Goal: Task Accomplishment & Management: Manage account settings

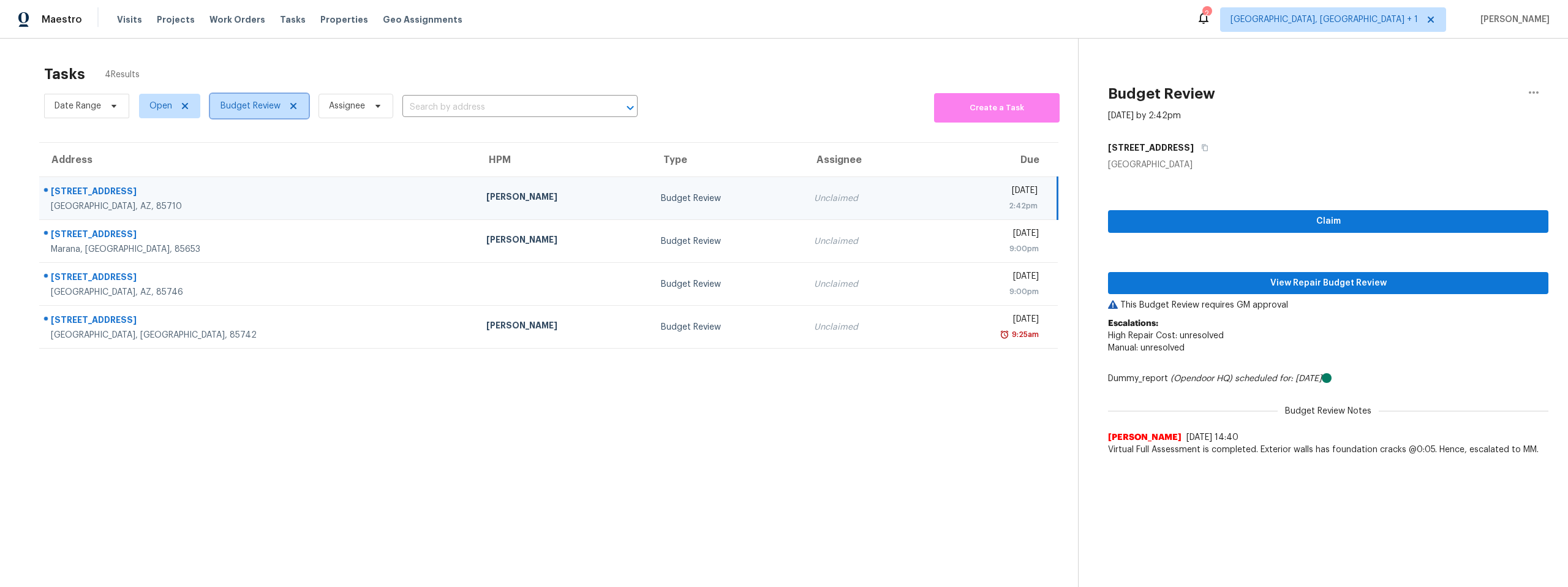
click at [242, 107] on span "Budget Review" at bounding box center [251, 106] width 60 height 13
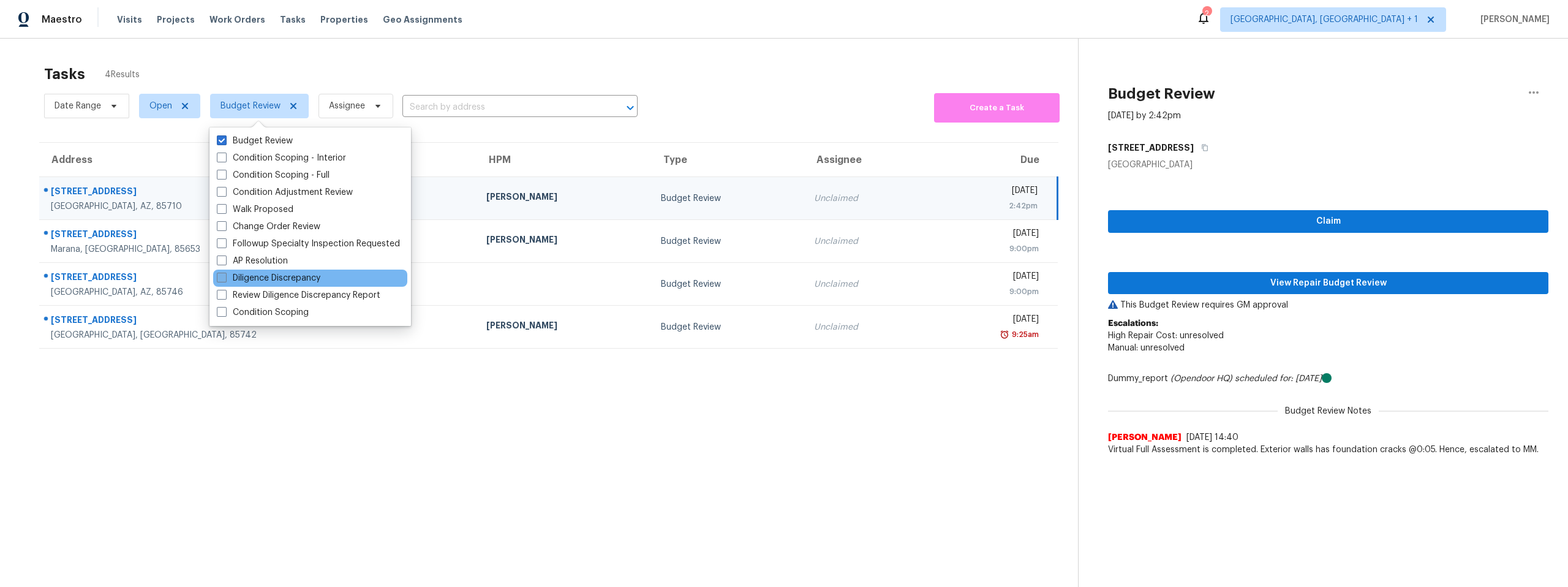
click at [224, 272] on span at bounding box center [221, 277] width 10 height 10
click at [224, 272] on input "Diligence Discrepancy" at bounding box center [220, 276] width 8 height 8
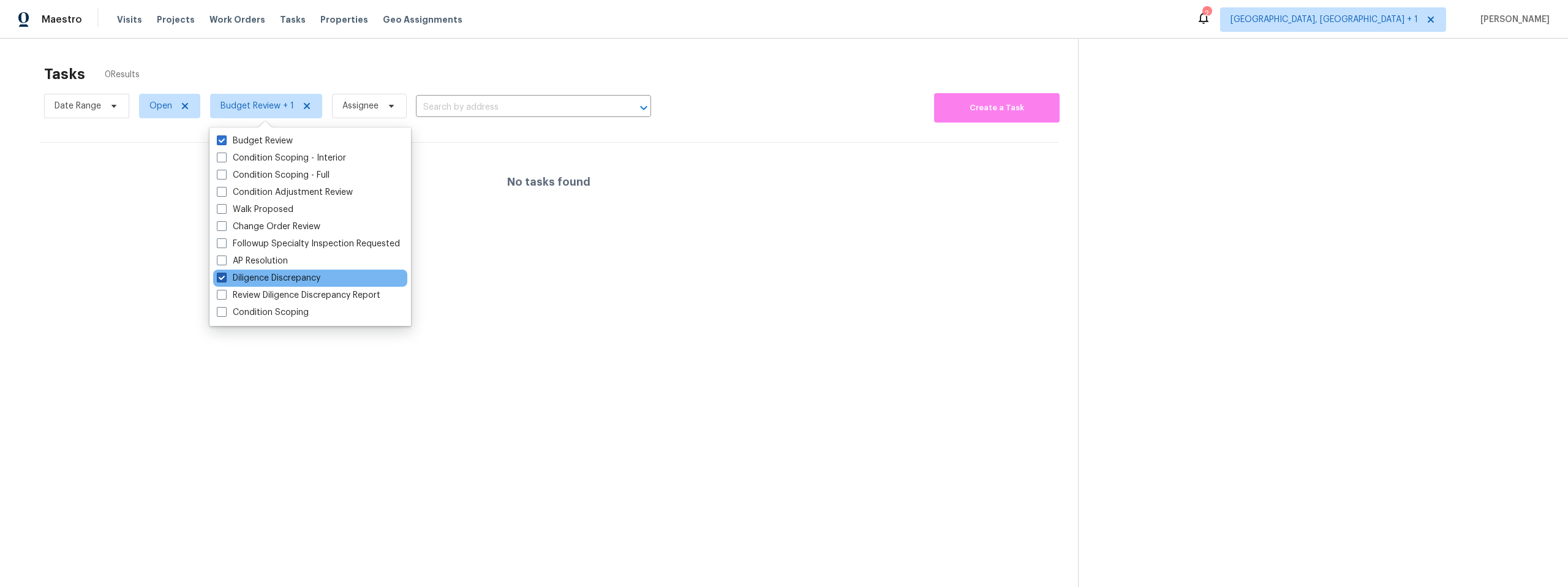
click at [224, 272] on span at bounding box center [221, 277] width 10 height 10
click at [224, 272] on input "Diligence Discrepancy" at bounding box center [220, 276] width 8 height 8
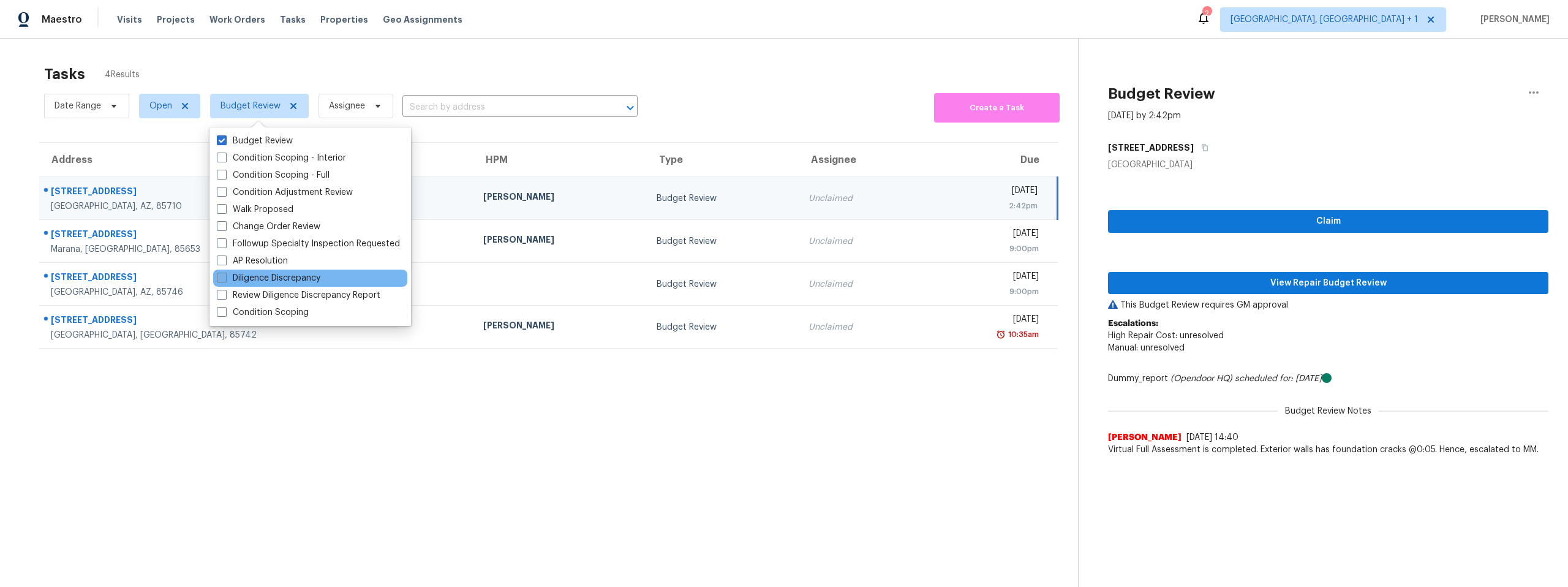
click at [221, 273] on span at bounding box center [221, 277] width 10 height 10
click at [221, 273] on input "Diligence Discrepancy" at bounding box center [220, 276] width 8 height 8
checkbox input "true"
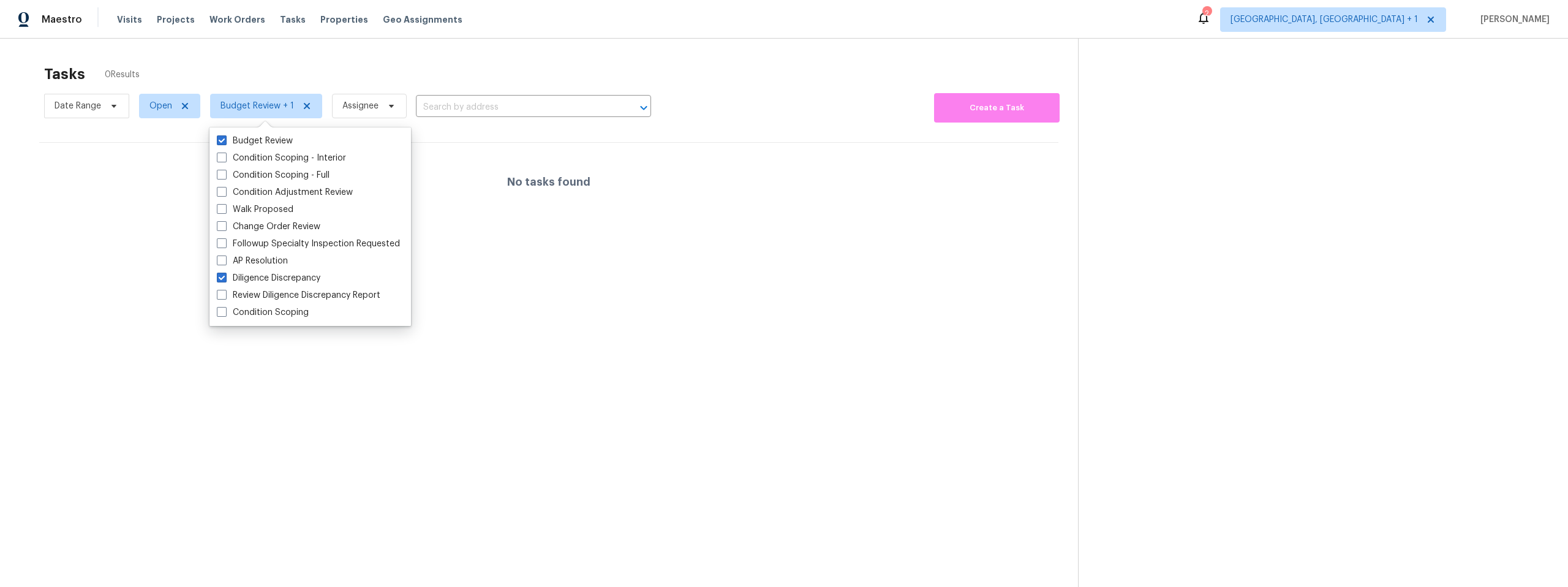
click at [221, 423] on section "Tasks 0 Results Date Range Open Budget Review + 1 Assignee ​ Create a Task No t…" at bounding box center [549, 342] width 1058 height 568
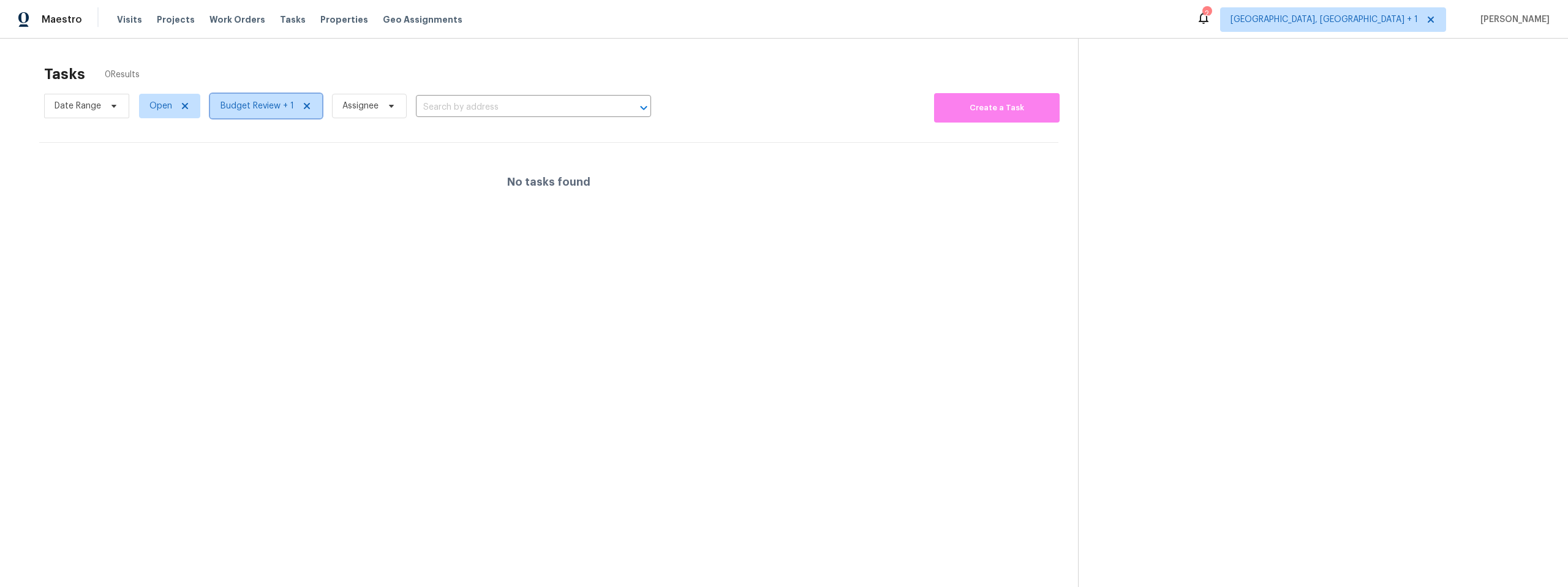
click at [256, 109] on span "Budget Review + 1" at bounding box center [258, 106] width 74 height 13
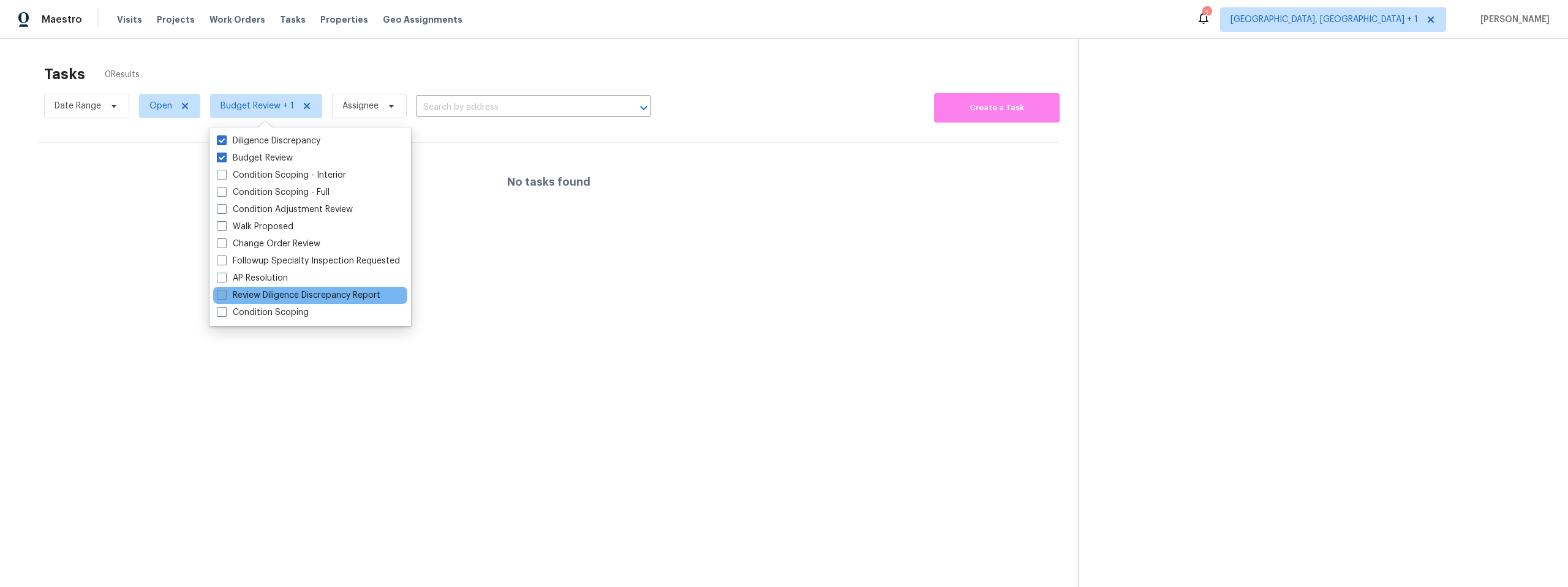
click at [221, 295] on span at bounding box center [221, 295] width 10 height 10
click at [221, 295] on input "Review Diligence Discrepancy Report" at bounding box center [220, 292] width 8 height 8
checkbox input "true"
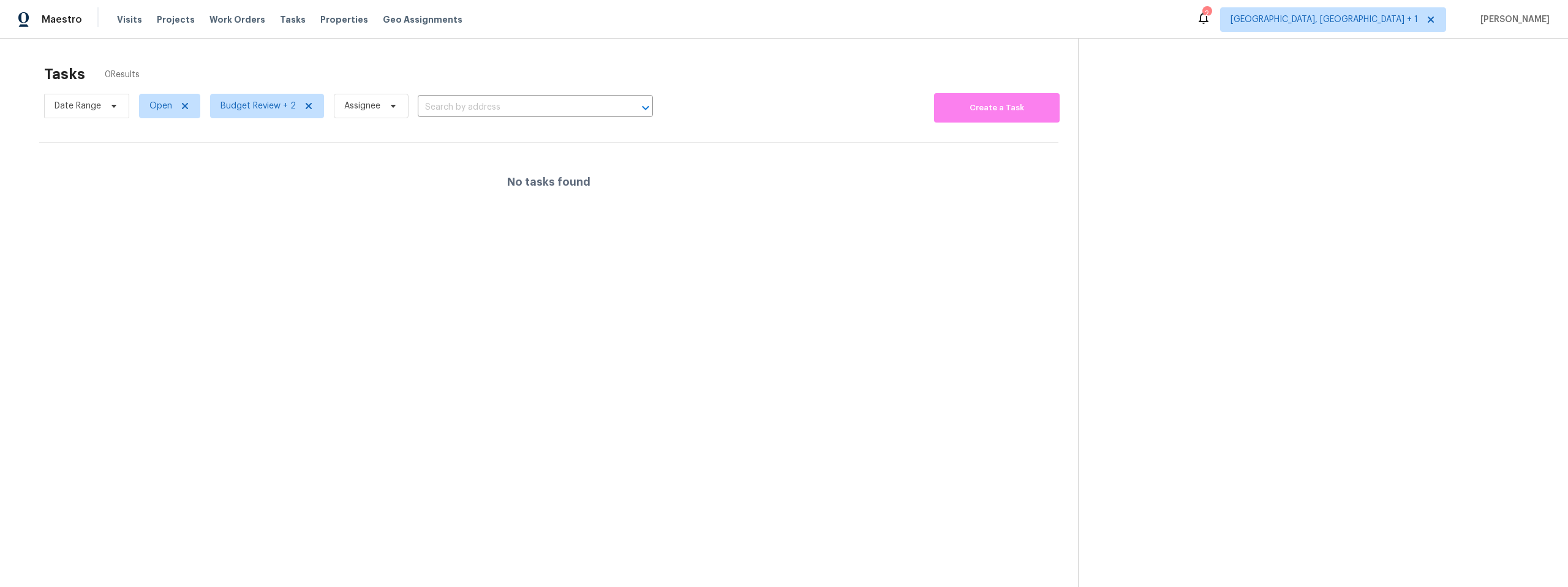
click at [278, 369] on section "Tasks 0 Results Date Range Open Budget Review + 2 Assignee ​ Create a Task No t…" at bounding box center [549, 342] width 1058 height 568
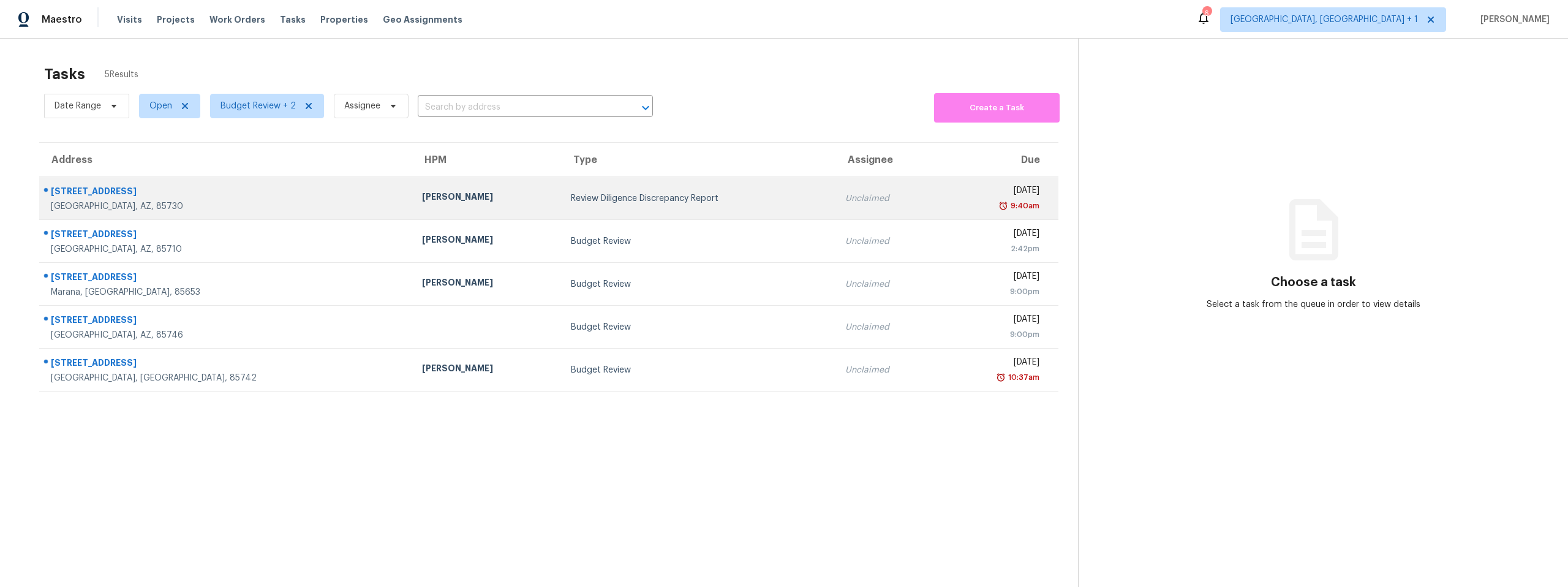
click at [128, 201] on div "[GEOGRAPHIC_DATA], AZ, 85730" at bounding box center [226, 207] width 352 height 13
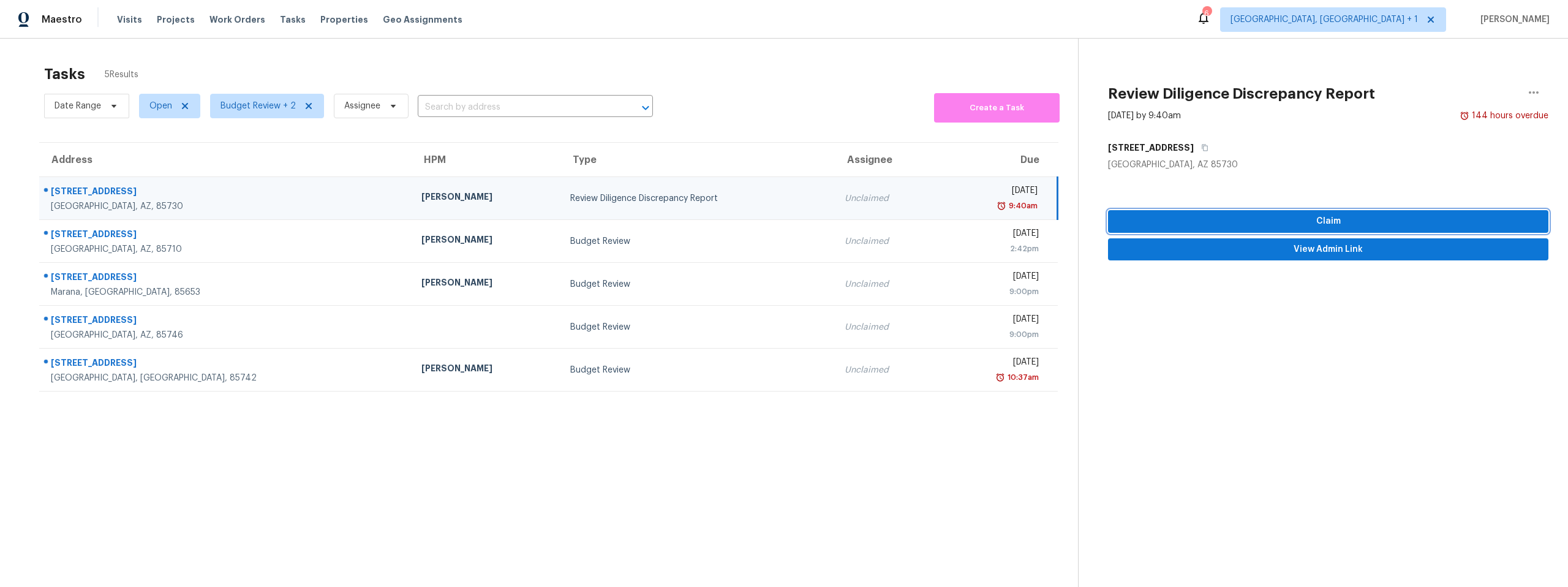
click at [1318, 221] on span "Claim" at bounding box center [1328, 221] width 421 height 15
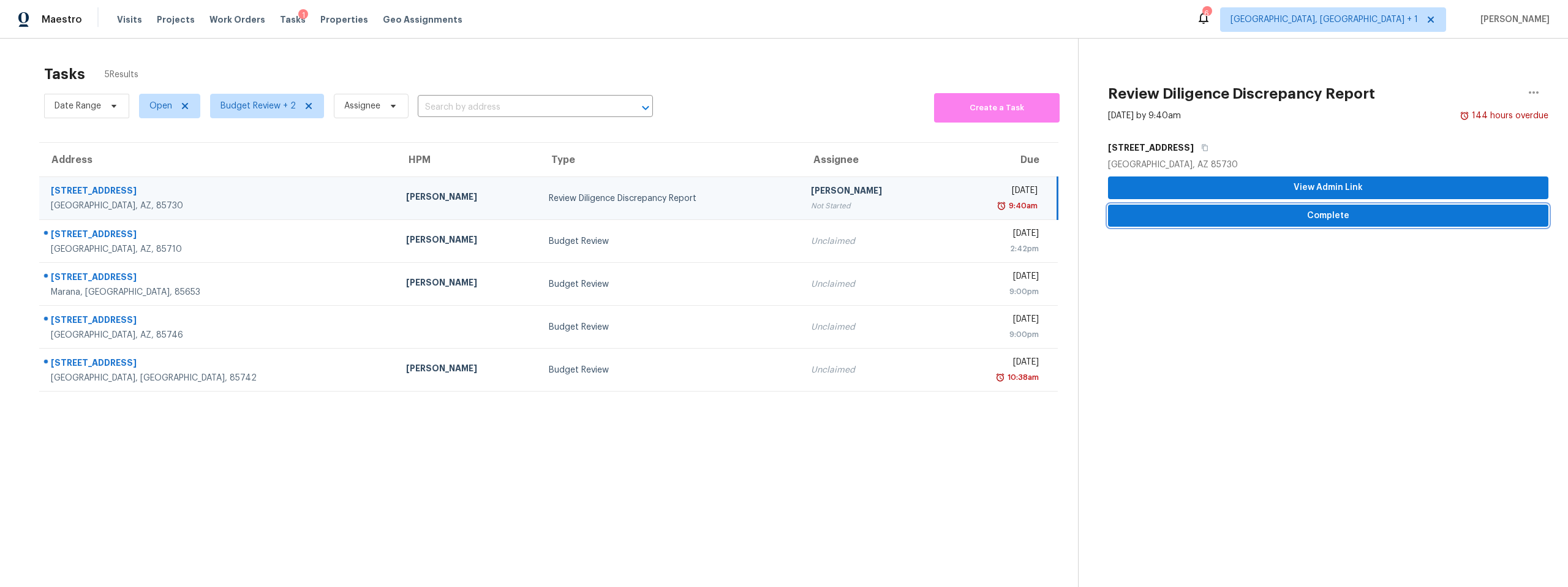
click at [1311, 212] on span "Complete" at bounding box center [1328, 216] width 421 height 15
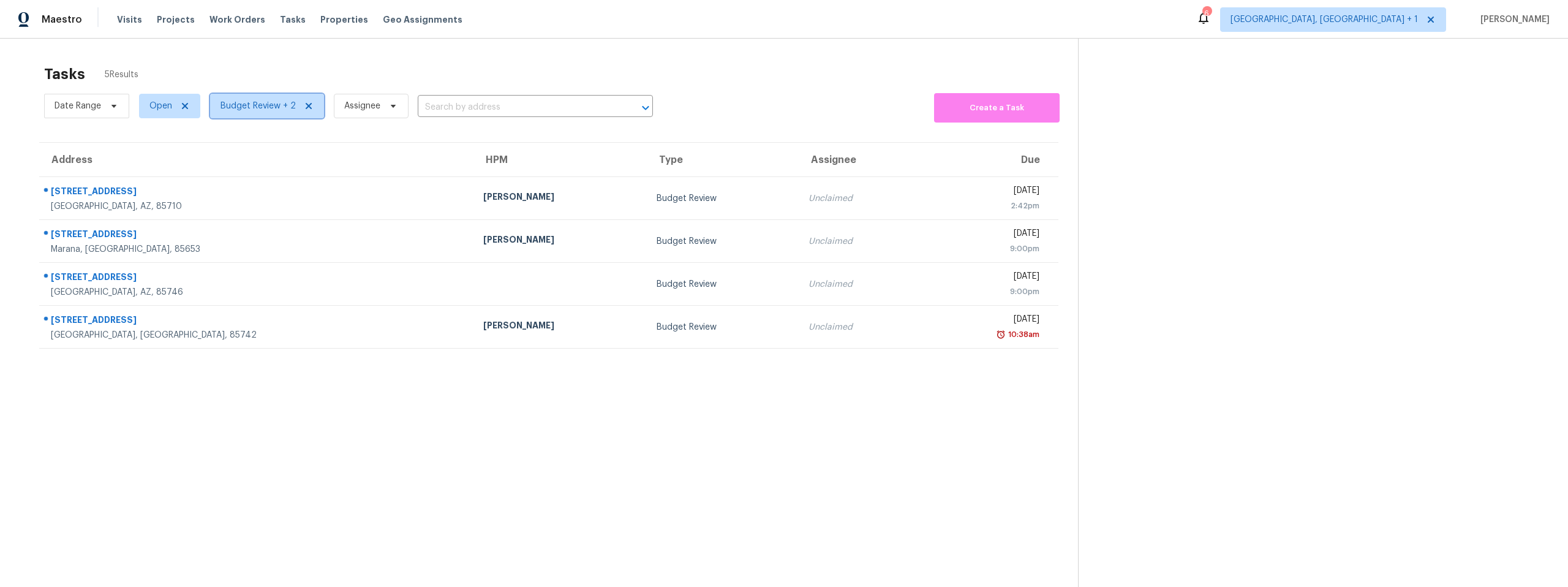
click at [230, 108] on span "Budget Review + 2" at bounding box center [258, 106] width 75 height 13
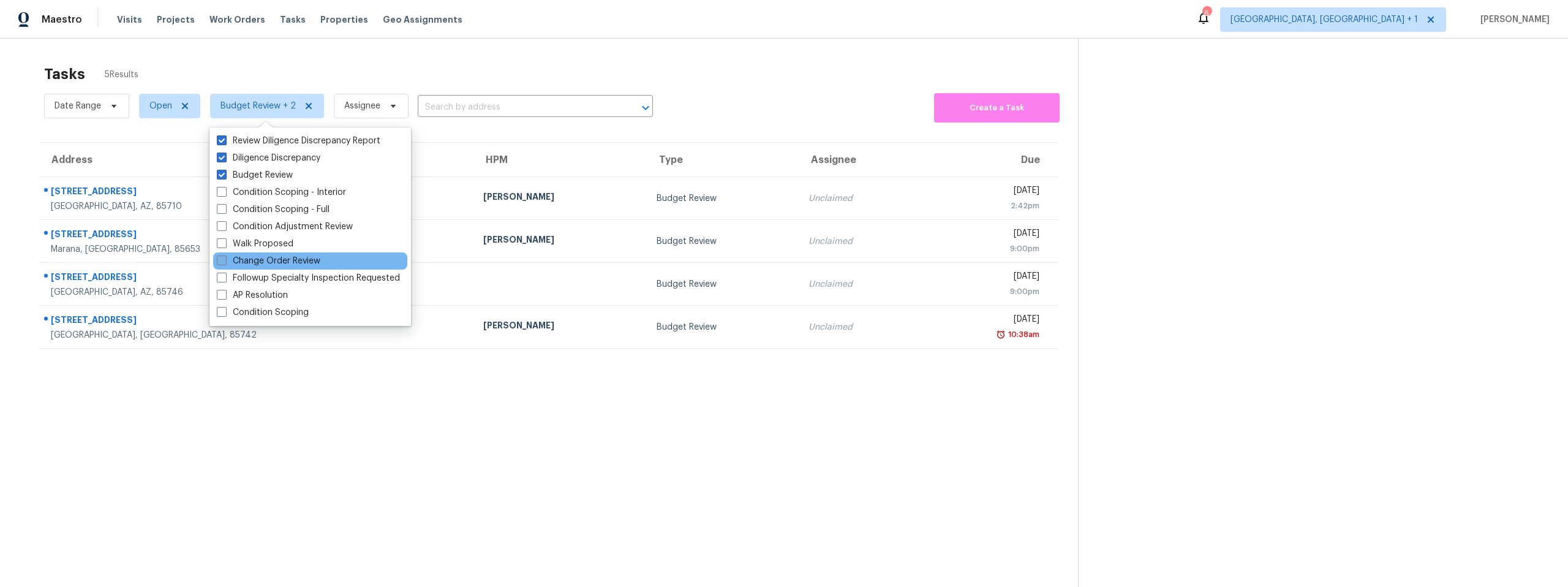
click at [221, 260] on span at bounding box center [221, 260] width 10 height 10
click at [221, 260] on input "Change Order Review" at bounding box center [220, 258] width 8 height 8
checkbox input "true"
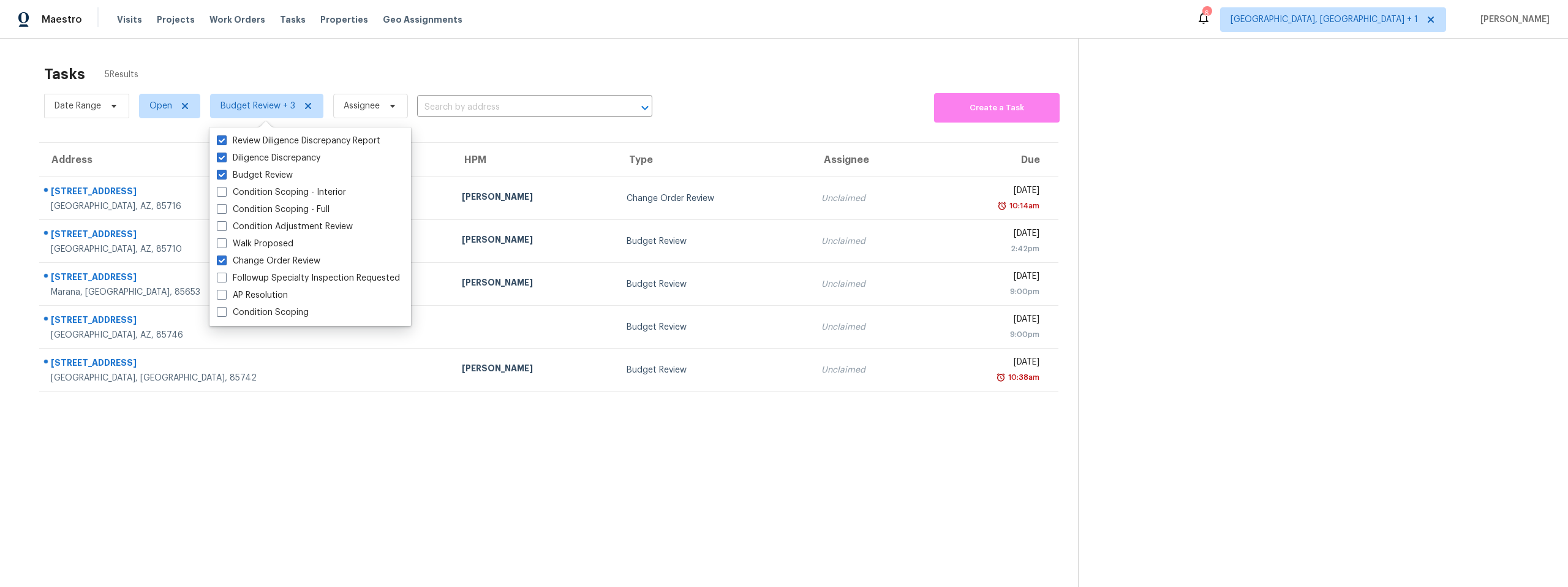
click at [377, 460] on section "Tasks 5 Results Date Range Open Budget Review + 3 Assignee ​ Create a Task Addr…" at bounding box center [549, 342] width 1058 height 568
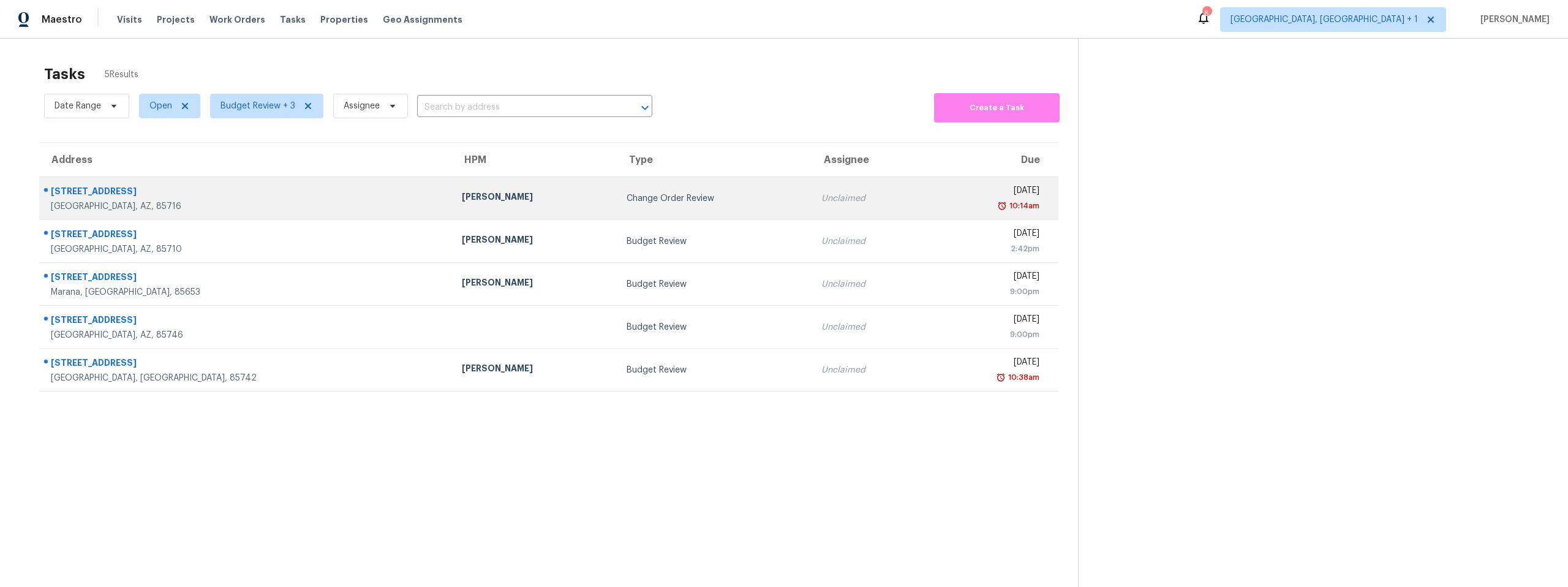
click at [180, 186] on div "[STREET_ADDRESS]" at bounding box center [246, 193] width 391 height 15
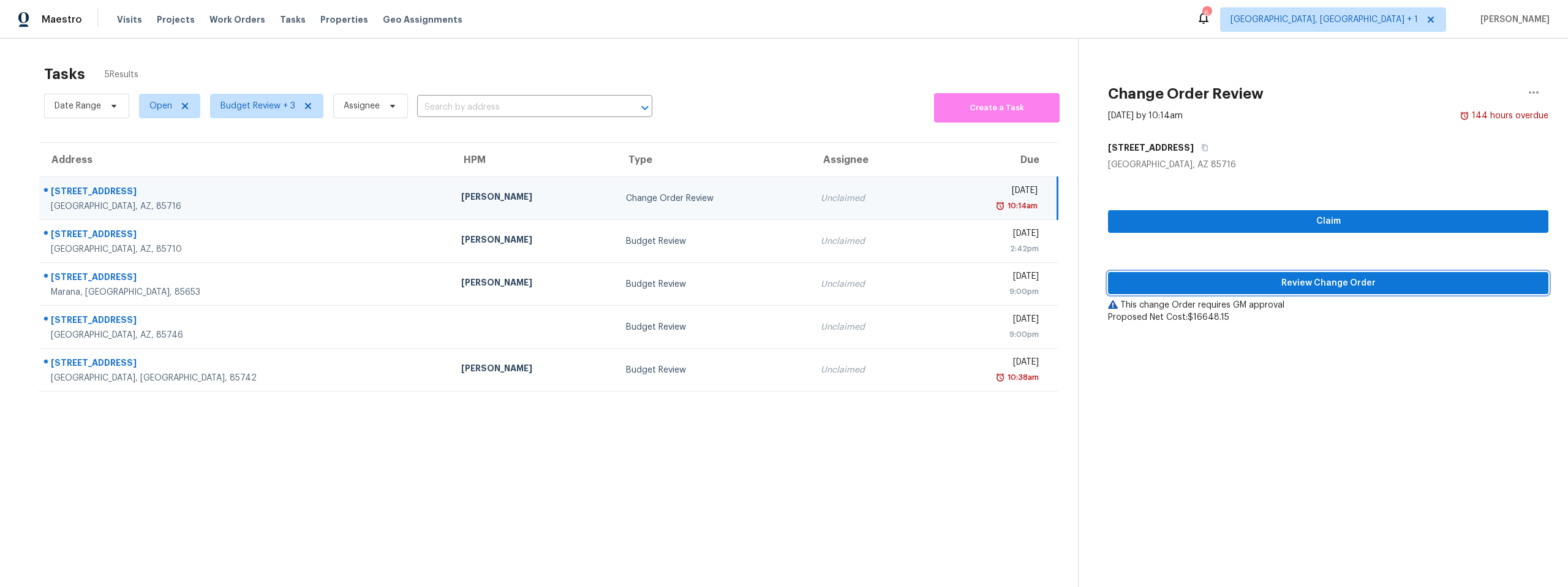
click at [1274, 280] on span "Review Change Order" at bounding box center [1328, 283] width 421 height 15
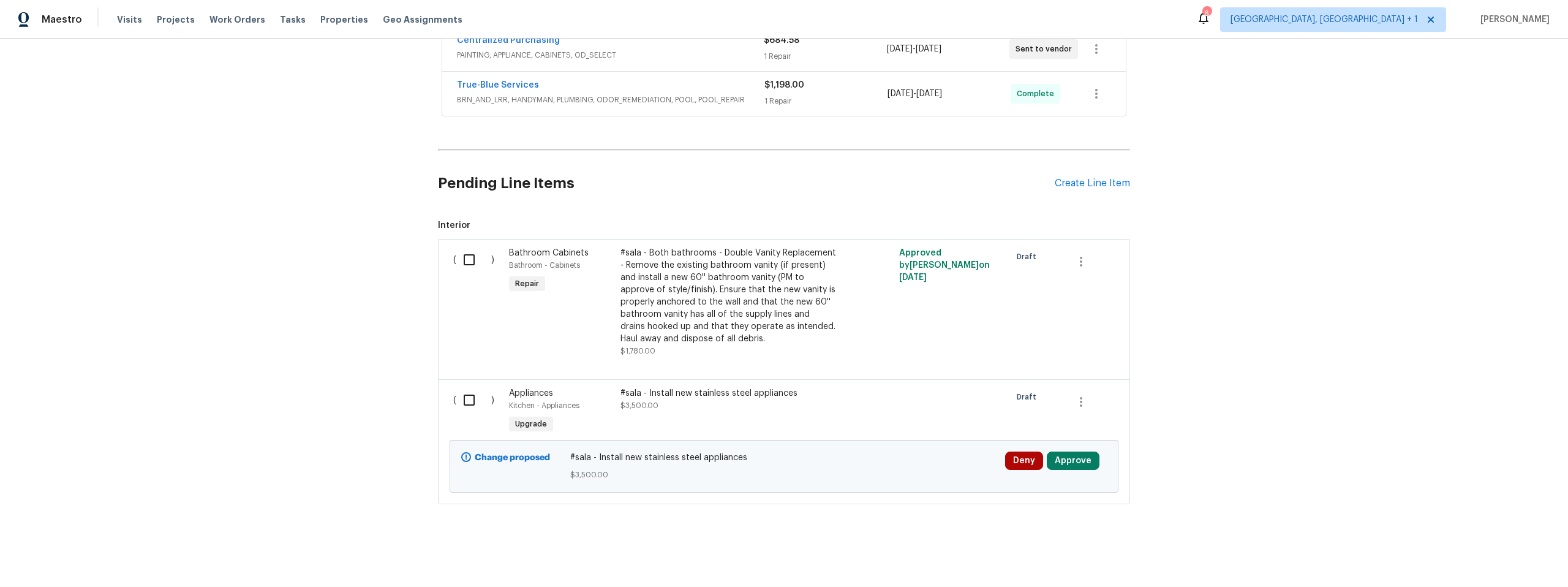
scroll to position [400, 0]
click at [1079, 451] on button "Approve" at bounding box center [1073, 460] width 53 height 18
click at [1040, 412] on span "Approve" at bounding box center [1033, 410] width 34 height 9
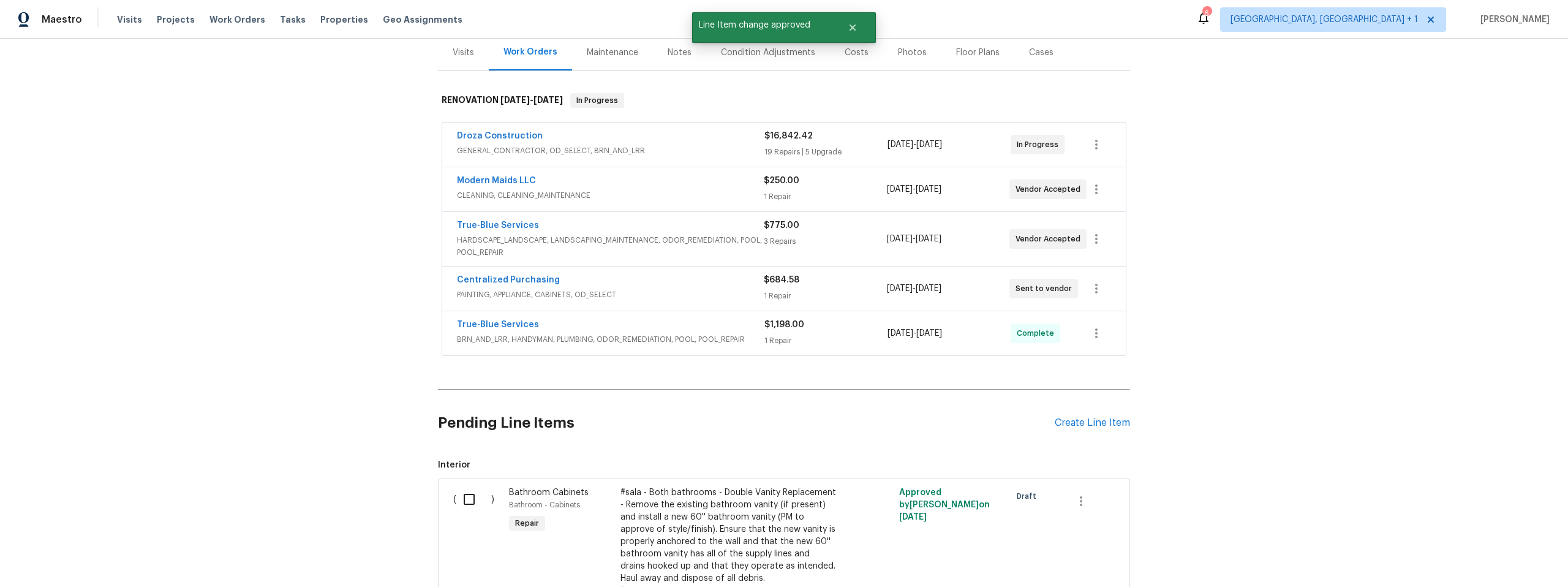
scroll to position [0, 0]
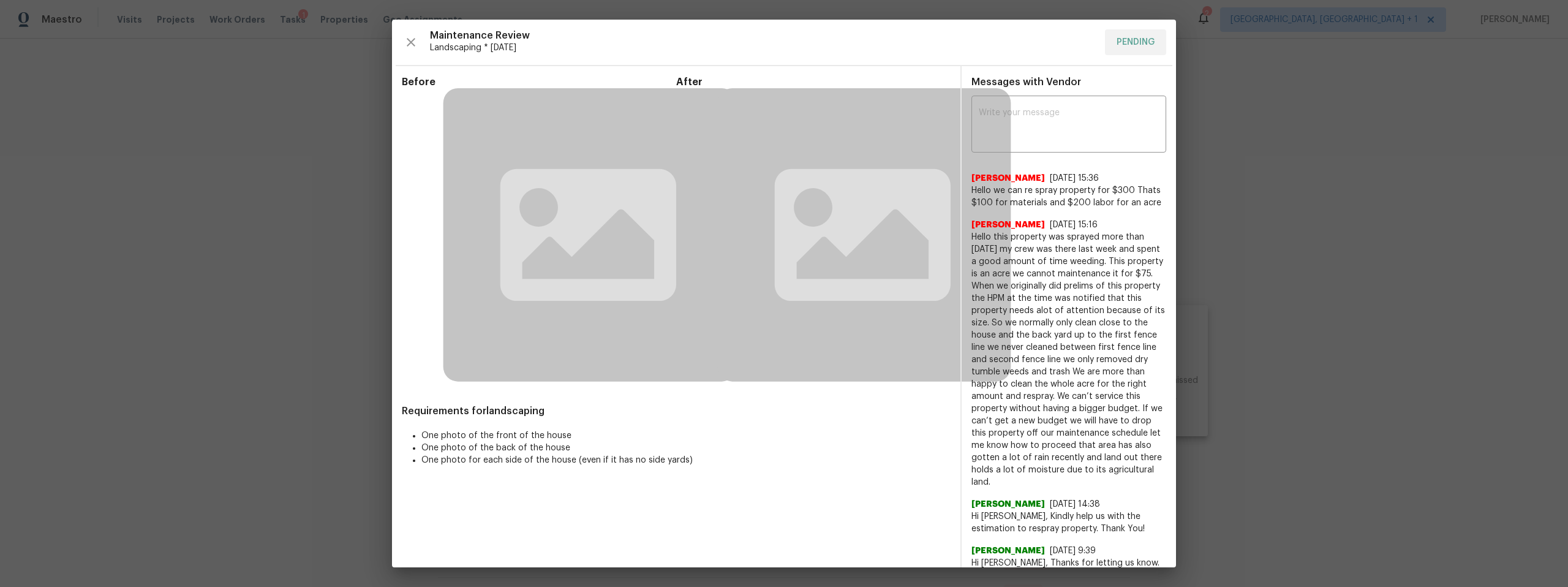
scroll to position [63, 0]
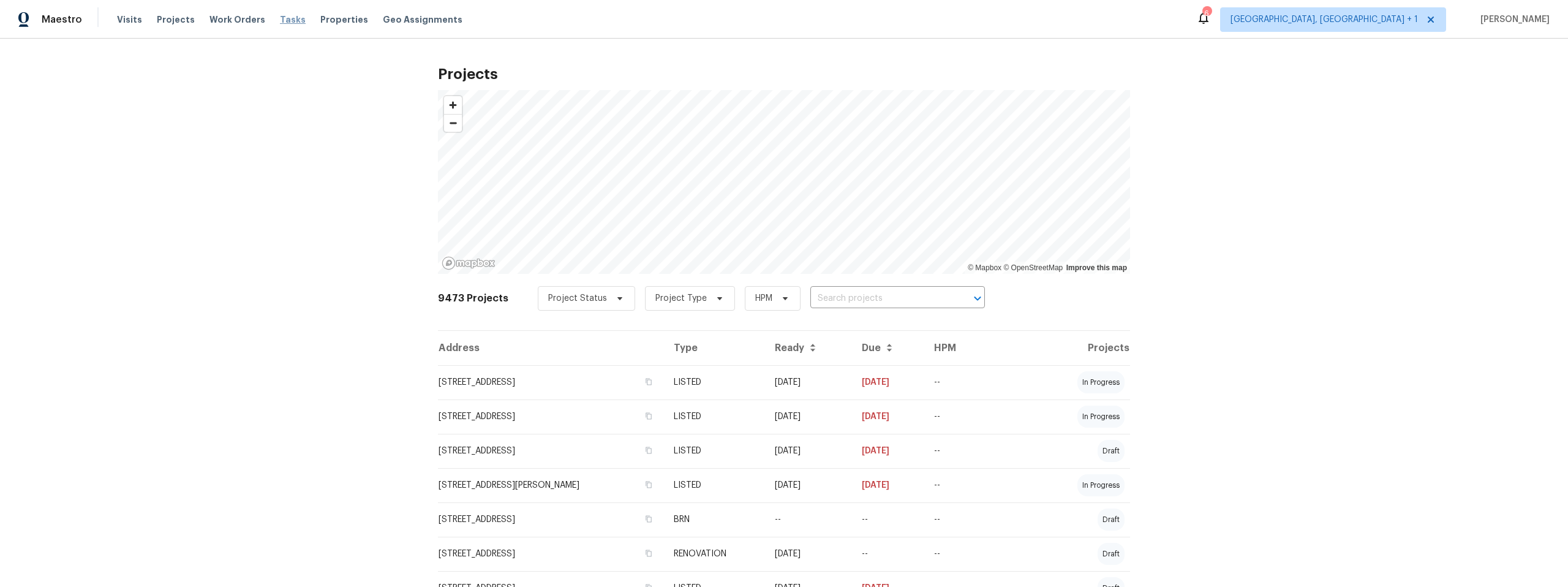
click at [285, 19] on span "Tasks" at bounding box center [292, 19] width 26 height 8
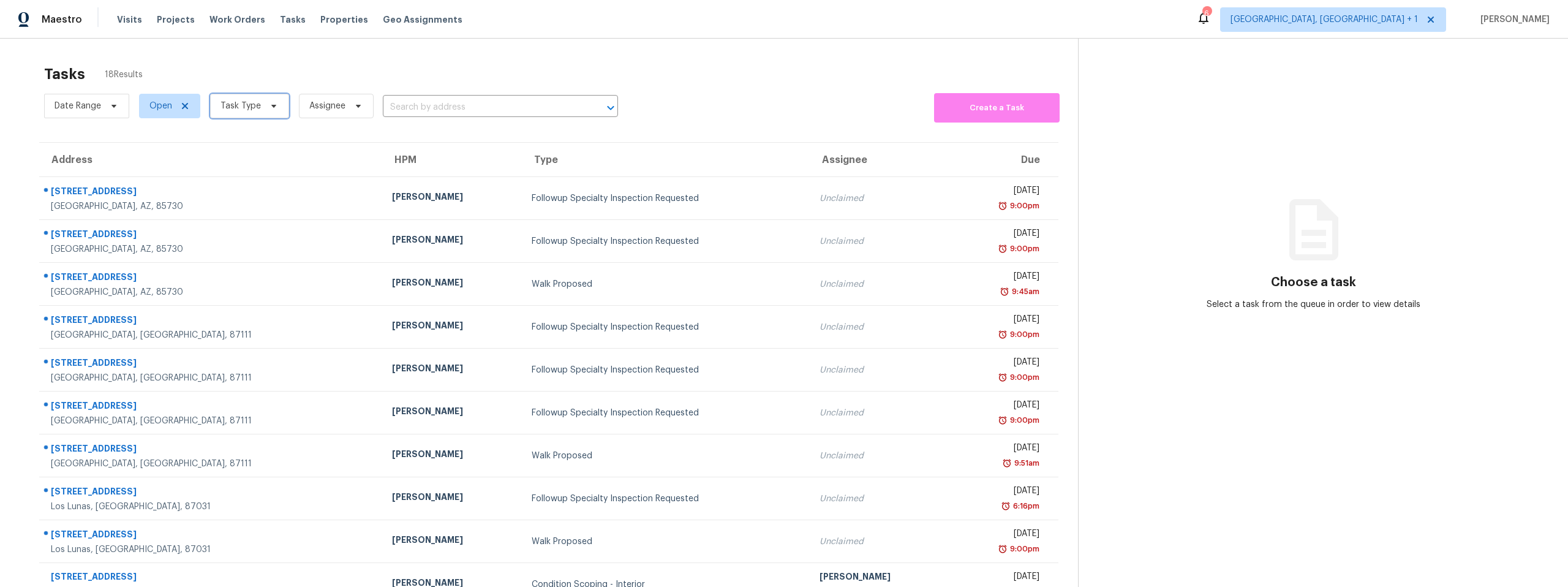
click at [246, 104] on span "Task Type" at bounding box center [241, 106] width 40 height 13
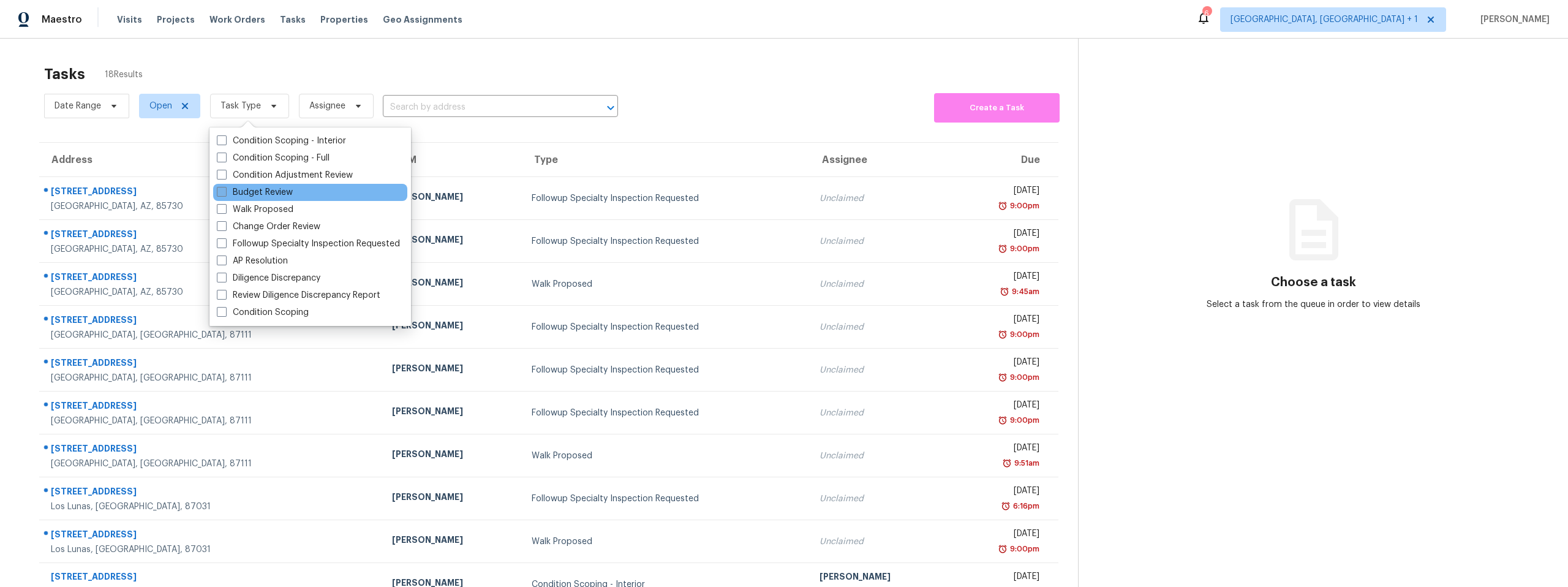
click at [221, 190] on span at bounding box center [221, 191] width 10 height 10
click at [221, 190] on input "Budget Review" at bounding box center [220, 189] width 8 height 8
checkbox input "true"
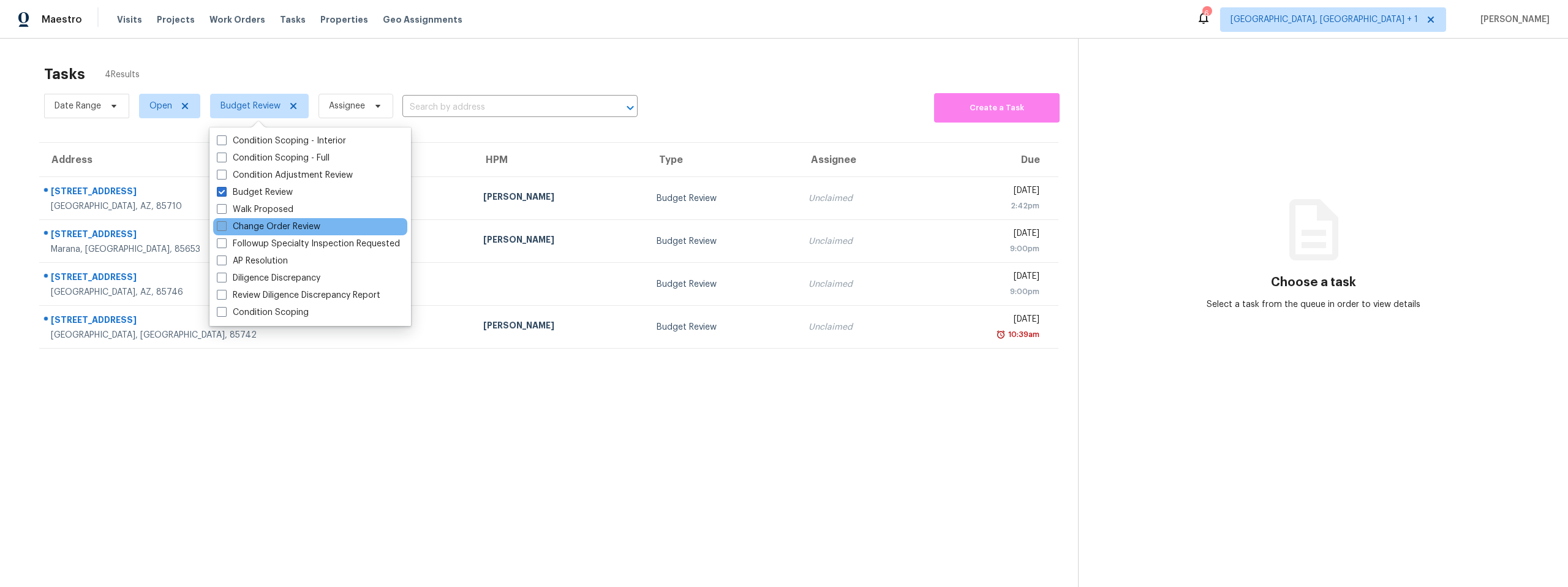
click at [221, 225] on span at bounding box center [221, 226] width 10 height 10
click at [221, 225] on input "Change Order Review" at bounding box center [220, 224] width 8 height 8
checkbox input "true"
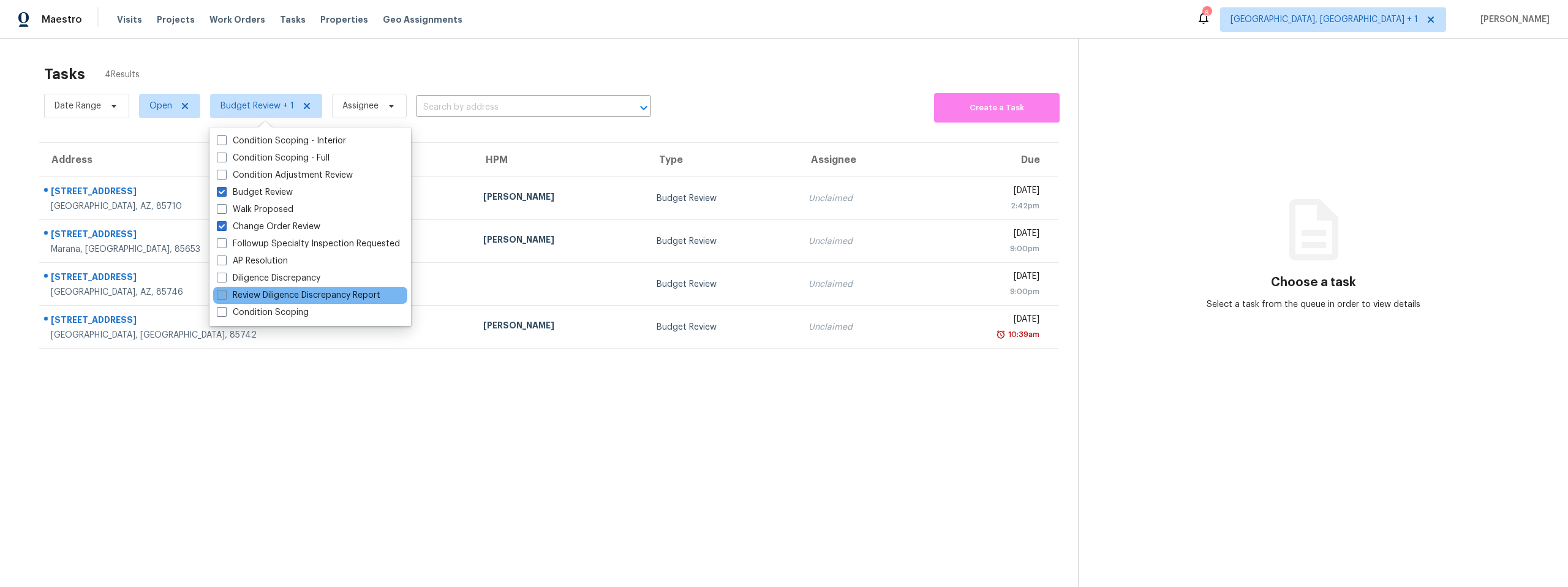
click at [221, 293] on span at bounding box center [221, 295] width 10 height 10
click at [221, 293] on input "Review Diligence Discrepancy Report" at bounding box center [220, 292] width 8 height 8
checkbox input "true"
click at [219, 279] on span at bounding box center [221, 277] width 10 height 10
click at [219, 279] on input "Diligence Discrepancy" at bounding box center [220, 276] width 8 height 8
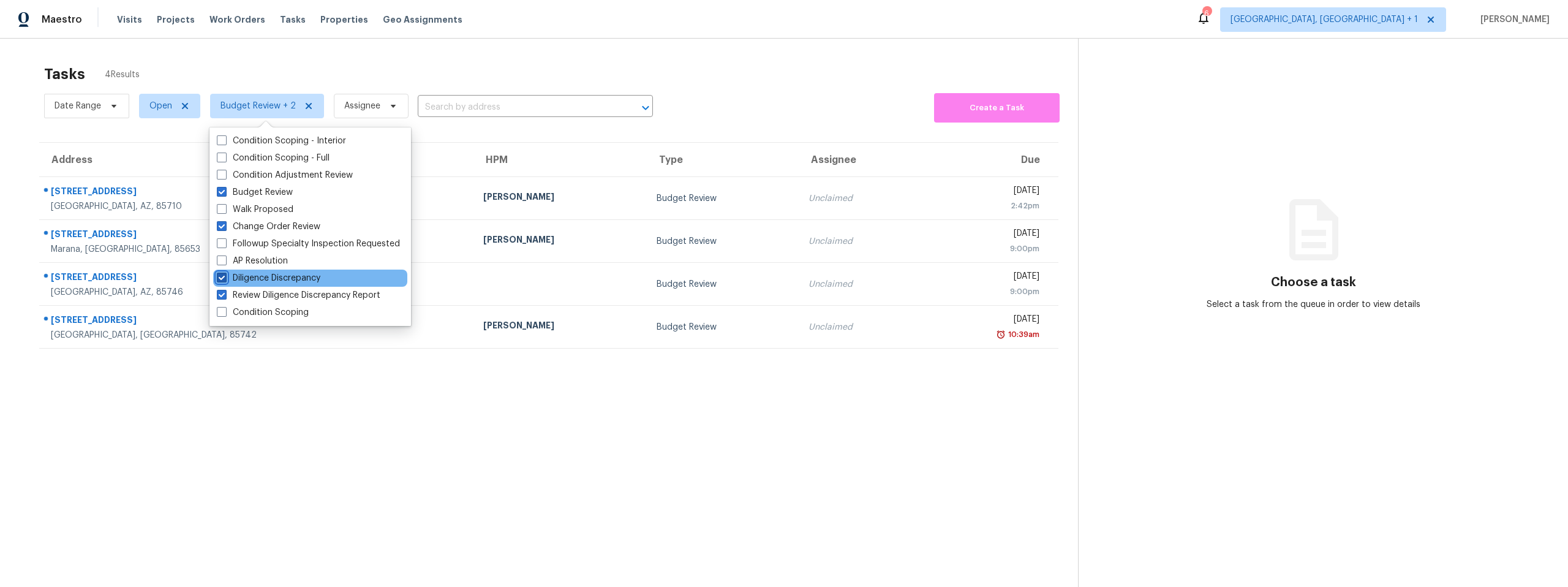
checkbox input "true"
click at [302, 440] on section "Tasks 4 Results Date Range Open Budget Review + 3 Assignee ​ Create a Task Addr…" at bounding box center [549, 342] width 1058 height 568
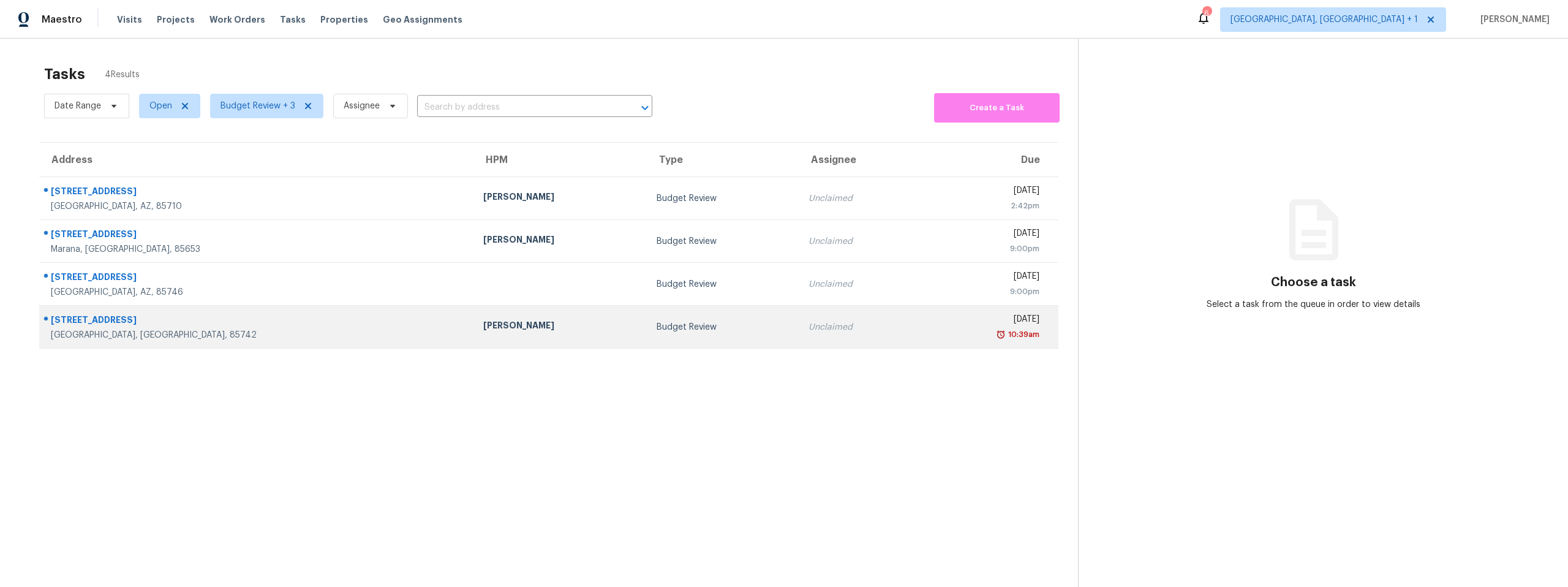
click at [173, 332] on div "Tucson, AZ, 85742" at bounding box center [257, 335] width 413 height 13
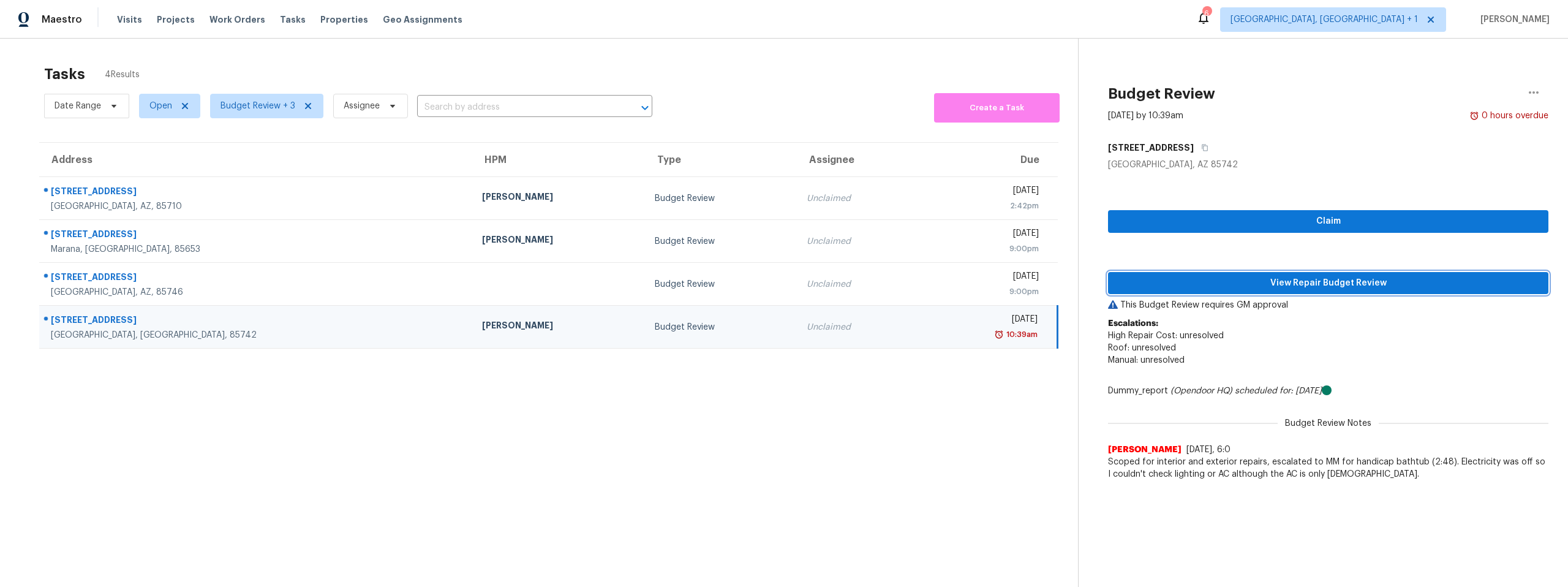
click at [1239, 280] on span "View Repair Budget Review" at bounding box center [1328, 283] width 421 height 15
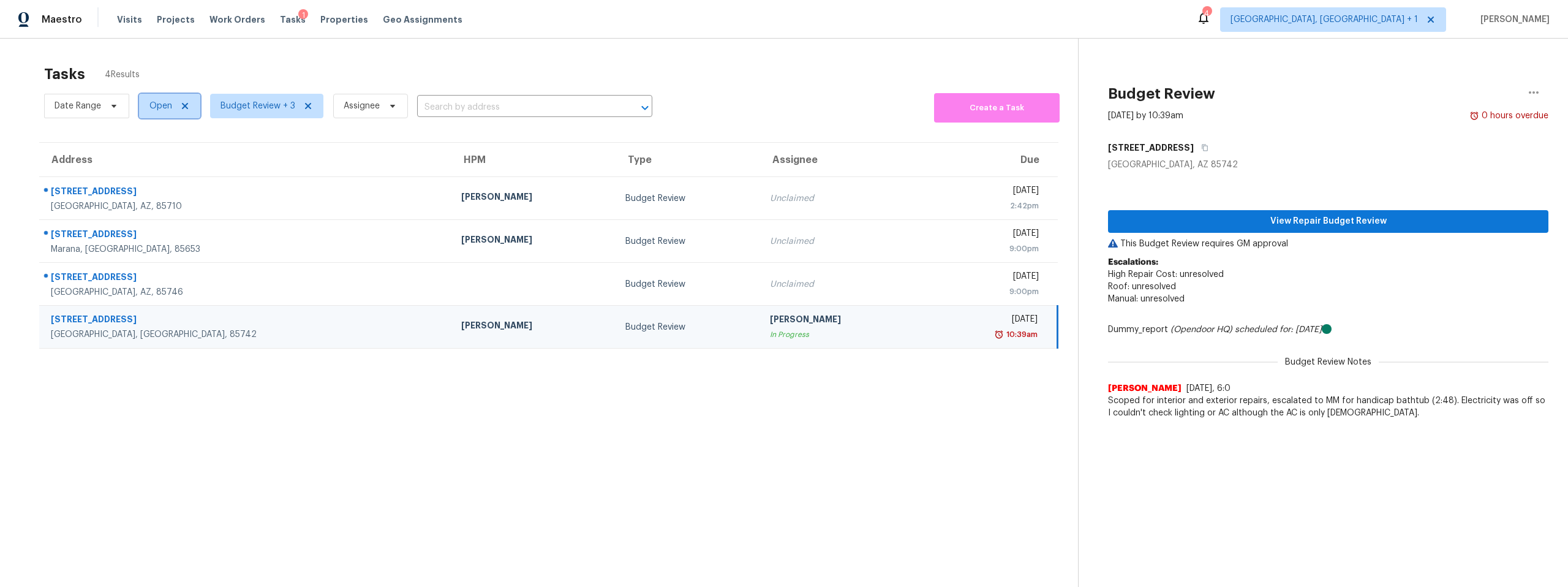
click at [164, 102] on span "Open" at bounding box center [161, 106] width 23 height 13
click at [146, 156] on span at bounding box center [150, 157] width 10 height 10
click at [146, 156] on input "Closed" at bounding box center [149, 155] width 8 height 8
checkbox input "true"
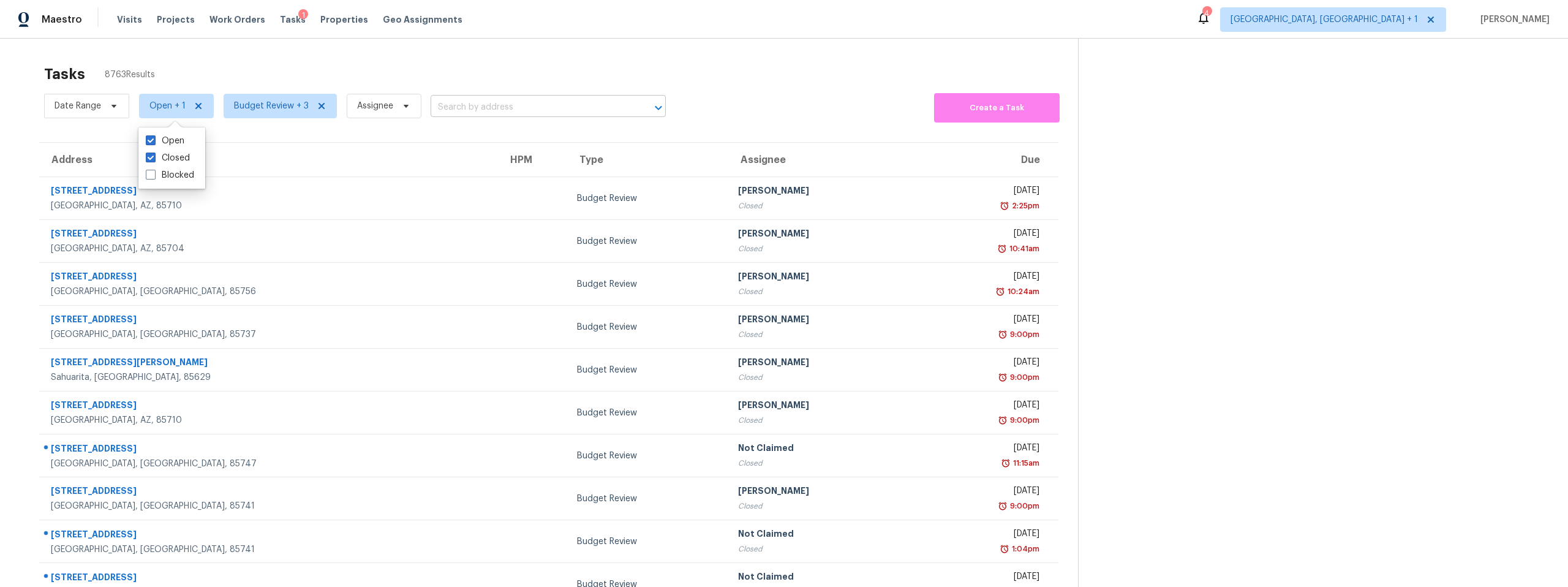
click at [498, 106] on input "text" at bounding box center [531, 107] width 201 height 19
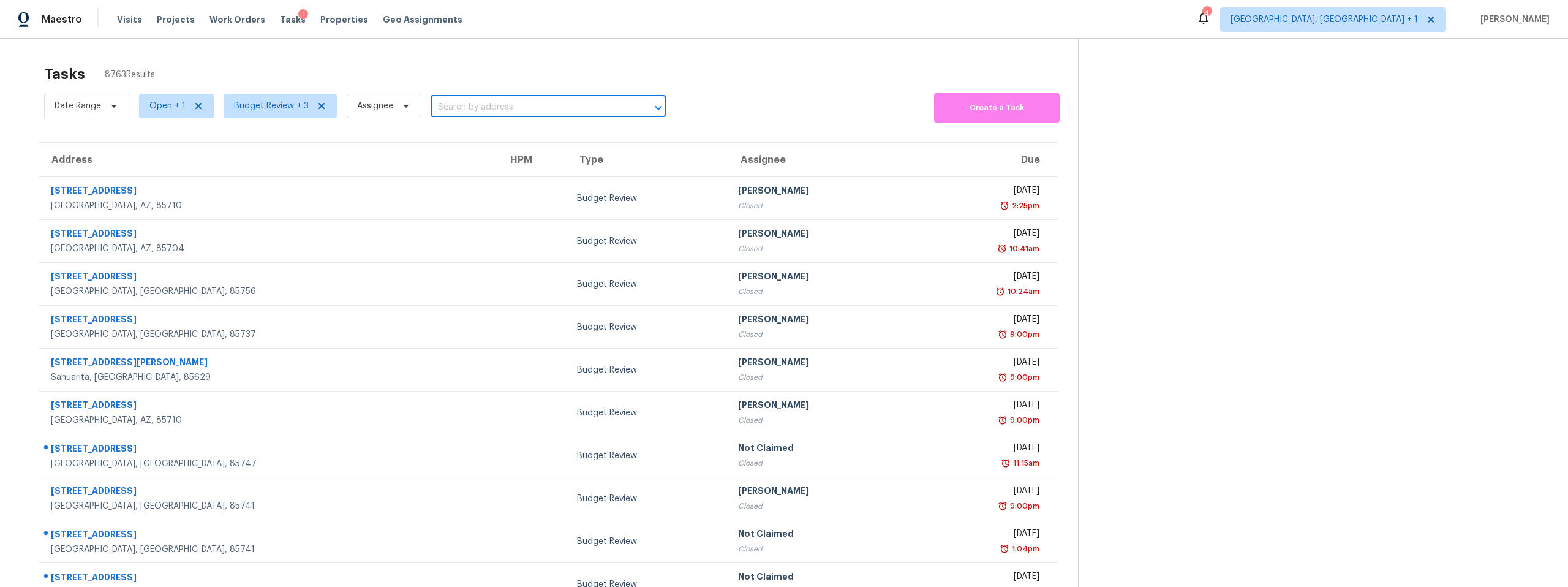
paste input "10071 E Nicaragua Ln Tucson AZ 85730"
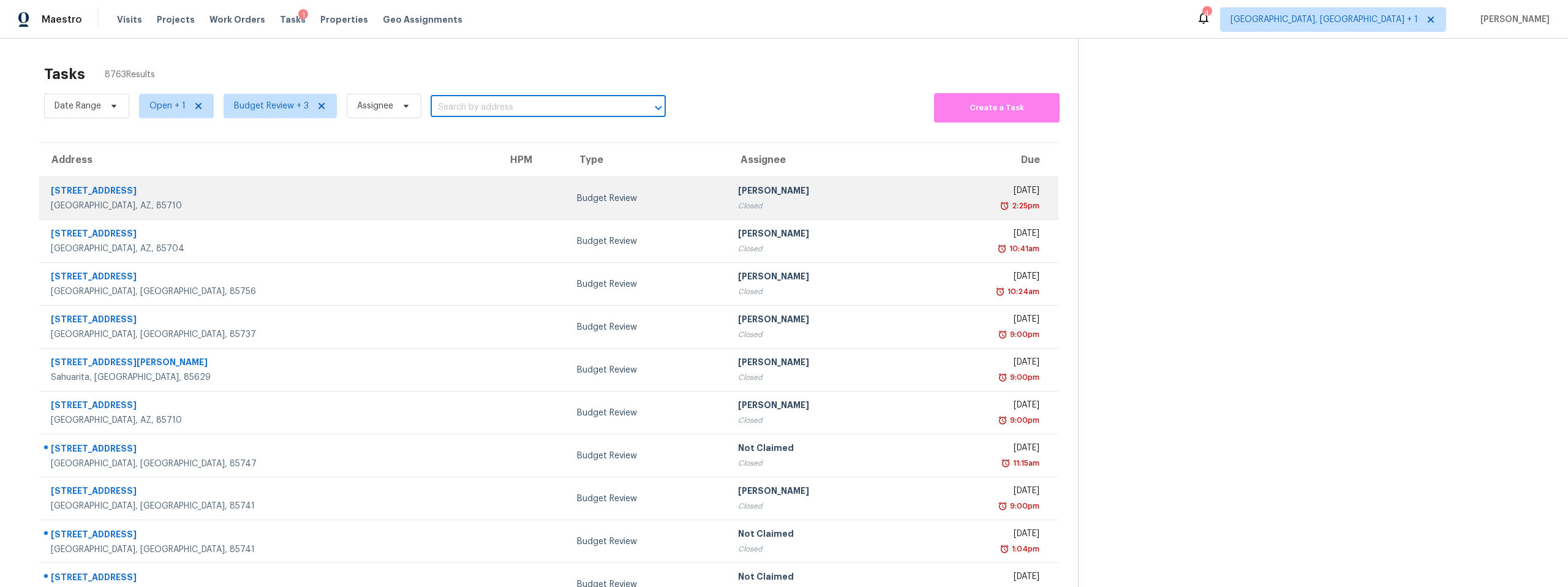
type input "10071 E Nicaragua Ln Tucson AZ 85730"
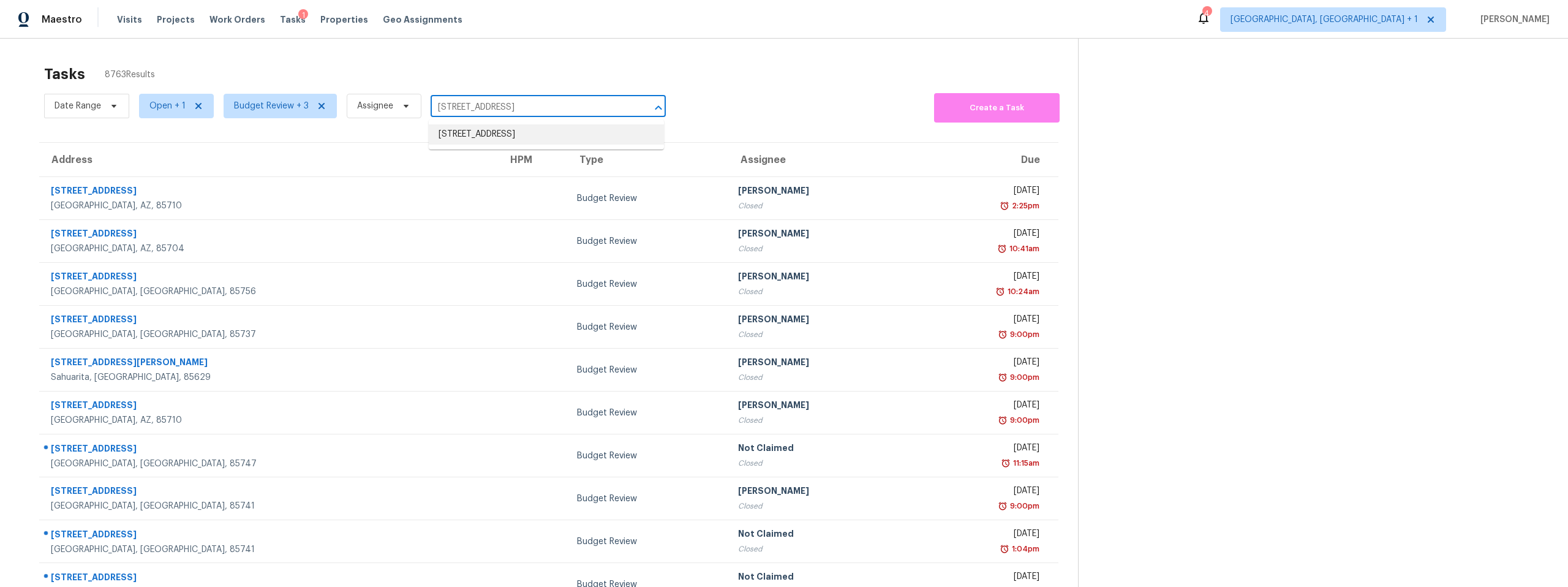
click at [542, 131] on li "10071 E Nicaragua Ln, Tucson, AZ 85730" at bounding box center [547, 134] width 235 height 20
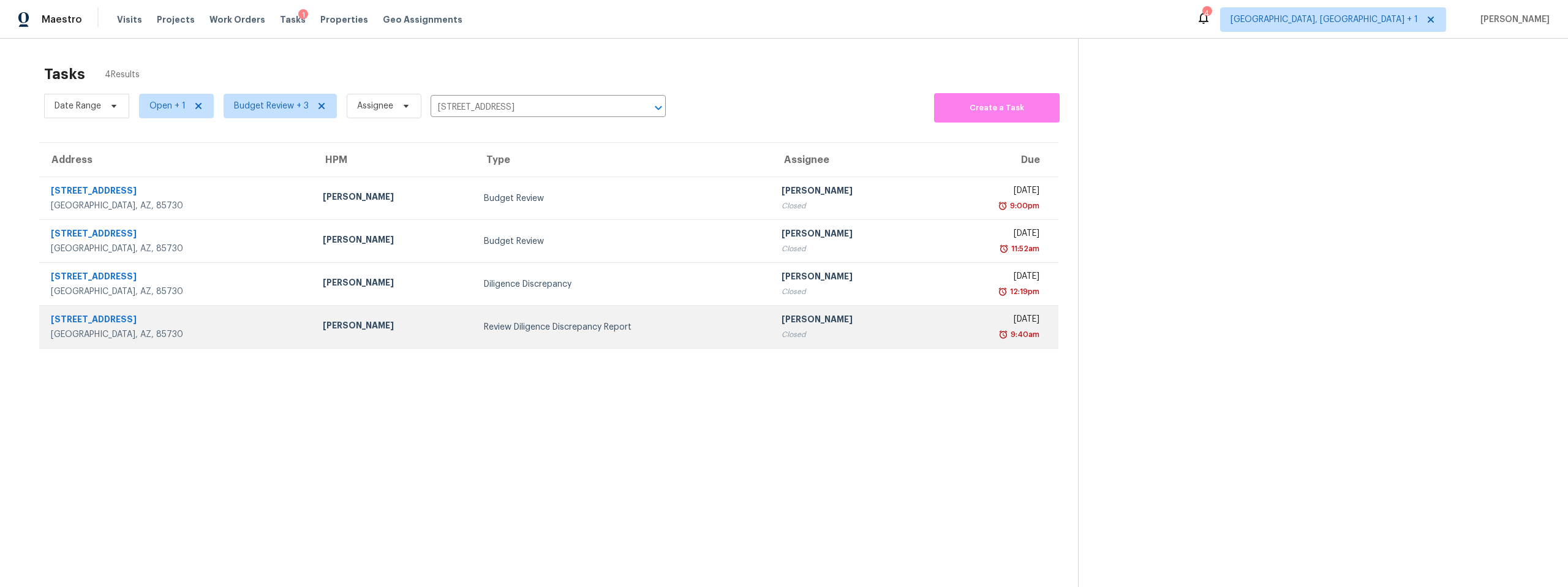
click at [113, 317] on div "[STREET_ADDRESS]" at bounding box center [177, 321] width 252 height 15
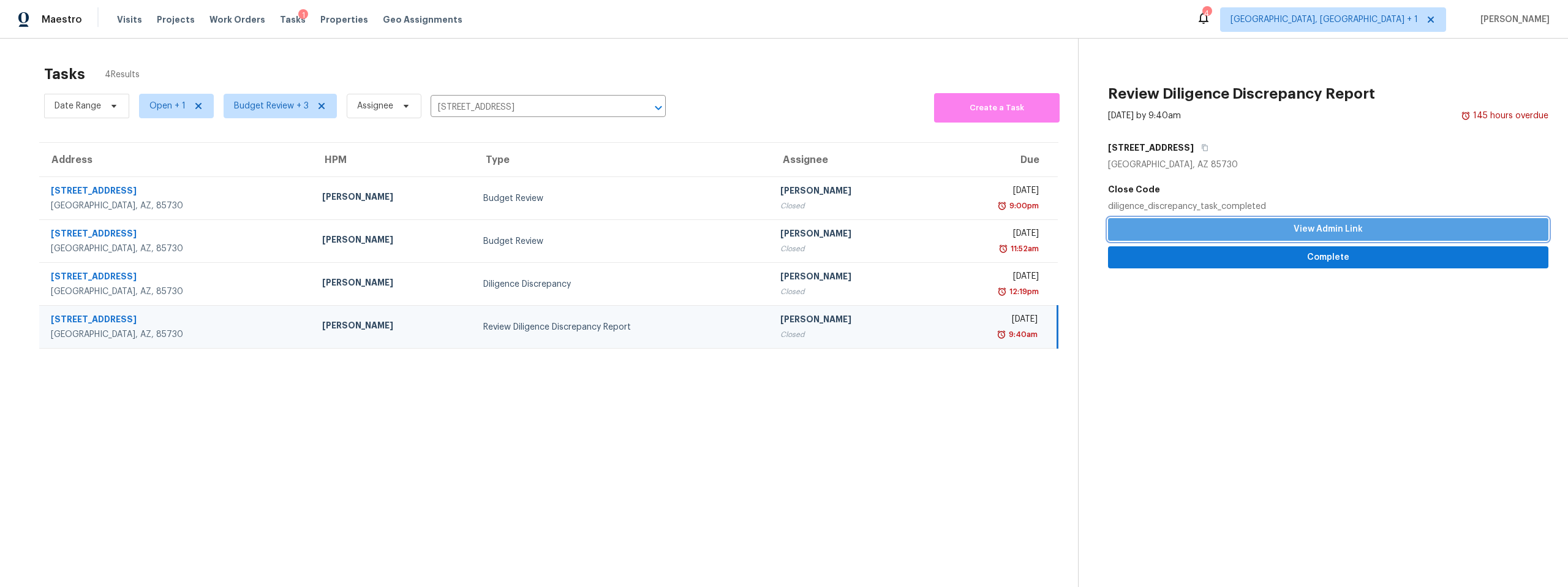
click at [1257, 226] on span "View Admin Link" at bounding box center [1328, 229] width 421 height 15
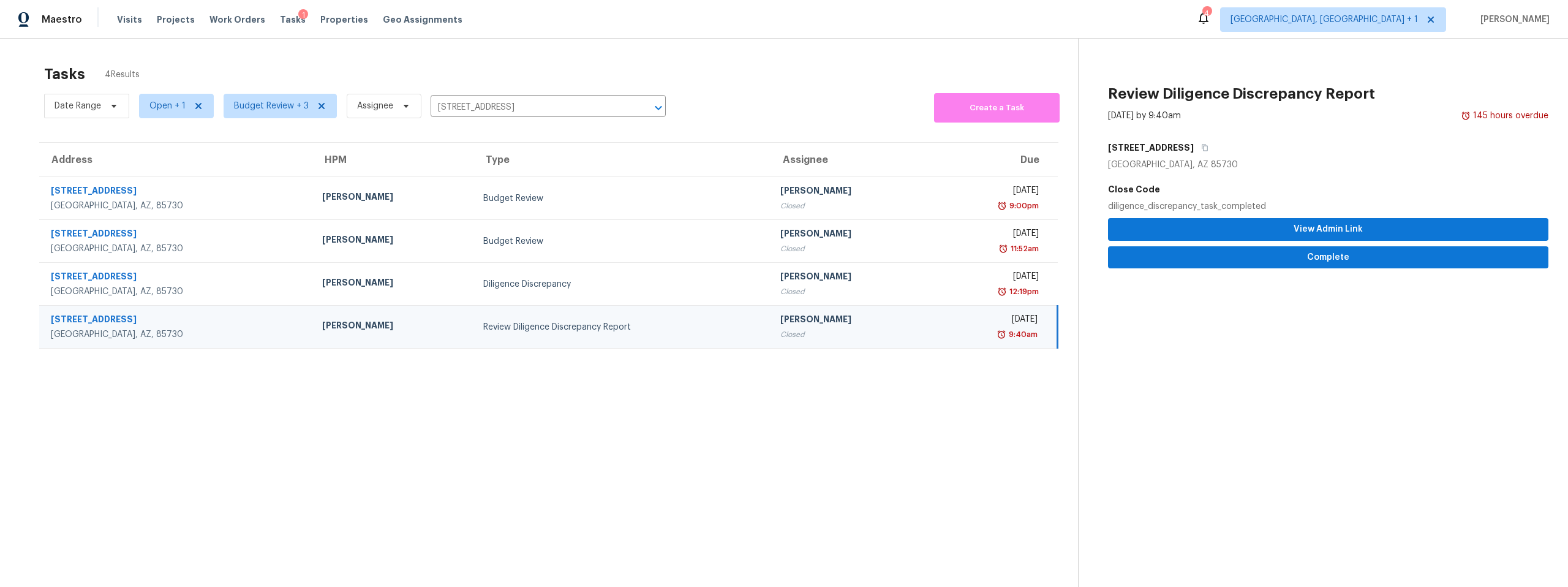
click at [1198, 314] on section "Review Diligence Discrepancy Report Aug 21st 2025 by 9:40am 145 hours overdue 1…" at bounding box center [1313, 331] width 471 height 587
click at [194, 106] on icon at bounding box center [198, 106] width 10 height 10
click at [187, 103] on icon at bounding box center [189, 106] width 10 height 10
click at [148, 152] on span at bounding box center [150, 157] width 10 height 10
click at [148, 152] on input "Open" at bounding box center [149, 155] width 8 height 8
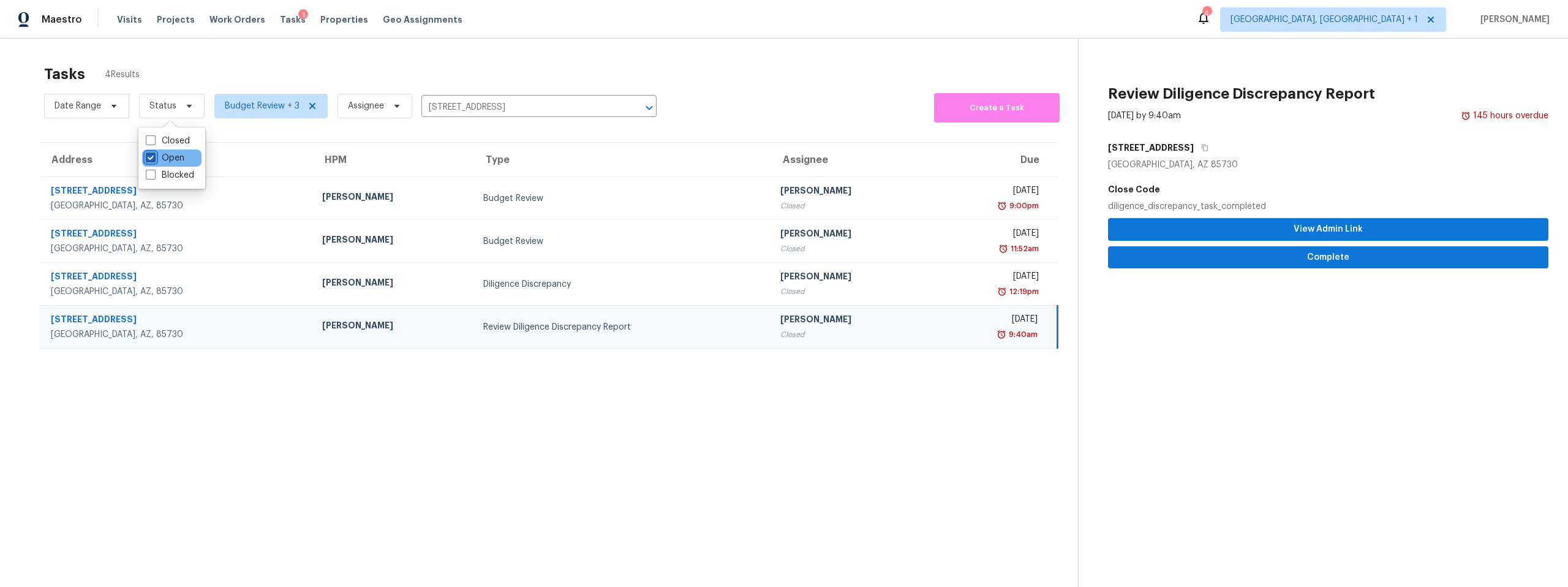
checkbox input "true"
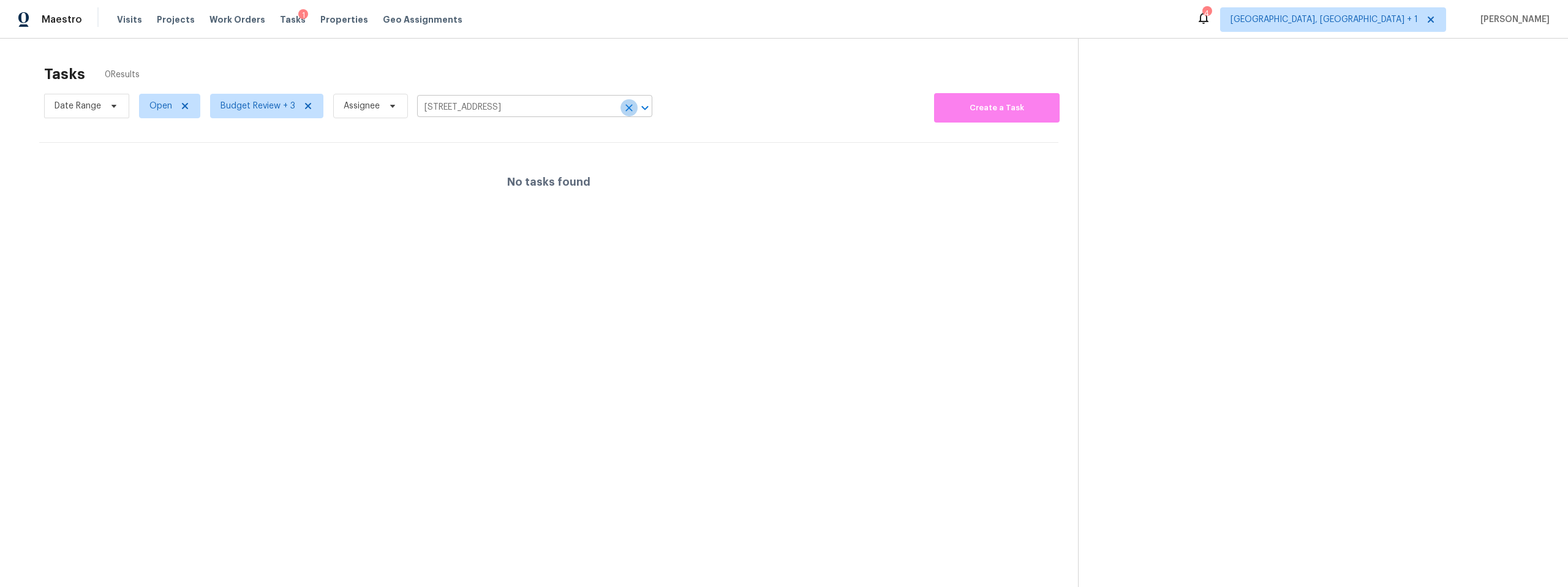
click at [626, 106] on icon "Clear" at bounding box center [629, 108] width 8 height 8
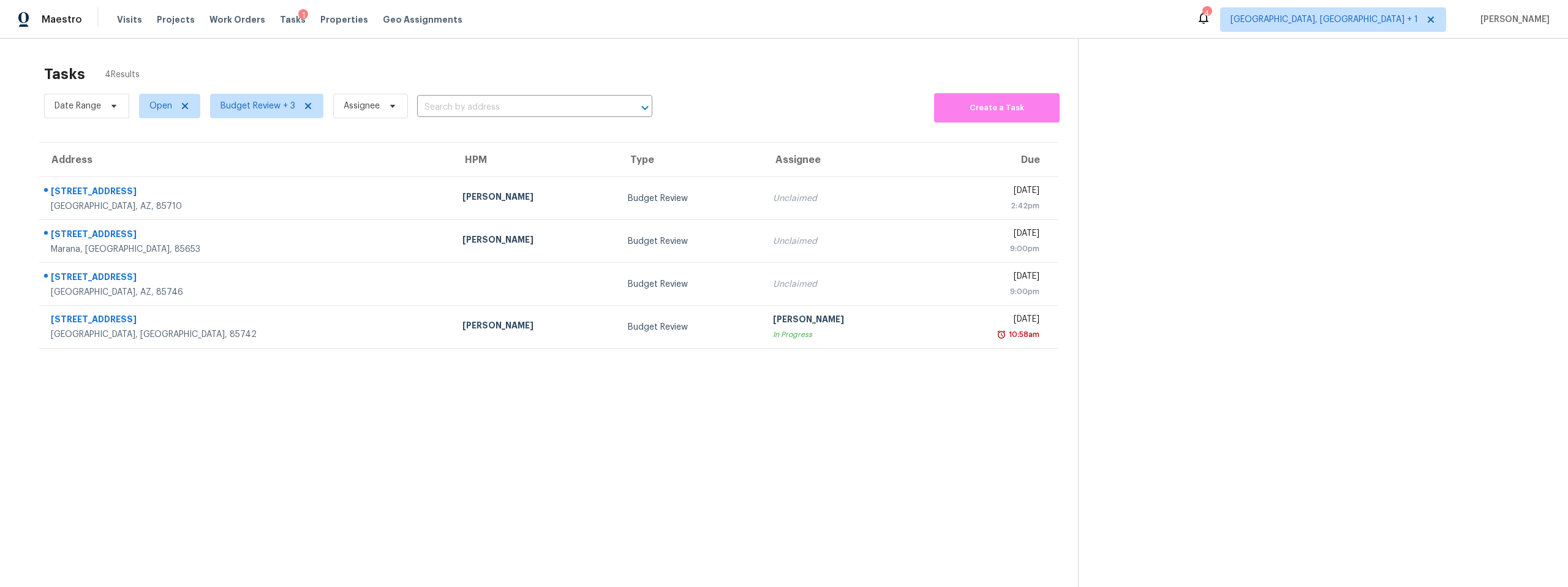
click at [215, 473] on section "Tasks 4 Results Date Range Open Budget Review + 3 Assignee ​ Create a Task Addr…" at bounding box center [549, 342] width 1058 height 568
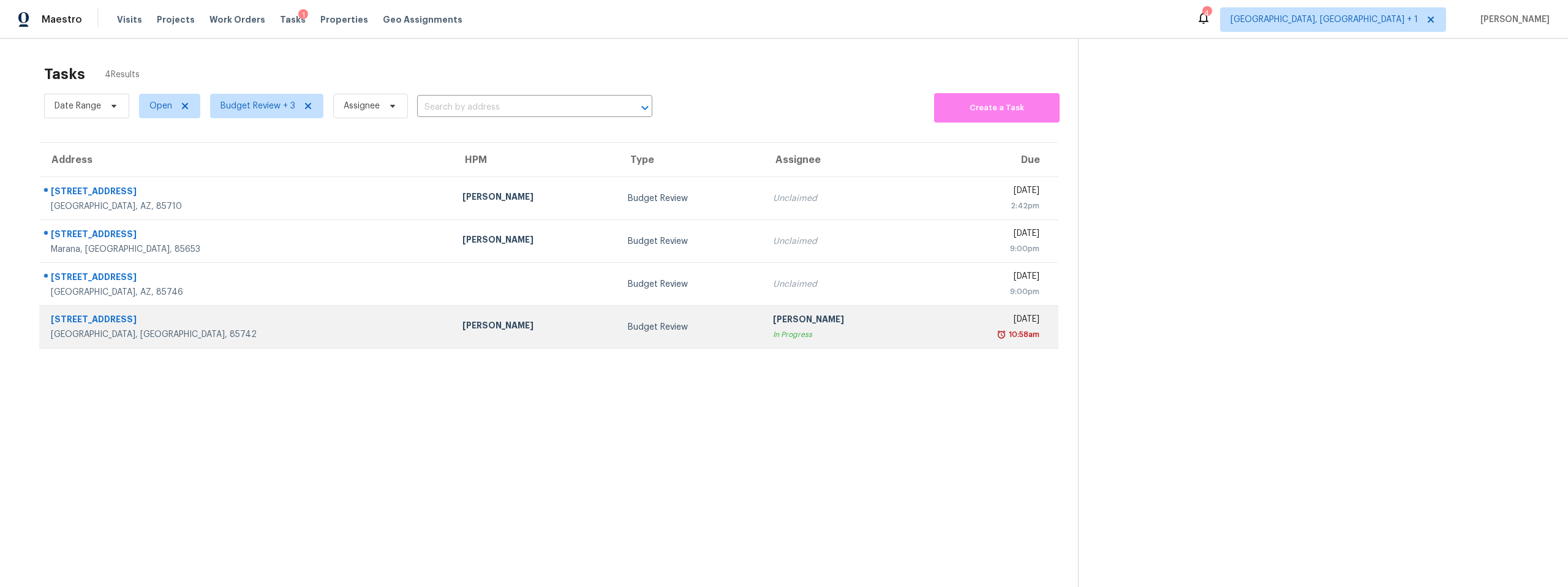
click at [262, 329] on div "Tucson, AZ, 85742" at bounding box center [246, 334] width 392 height 13
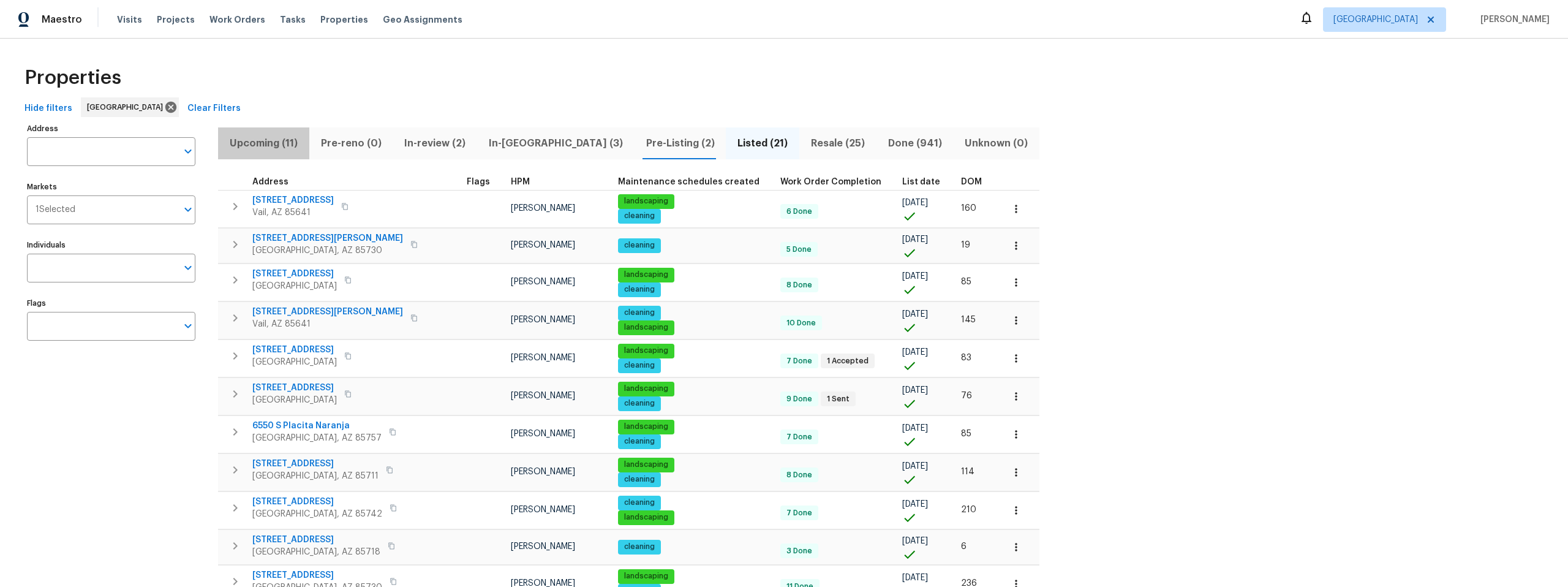
click at [264, 143] on span "Upcoming (11)" at bounding box center [264, 143] width 77 height 17
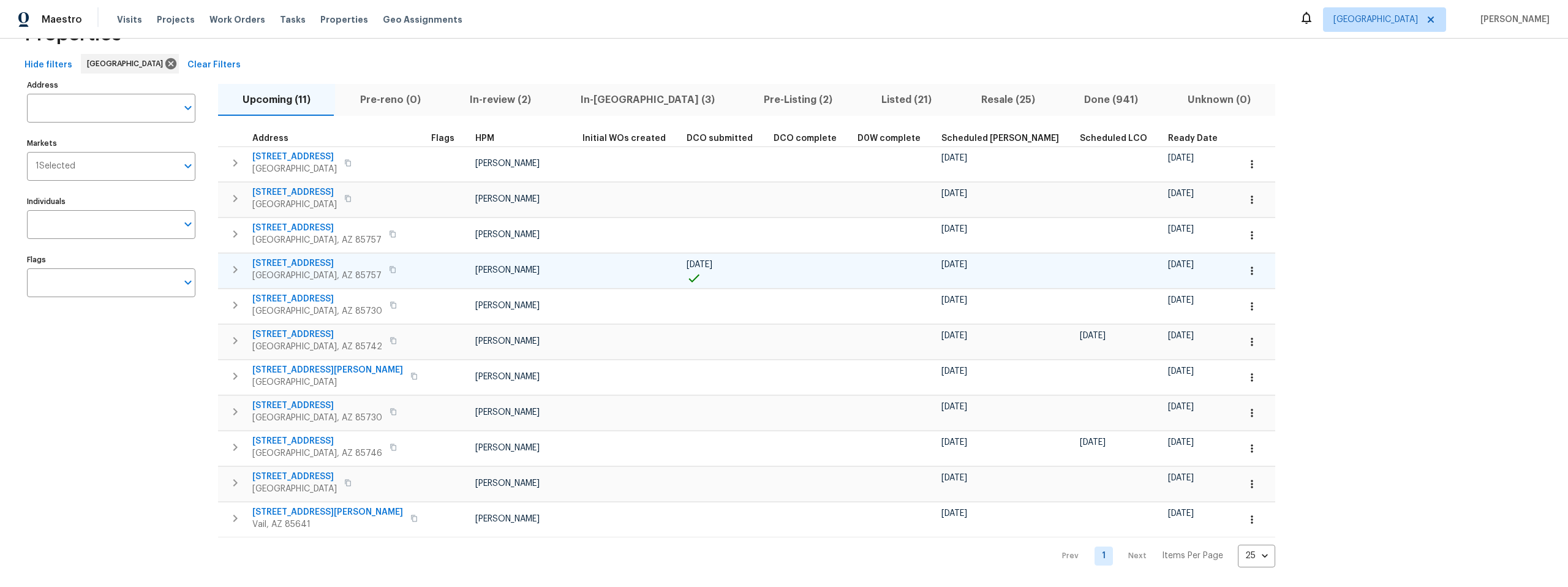
scroll to position [53, 0]
click at [293, 400] on span "10071 E Nicaragua Ln" at bounding box center [317, 406] width 130 height 13
click at [390, 408] on icon "button" at bounding box center [393, 412] width 6 height 7
drag, startPoint x: 583, startPoint y: 89, endPoint x: 579, endPoint y: 95, distance: 7.2
click at [583, 91] on span "In-reno (3)" at bounding box center [647, 100] width 168 height 17
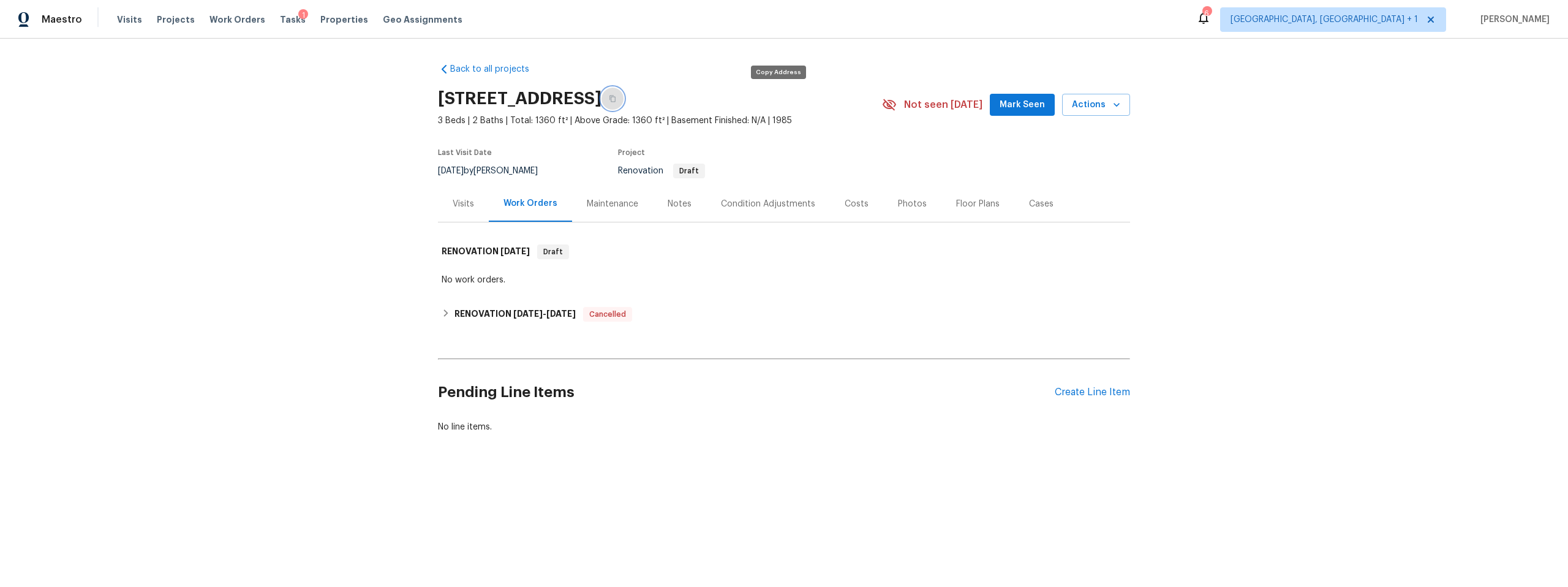
click at [616, 100] on icon "button" at bounding box center [612, 98] width 8 height 8
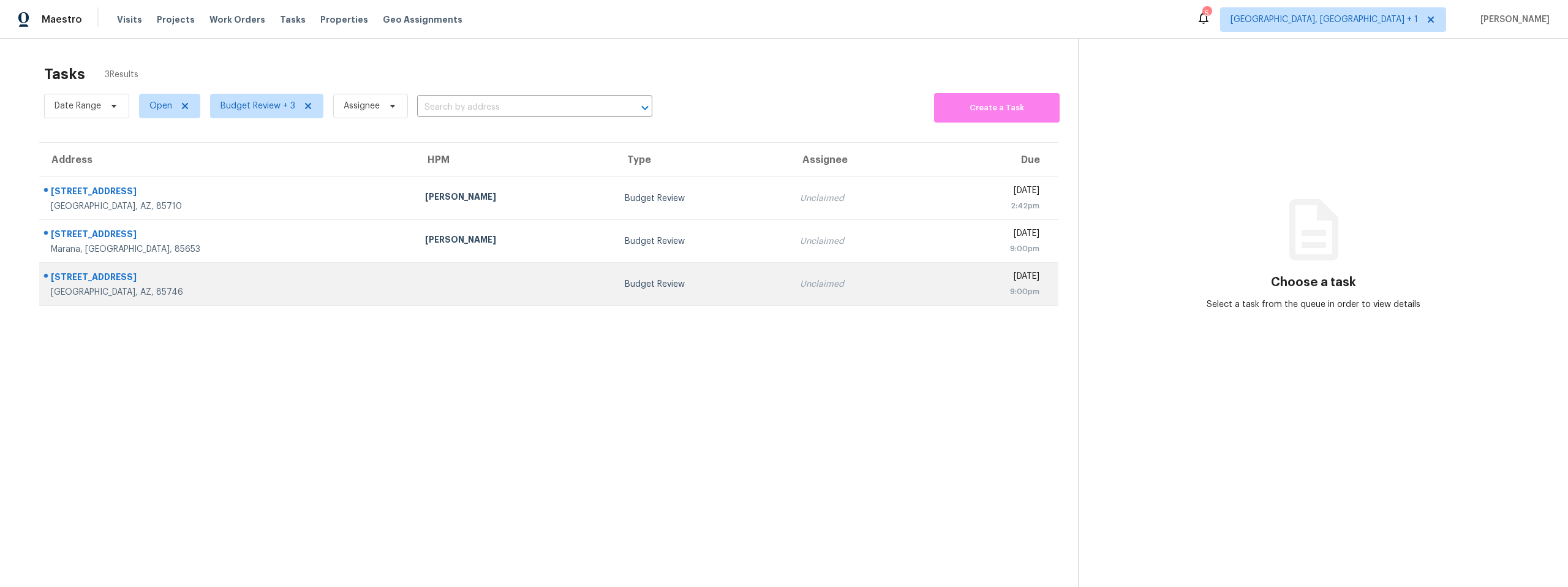
click at [180, 282] on div "[STREET_ADDRESS]" at bounding box center [228, 279] width 354 height 15
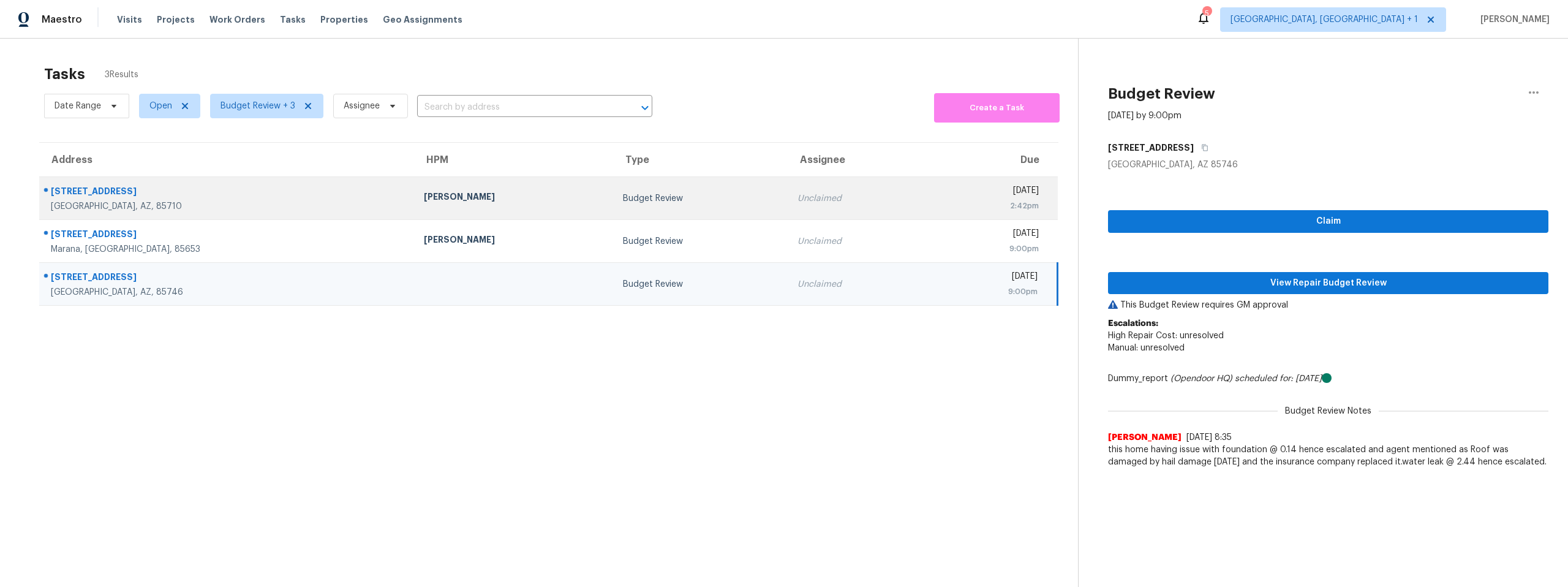
click at [196, 195] on div "260 N Camino Seco" at bounding box center [228, 193] width 354 height 15
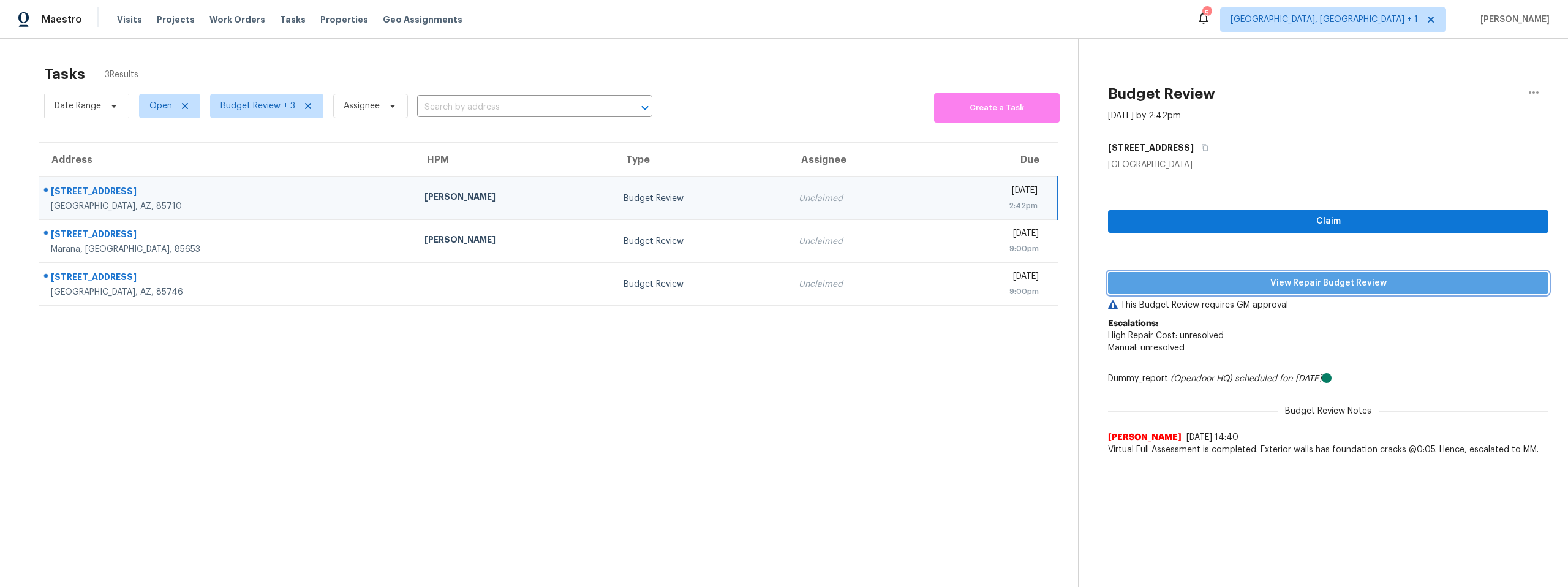
click at [1198, 280] on span "View Repair Budget Review" at bounding box center [1328, 283] width 421 height 15
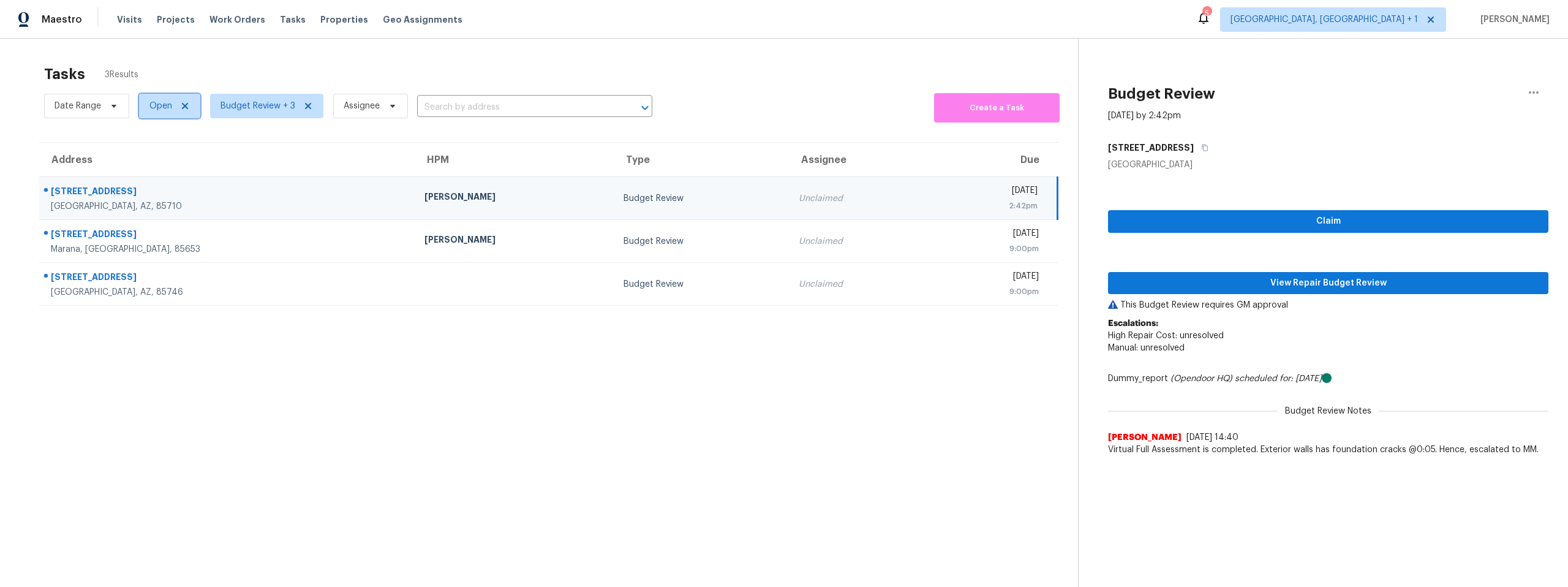
click at [160, 108] on span "Open" at bounding box center [161, 106] width 23 height 13
click at [148, 157] on span at bounding box center [150, 157] width 10 height 10
click at [148, 157] on input "Closed" at bounding box center [149, 155] width 8 height 8
checkbox input "true"
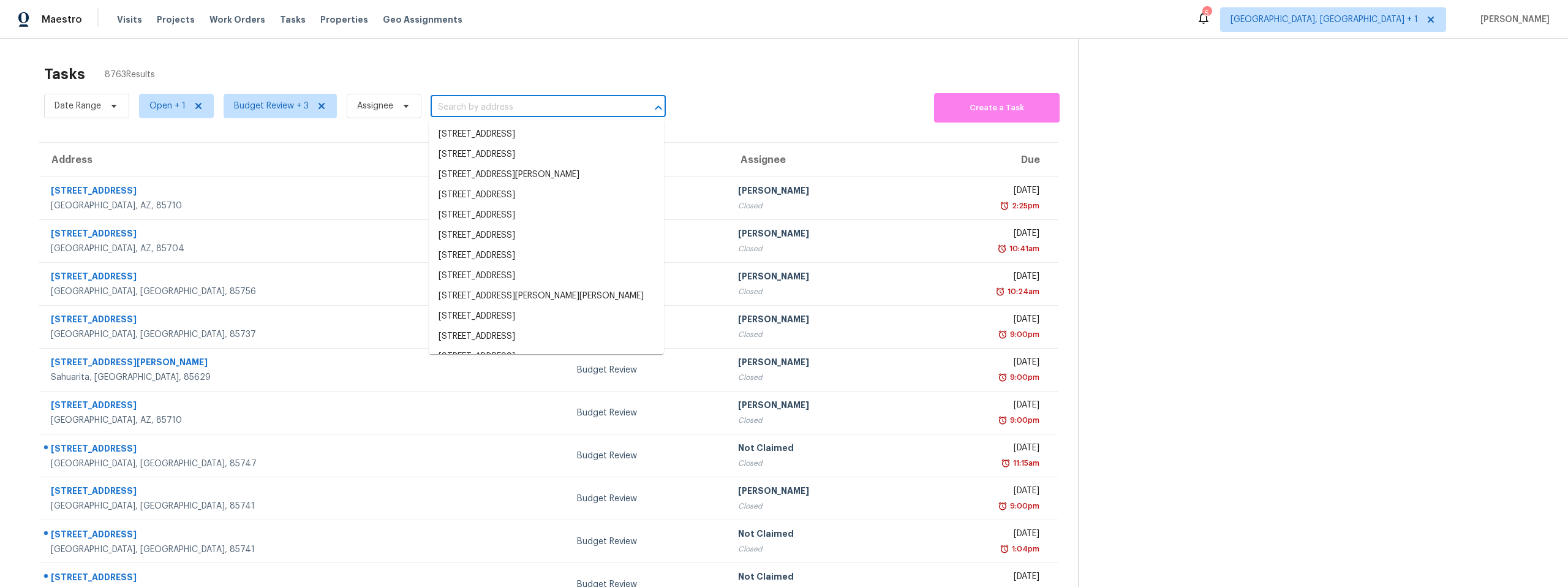
paste input "https://wally.apps.opendoor.com/enricher-photos/904036"
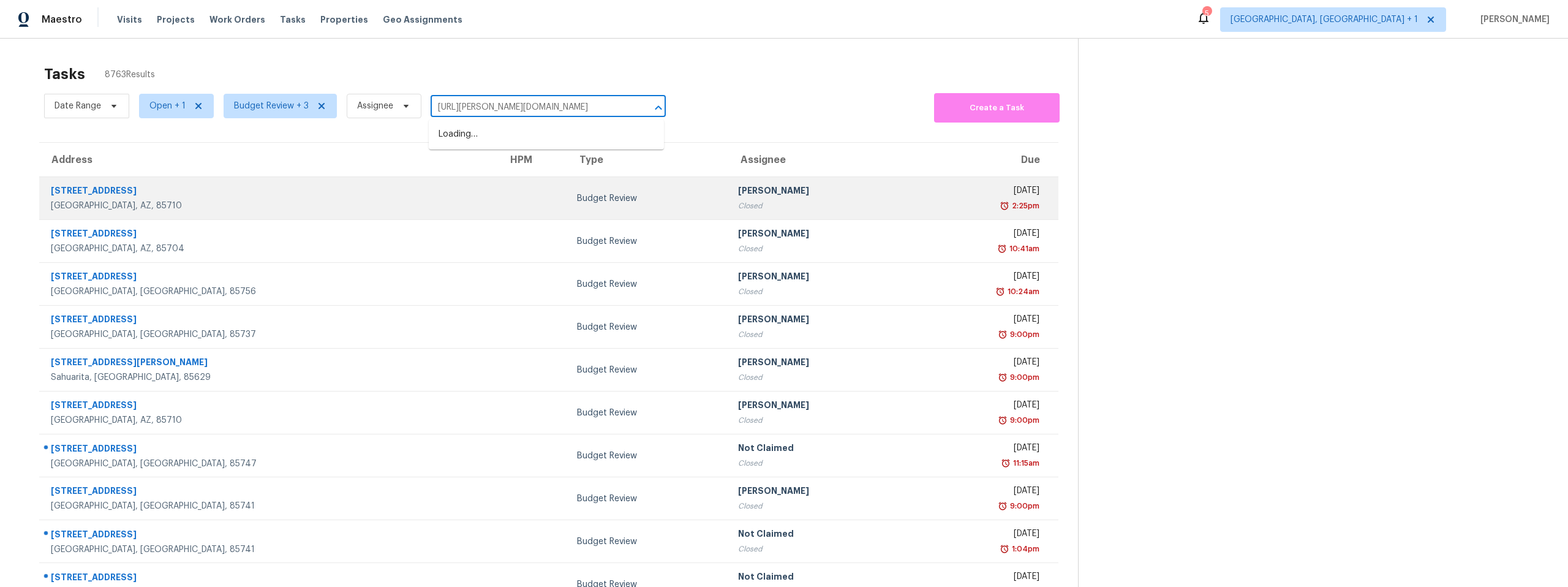
scroll to position [0, 41]
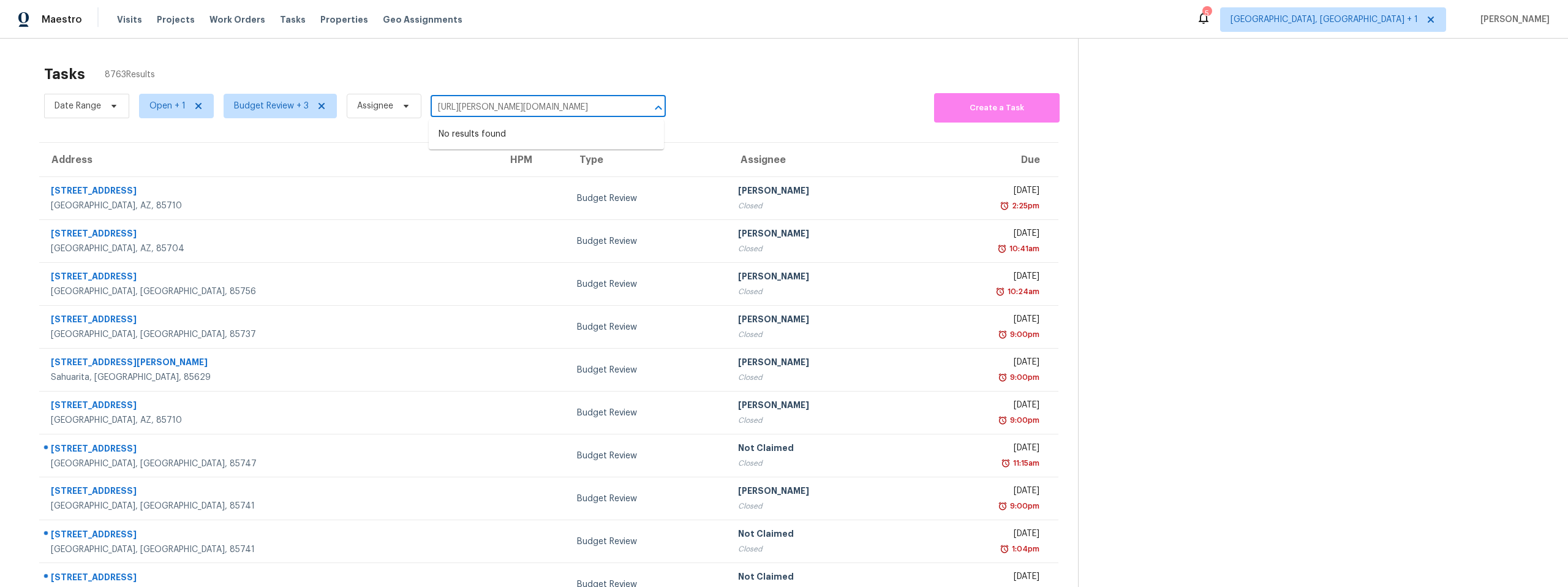
type input "https://wally.apps.opendoor.com/enricher-photos/904036"
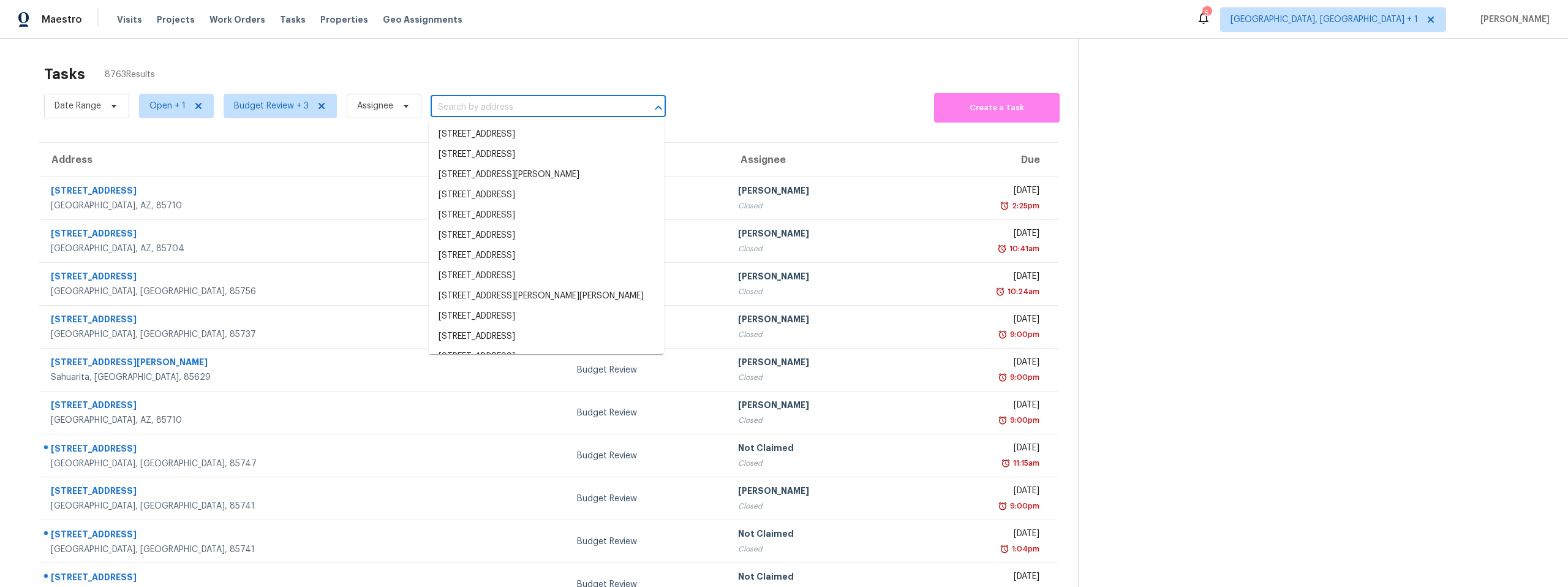
scroll to position [0, 0]
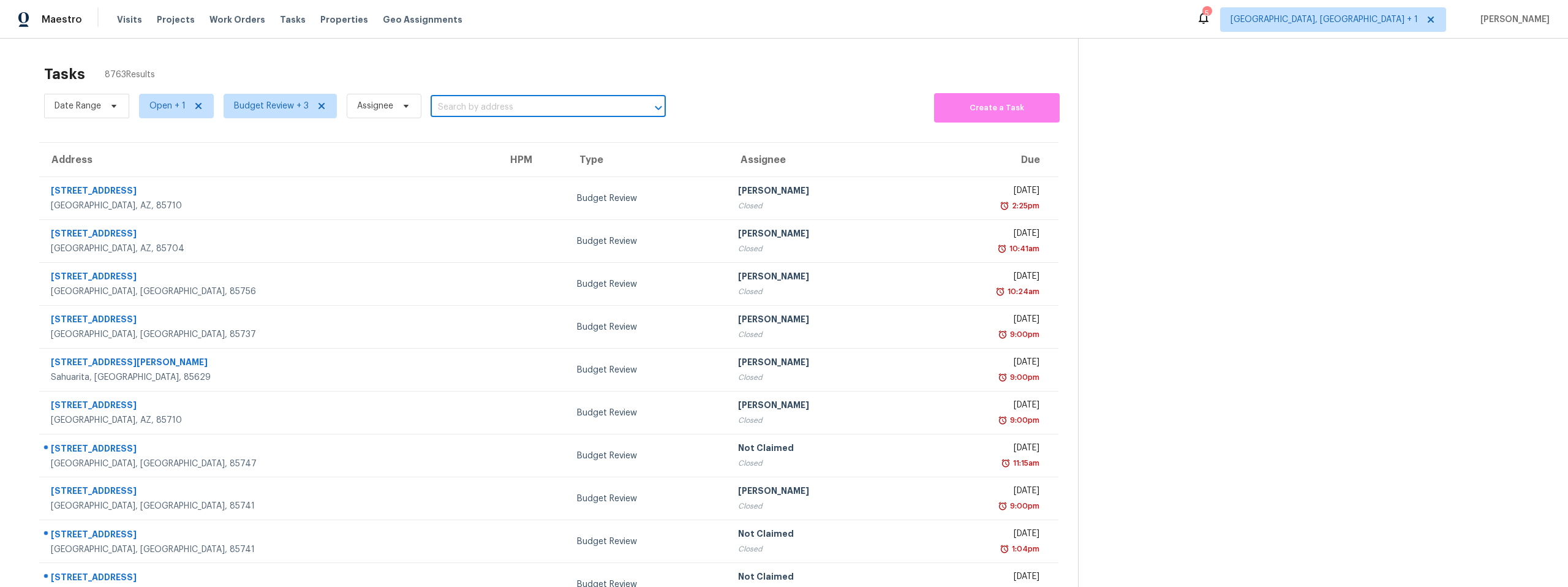
paste input "[STREET_ADDRESS]"
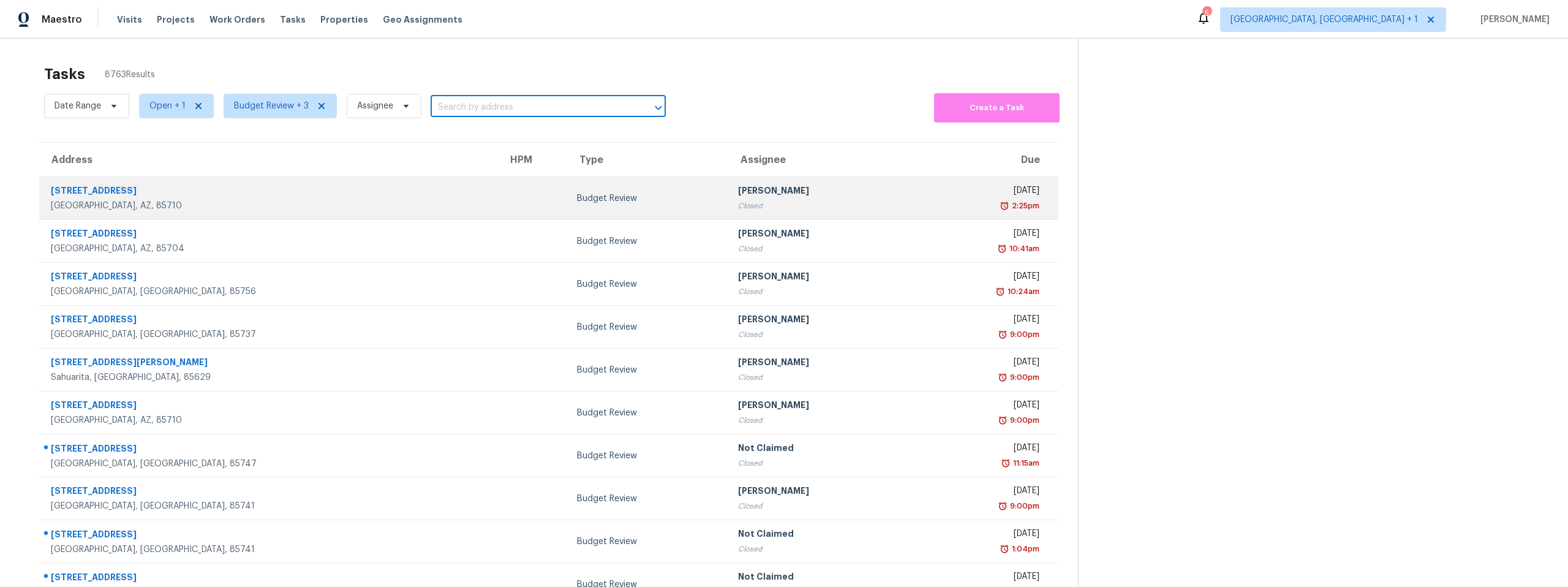
type input "[STREET_ADDRESS]"
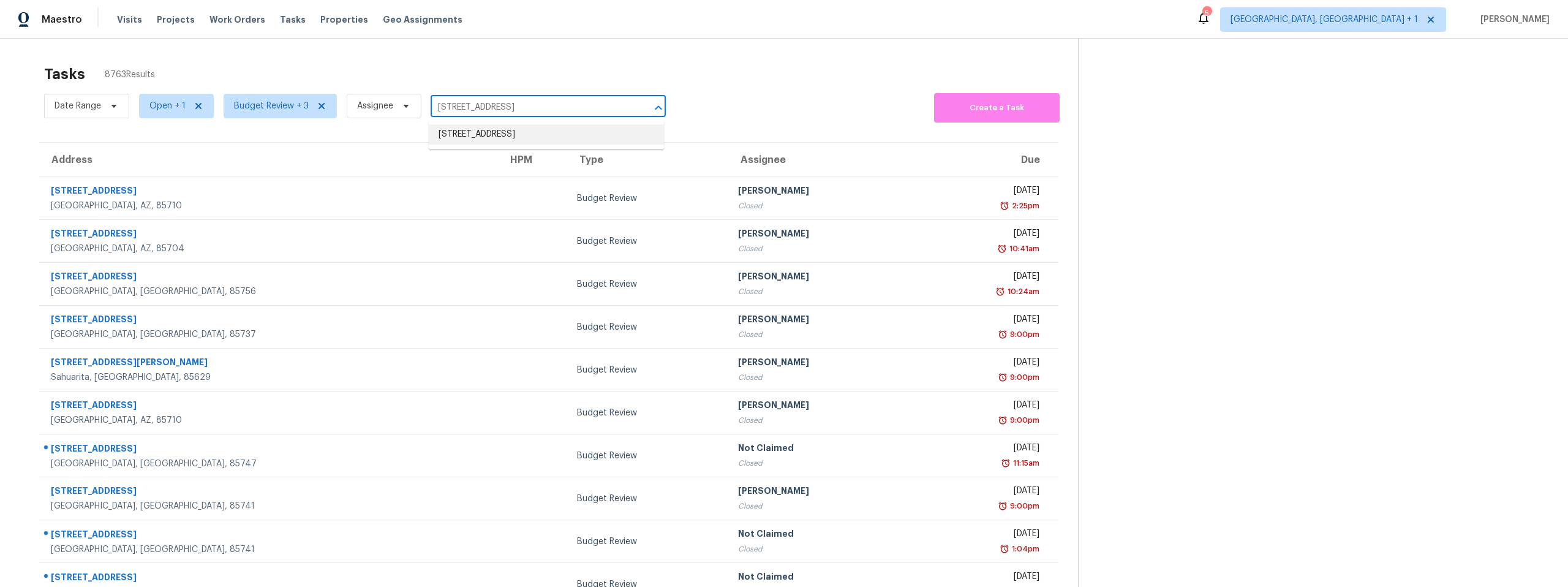
click at [535, 135] on li "[STREET_ADDRESS]" at bounding box center [547, 134] width 235 height 20
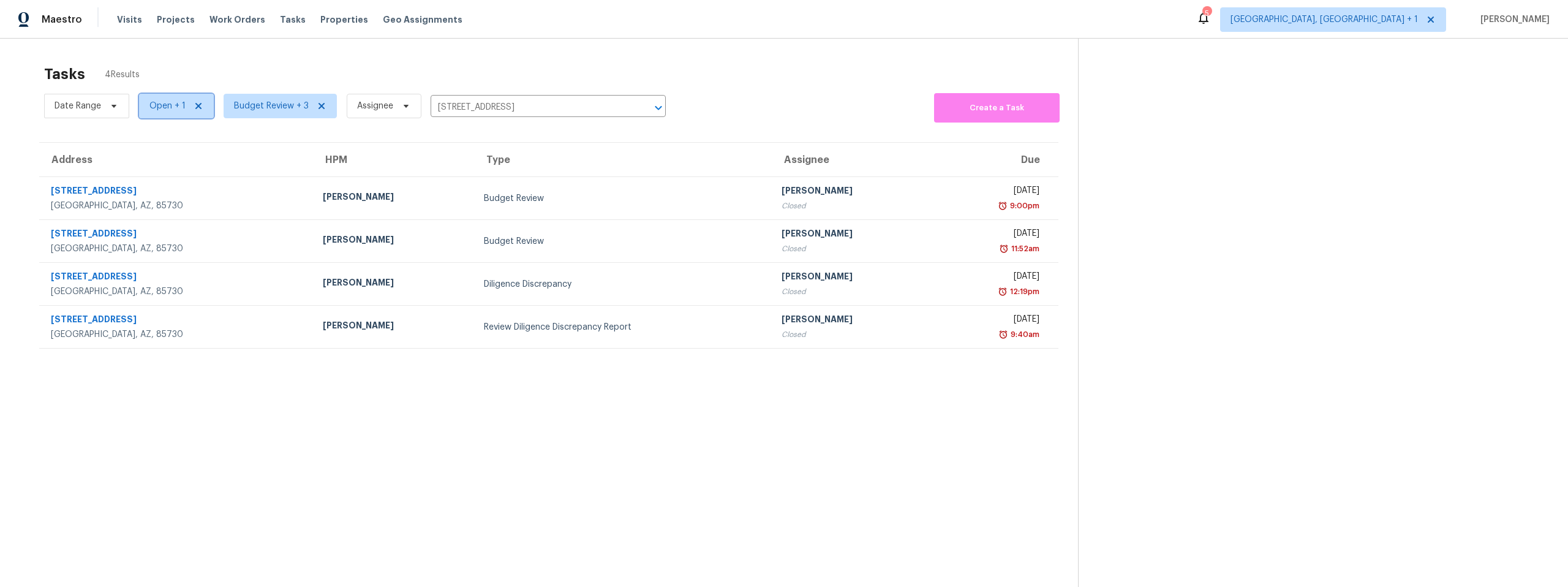
click at [171, 104] on span "Open + 1" at bounding box center [168, 106] width 36 height 13
click at [152, 138] on span at bounding box center [150, 140] width 10 height 10
click at [152, 138] on input "Open" at bounding box center [149, 139] width 8 height 8
click at [153, 140] on span at bounding box center [150, 140] width 10 height 10
click at [153, 140] on input "Open" at bounding box center [149, 139] width 8 height 8
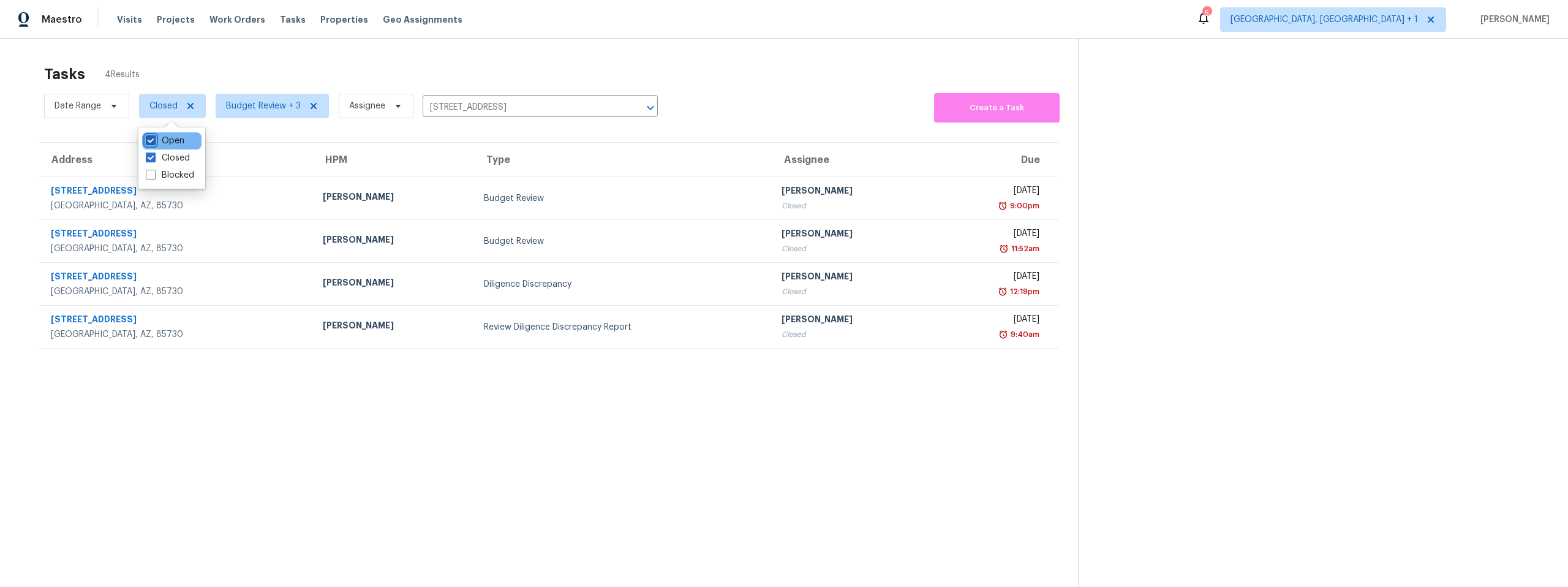
checkbox input "true"
click at [151, 157] on span at bounding box center [150, 157] width 10 height 10
click at [151, 157] on input "Closed" at bounding box center [149, 155] width 8 height 8
checkbox input "false"
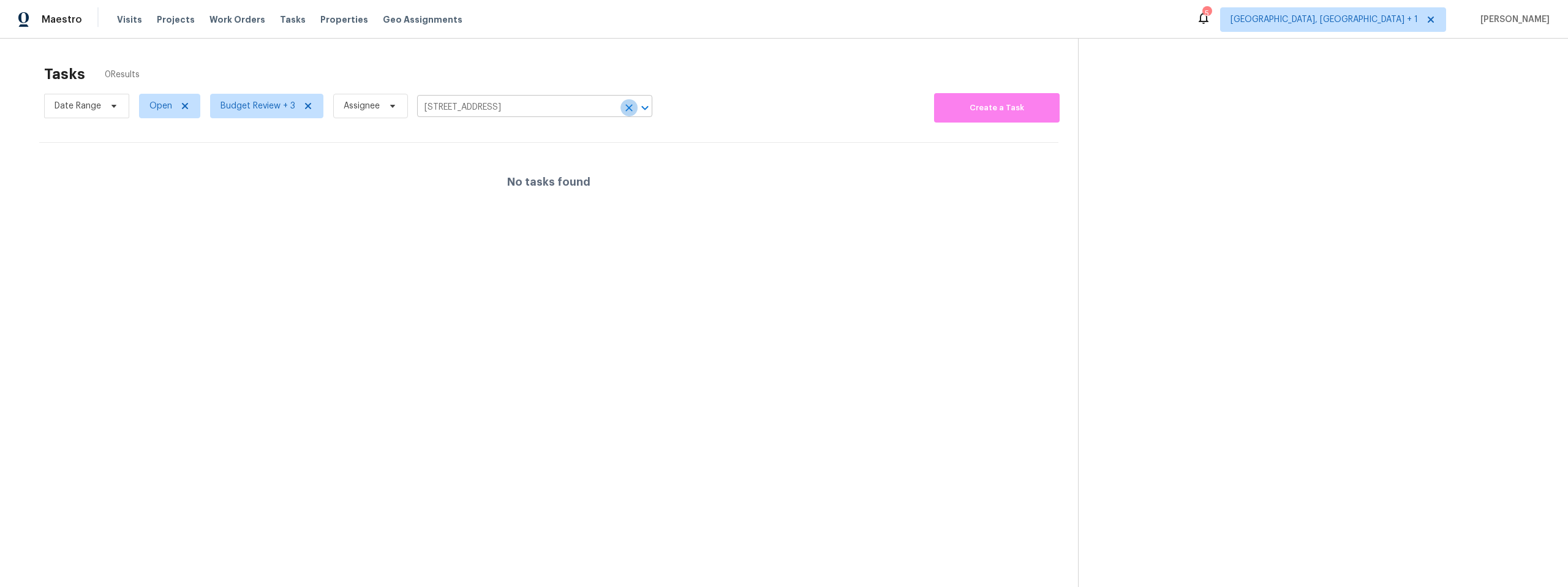
click at [630, 109] on icon "Clear" at bounding box center [629, 108] width 13 height 13
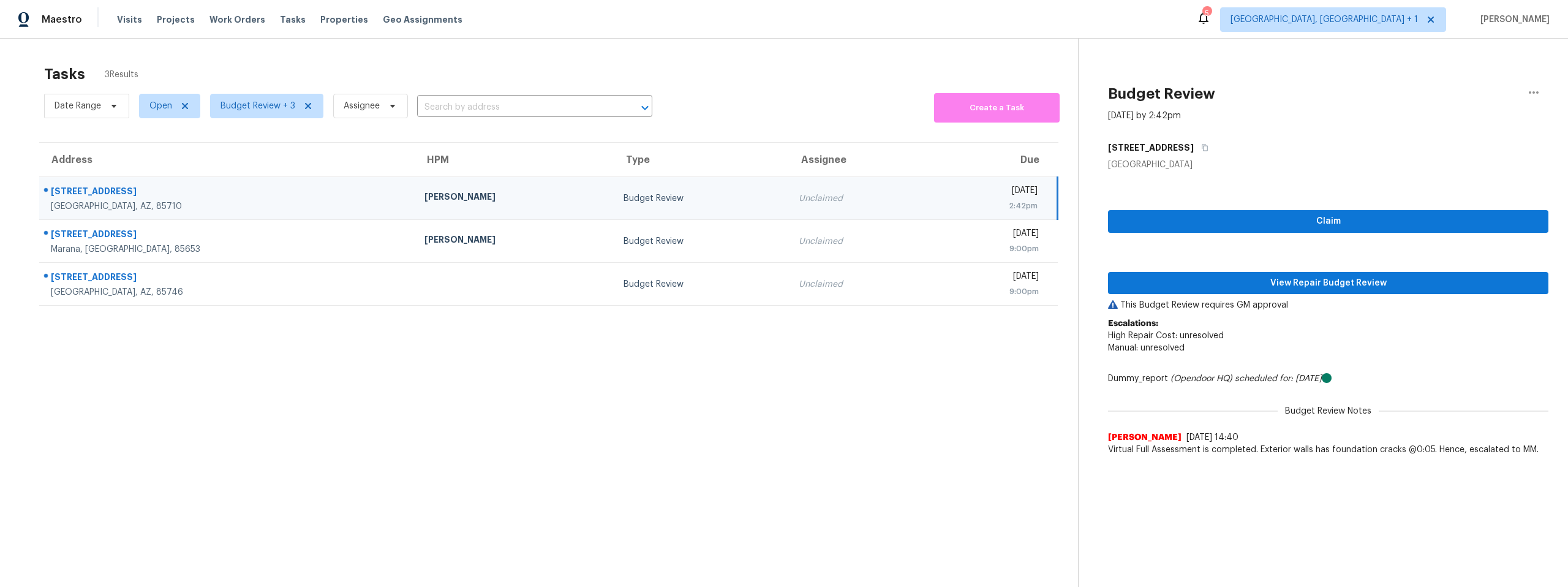
drag, startPoint x: 175, startPoint y: 196, endPoint x: 272, endPoint y: 206, distance: 97.5
click at [175, 196] on div "260 N Camino Seco" at bounding box center [228, 193] width 354 height 15
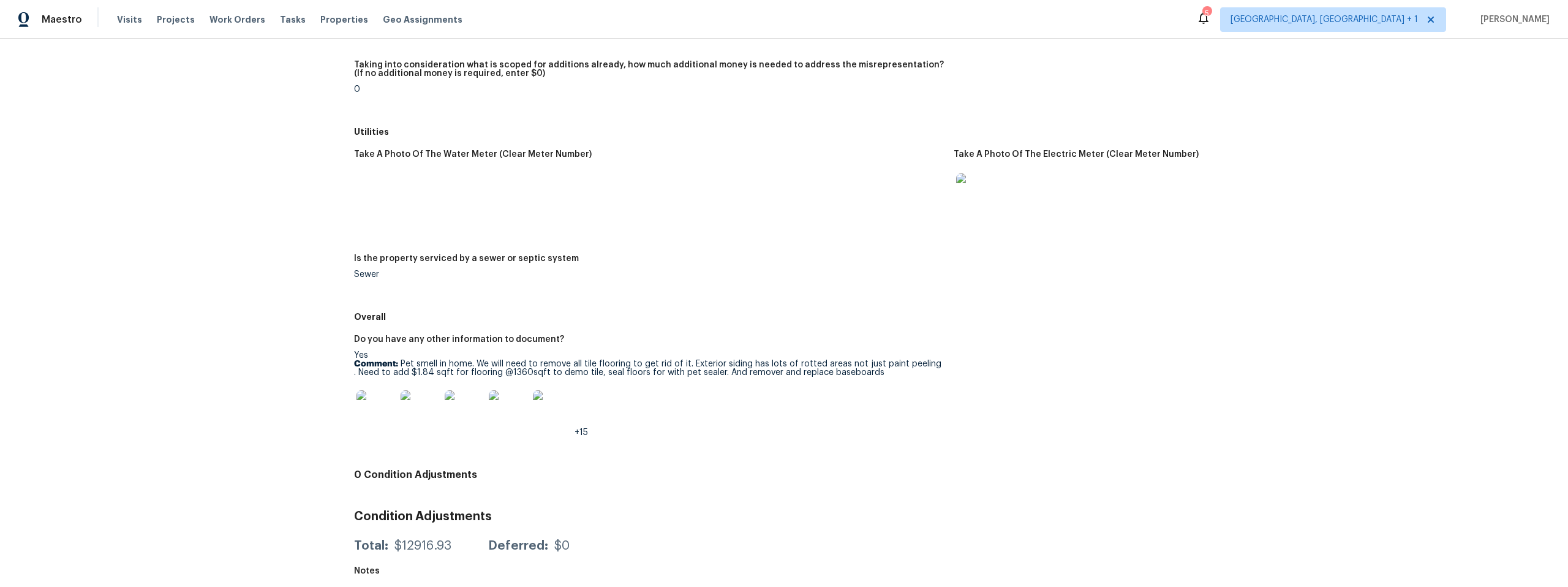
scroll to position [1566, 0]
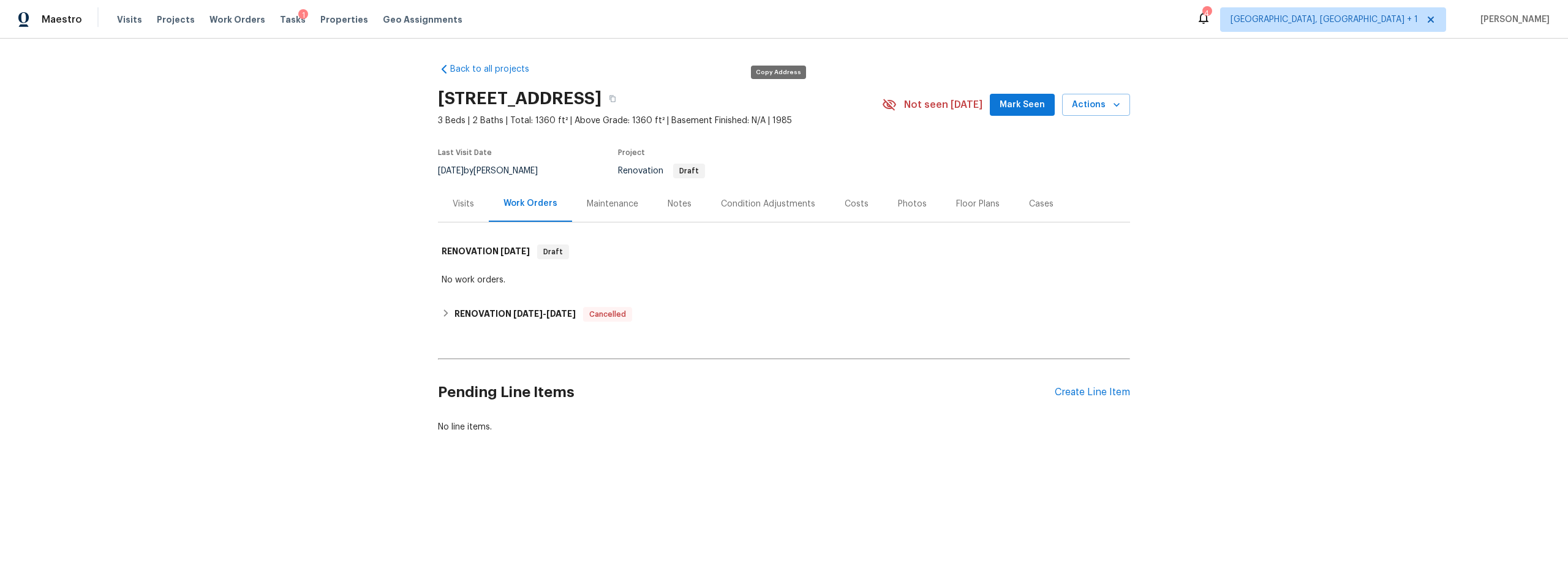
click at [616, 98] on icon "button" at bounding box center [612, 98] width 8 height 8
click at [106, 18] on div "Maestro Visits Projects Work Orders Tasks 1 Properties Geo Assignments" at bounding box center [238, 19] width 477 height 24
click at [121, 19] on span "Visits" at bounding box center [130, 19] width 25 height 13
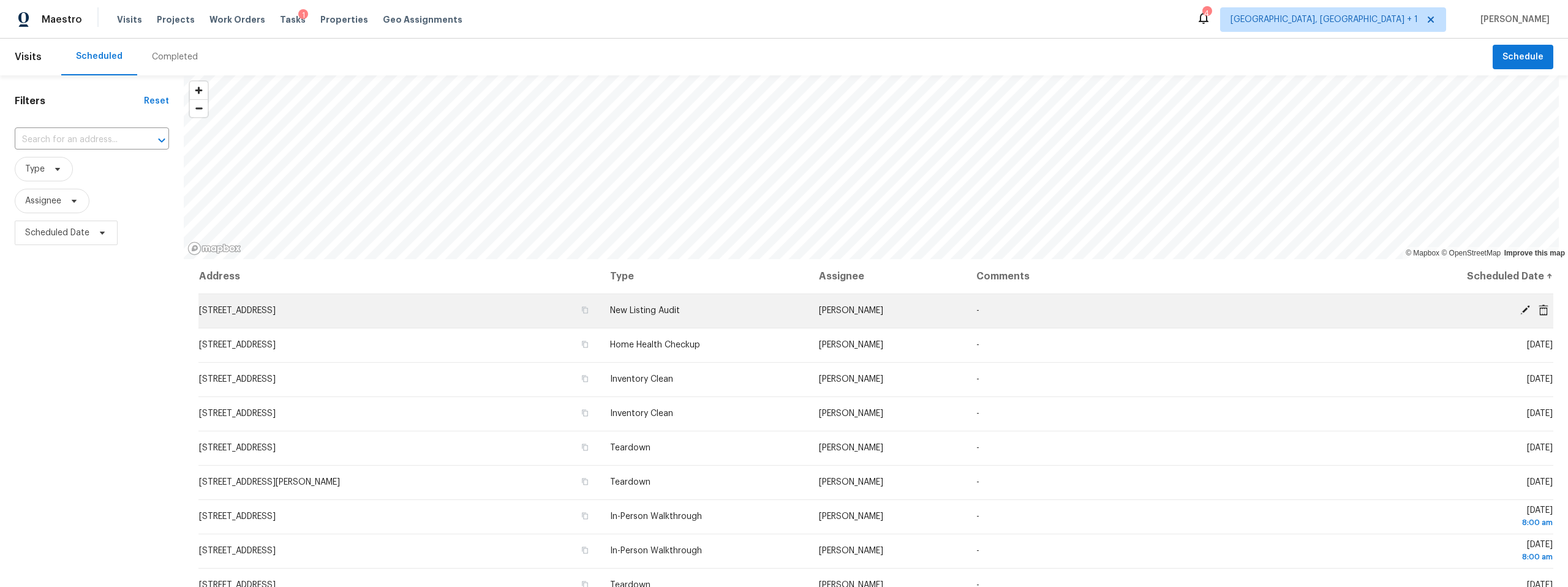
click at [1520, 308] on icon at bounding box center [1525, 310] width 10 height 10
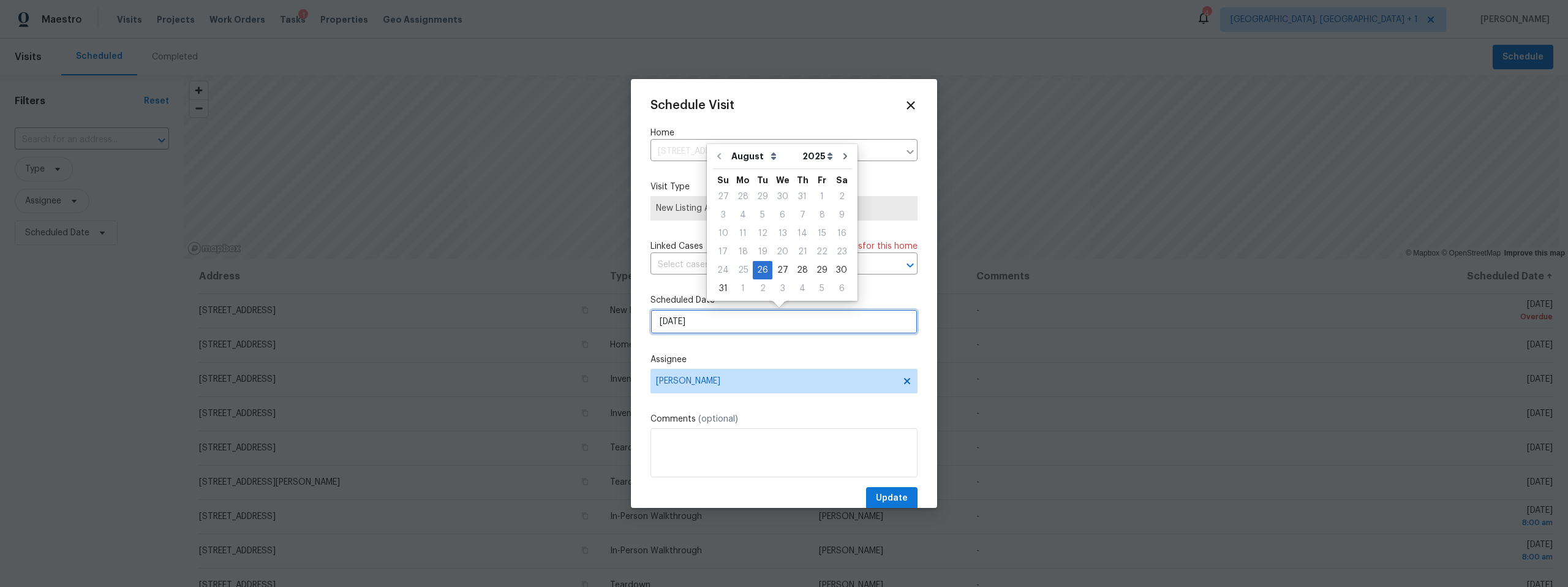
click at [725, 321] on input "[DATE]" at bounding box center [784, 321] width 267 height 24
click at [776, 271] on div "27" at bounding box center [782, 270] width 20 height 17
type input "[DATE]"
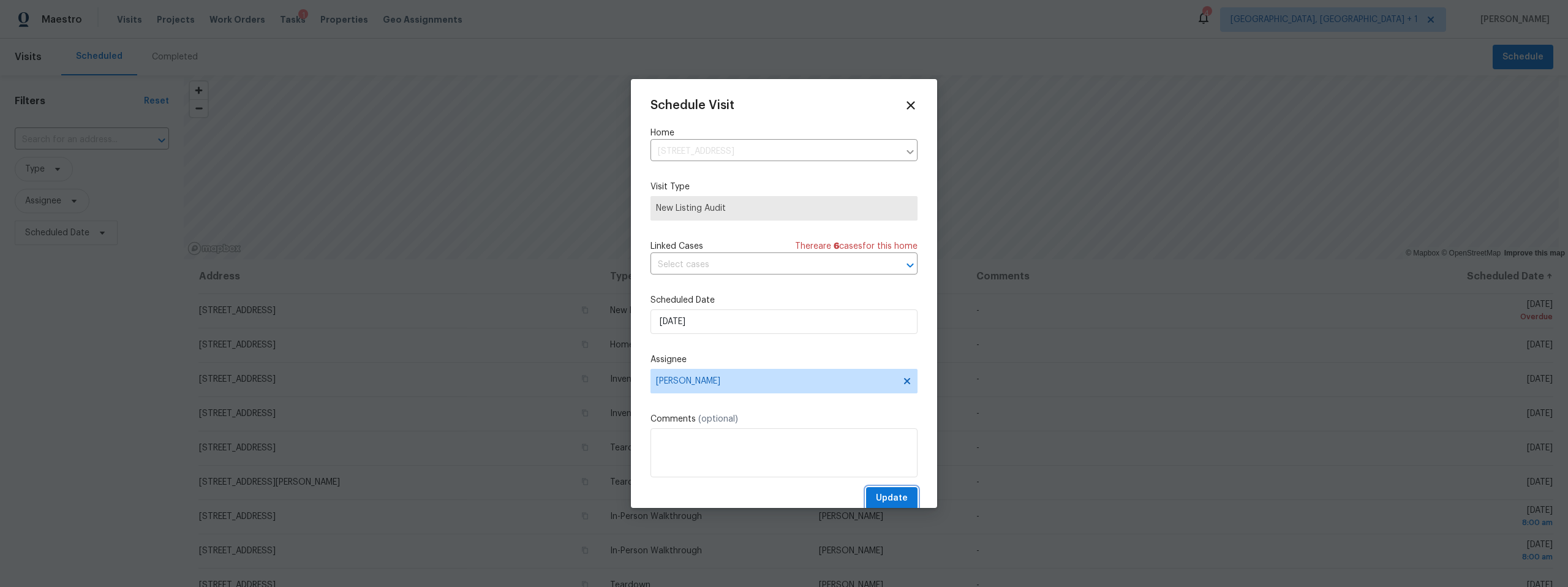
click at [888, 493] on span "Update" at bounding box center [892, 499] width 32 height 15
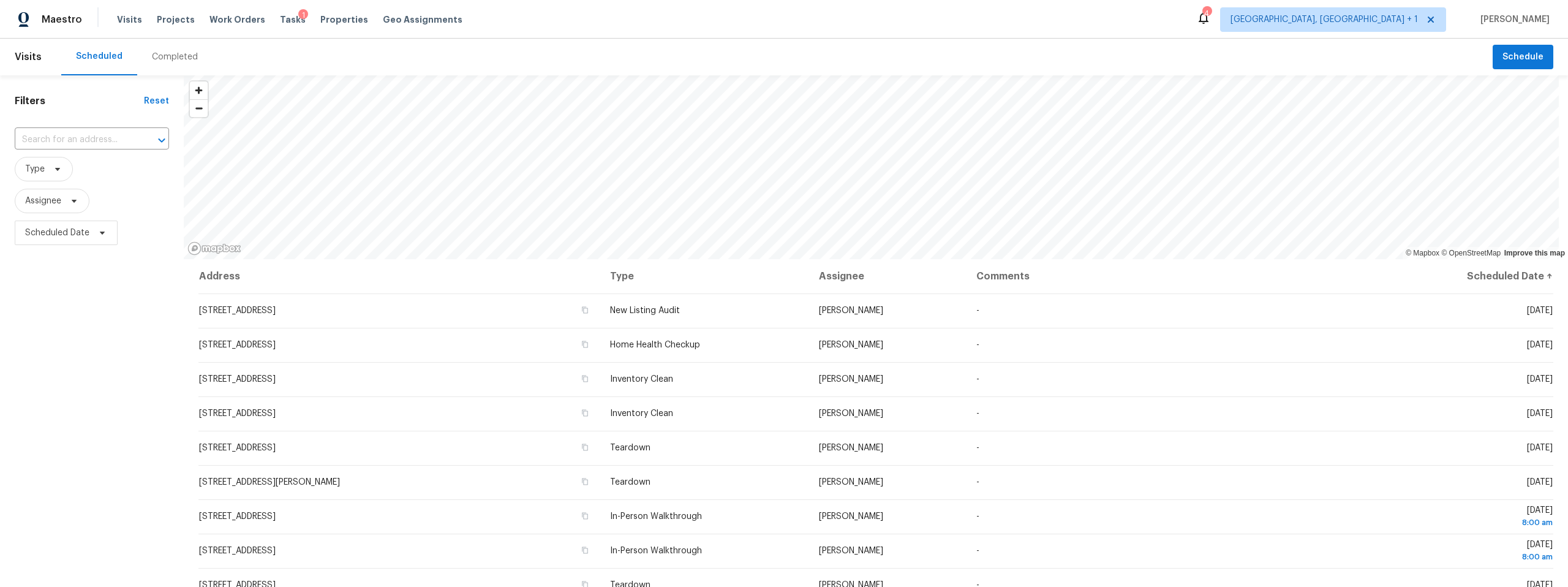
click at [180, 54] on div "Completed" at bounding box center [175, 57] width 46 height 13
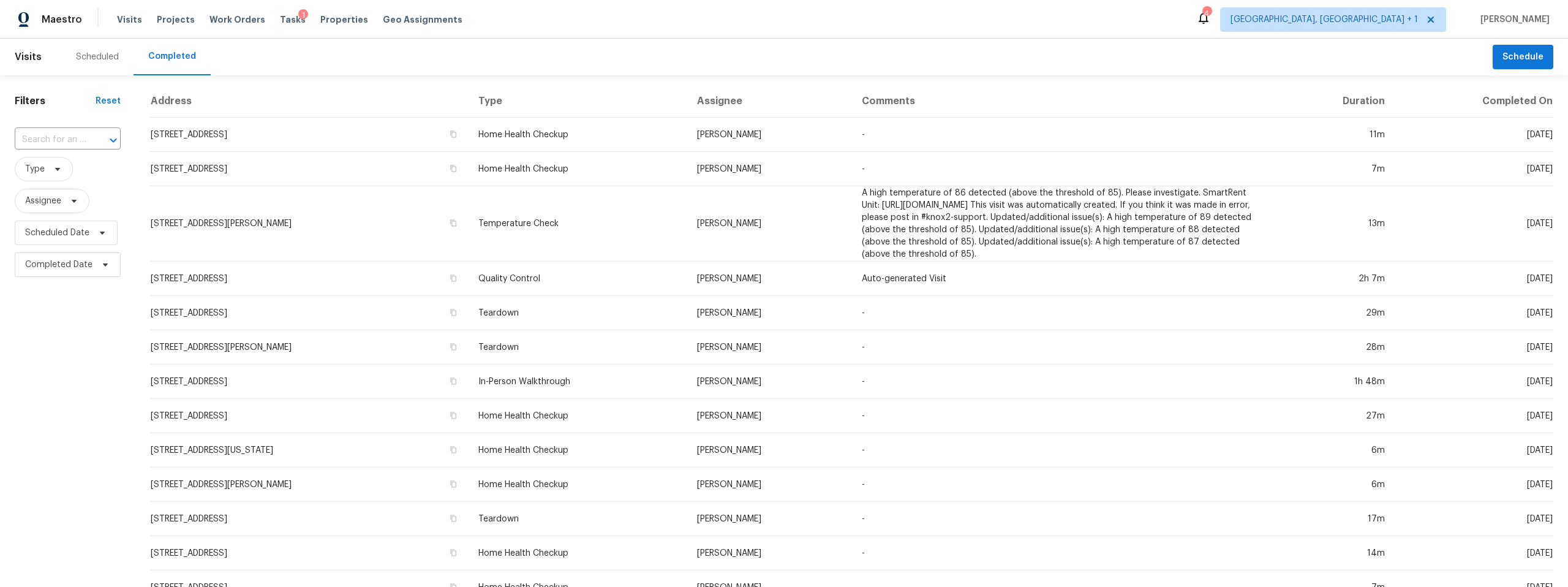
click at [100, 65] on div "Scheduled" at bounding box center [97, 56] width 72 height 37
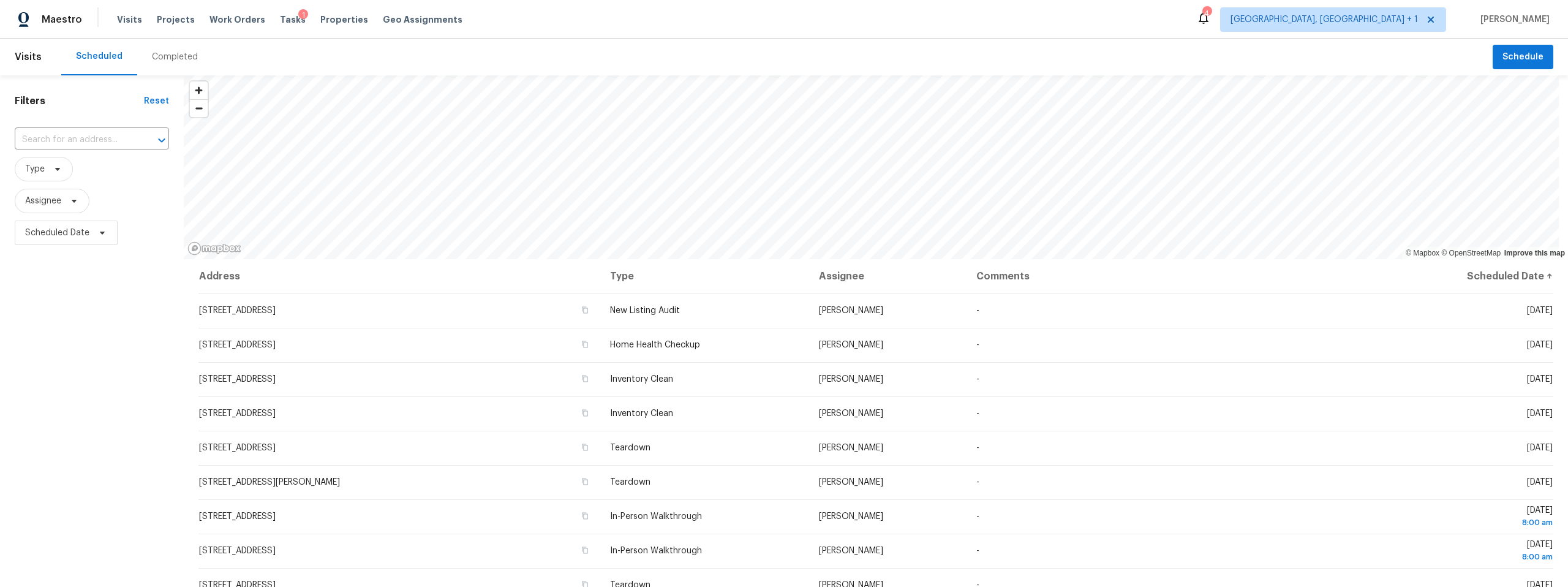
click at [167, 56] on div "Completed" at bounding box center [175, 57] width 46 height 13
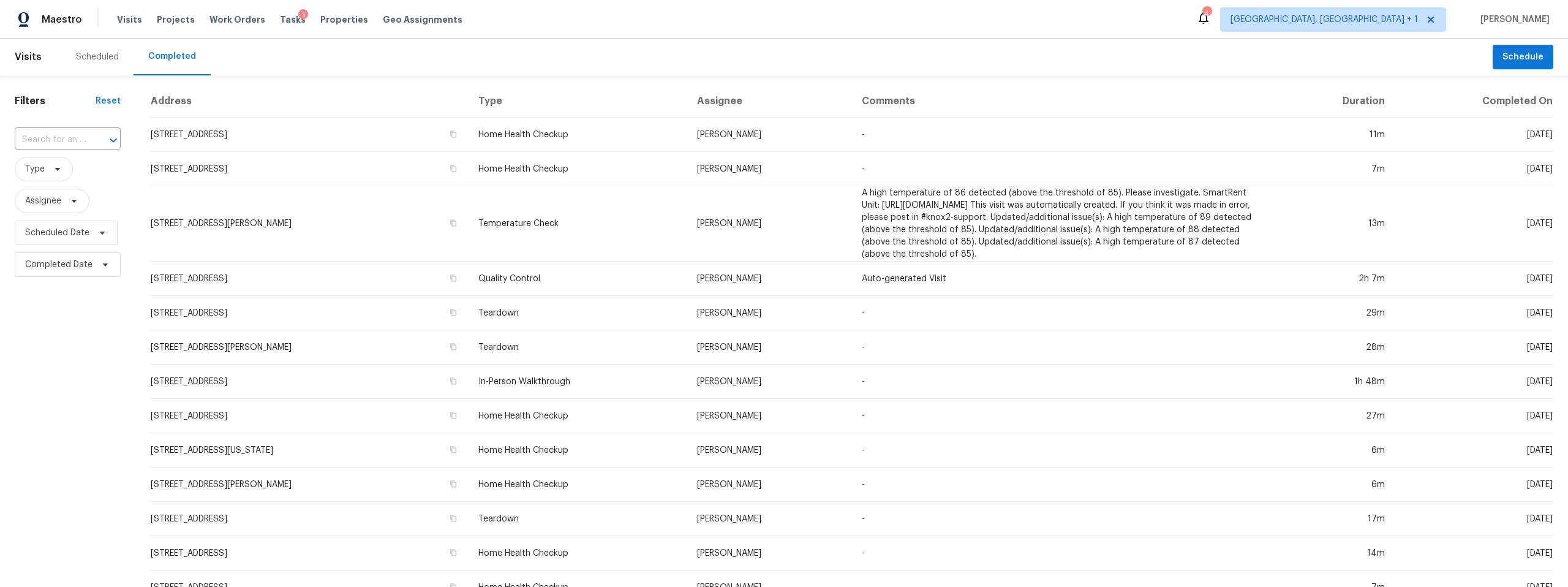
click at [105, 55] on div "Scheduled" at bounding box center [97, 57] width 43 height 13
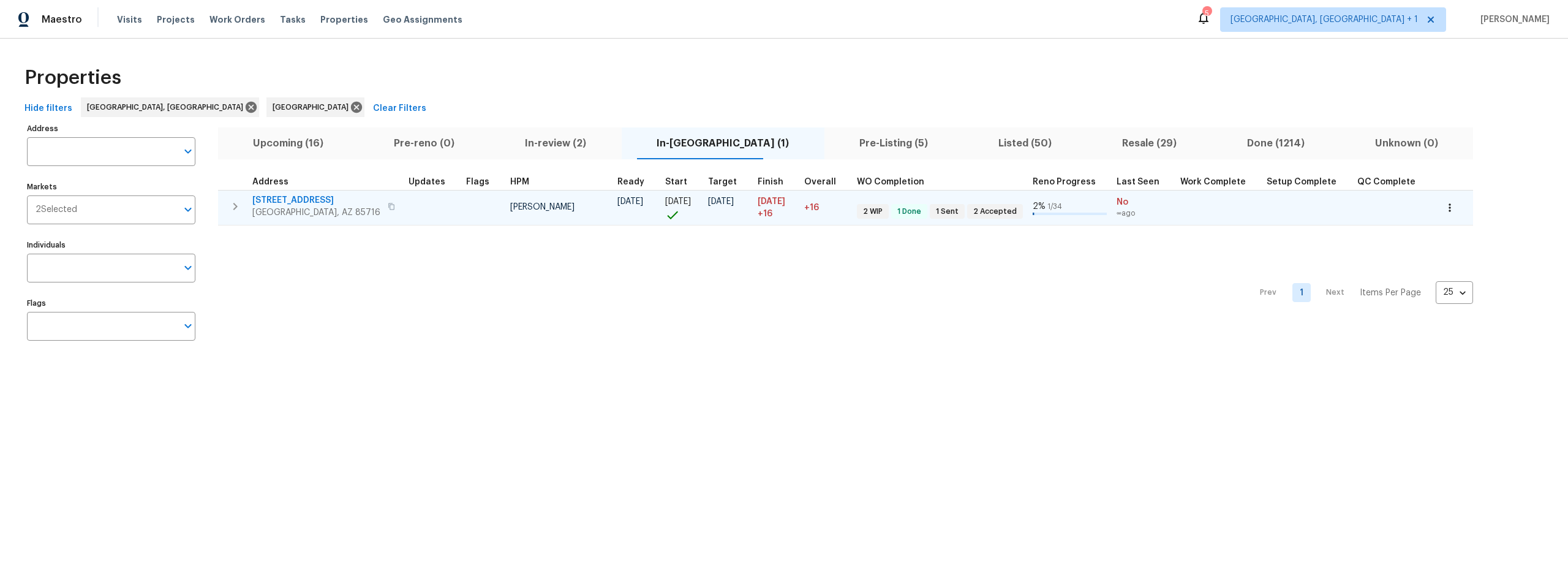
click at [461, 206] on td at bounding box center [483, 208] width 44 height 35
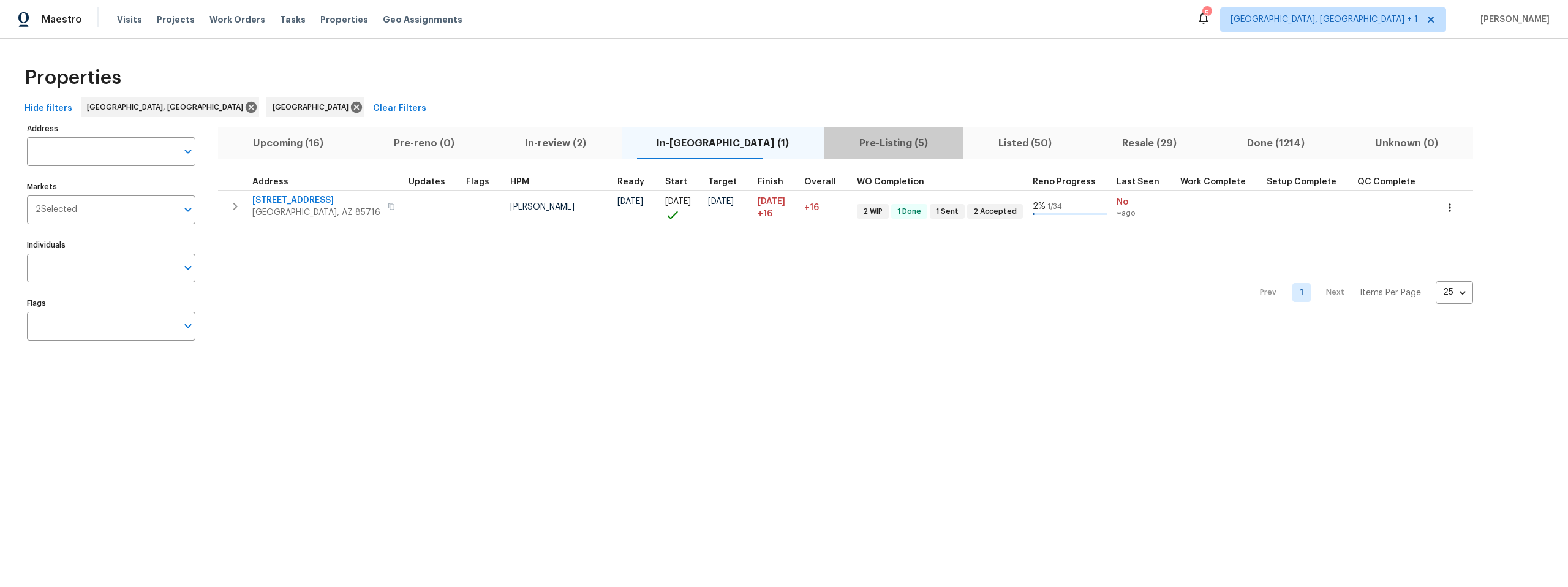
click at [832, 144] on span "Pre-Listing (5)" at bounding box center [894, 143] width 125 height 17
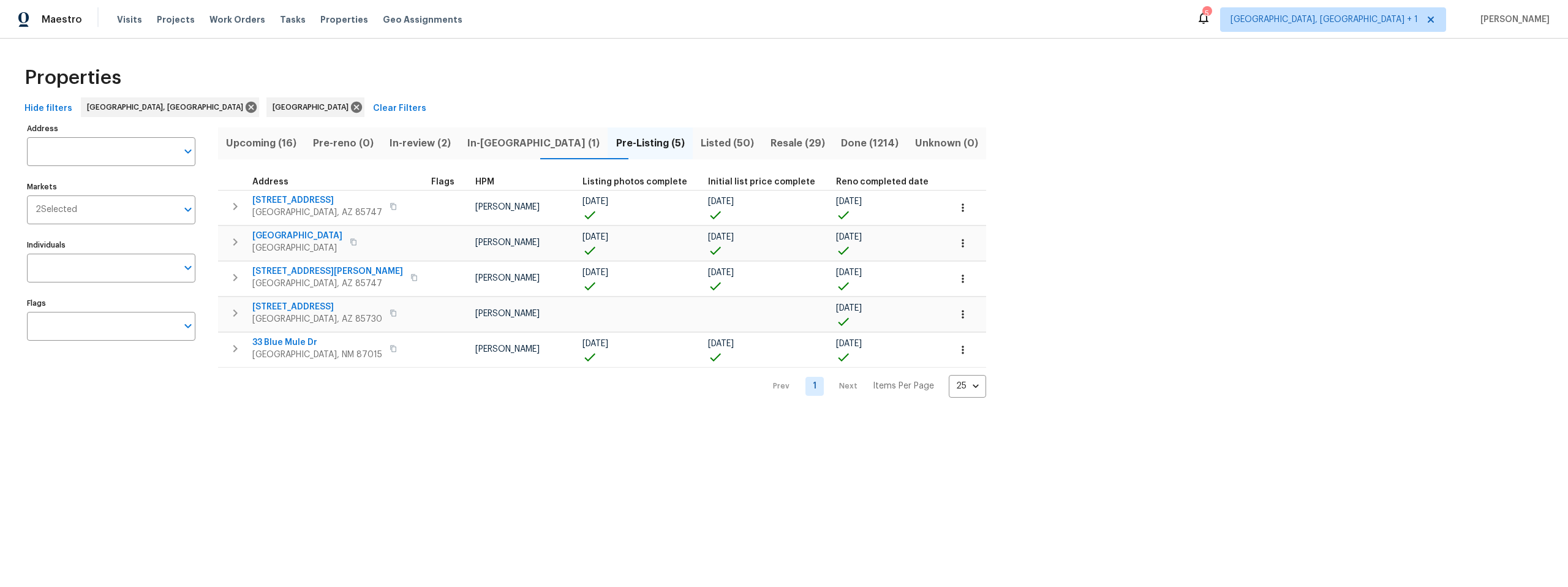
click at [499, 140] on span "In-reno (1)" at bounding box center [533, 143] width 134 height 17
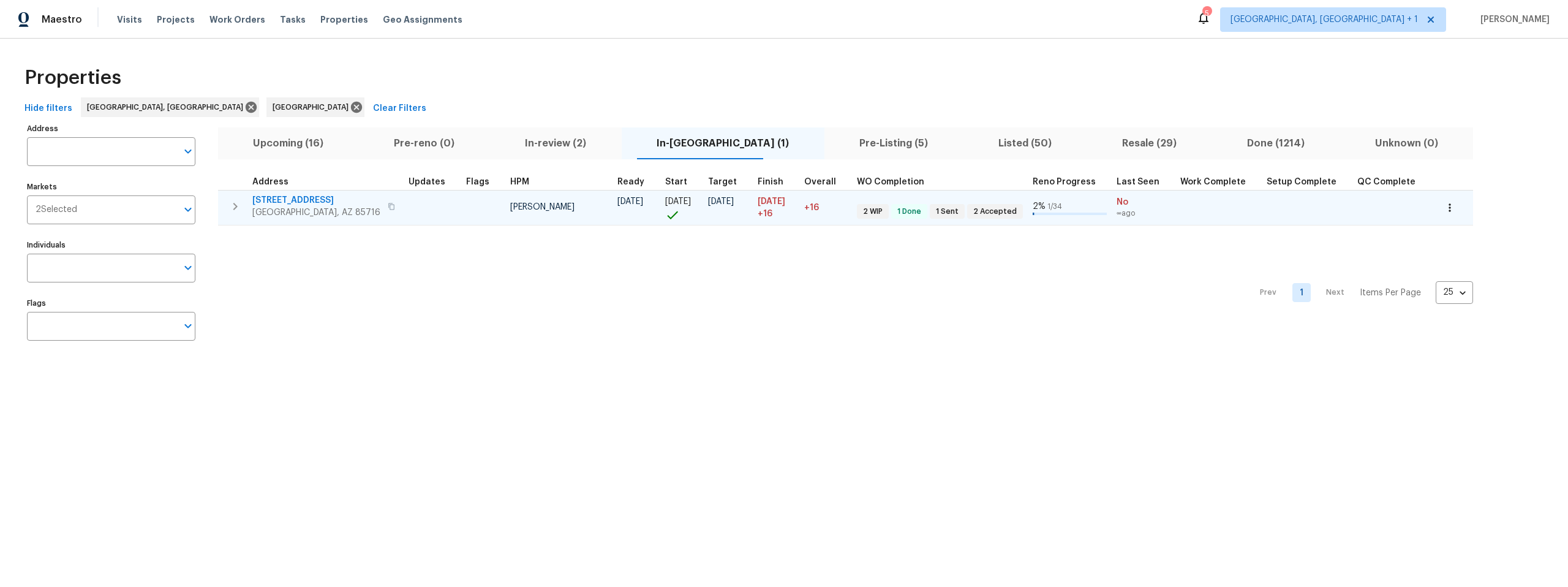
click at [409, 212] on td at bounding box center [432, 208] width 58 height 35
click at [292, 198] on span "3701 E 2nd St Apt A" at bounding box center [316, 201] width 128 height 13
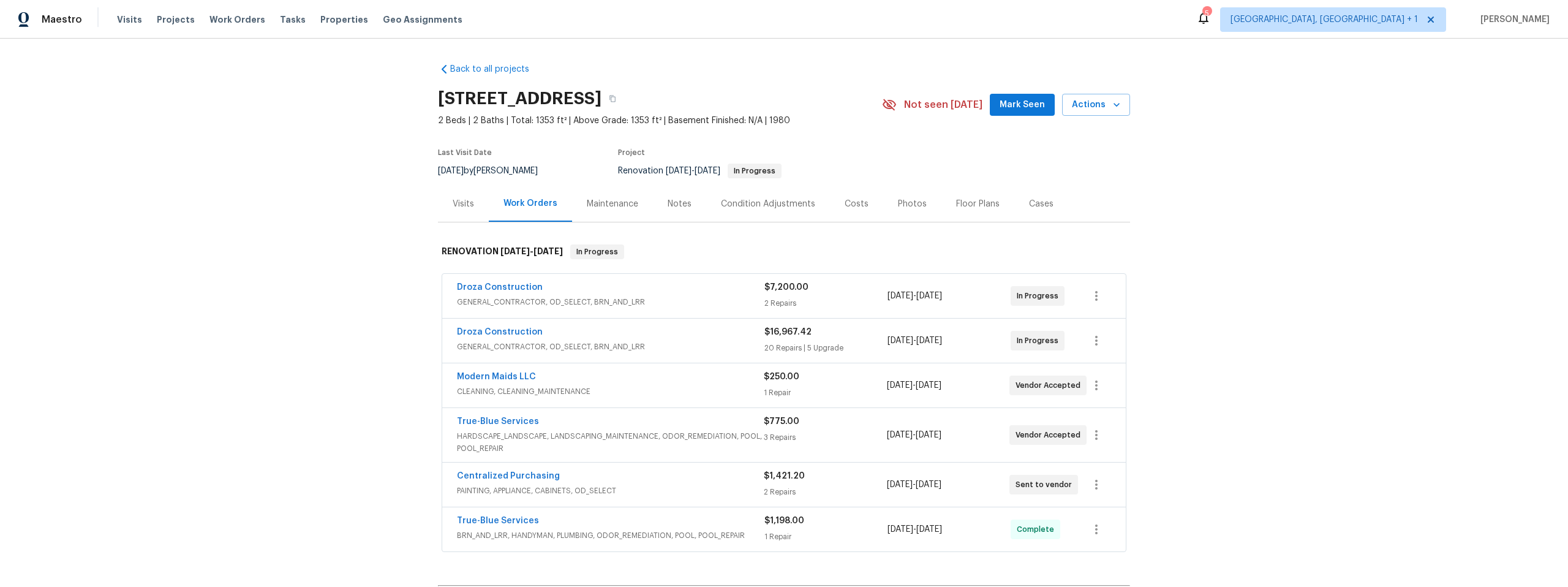
click at [669, 206] on div "Notes" at bounding box center [680, 204] width 24 height 13
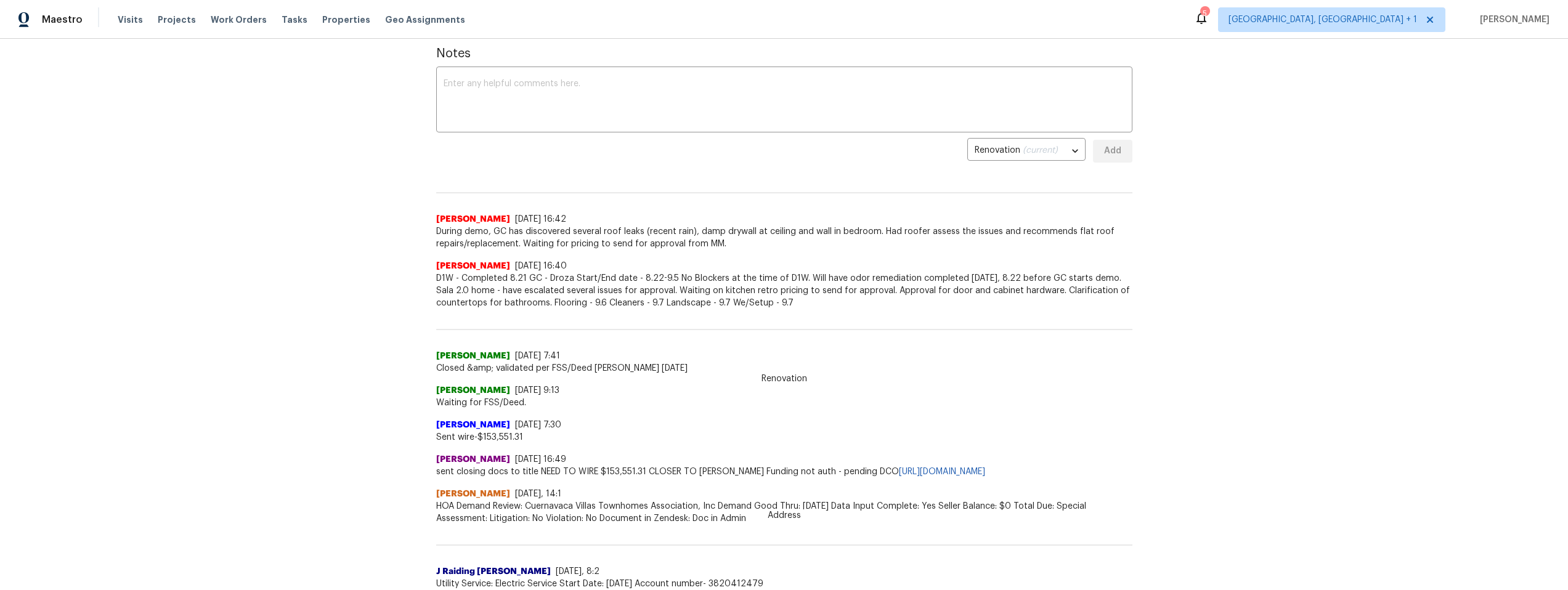
scroll to position [192, 0]
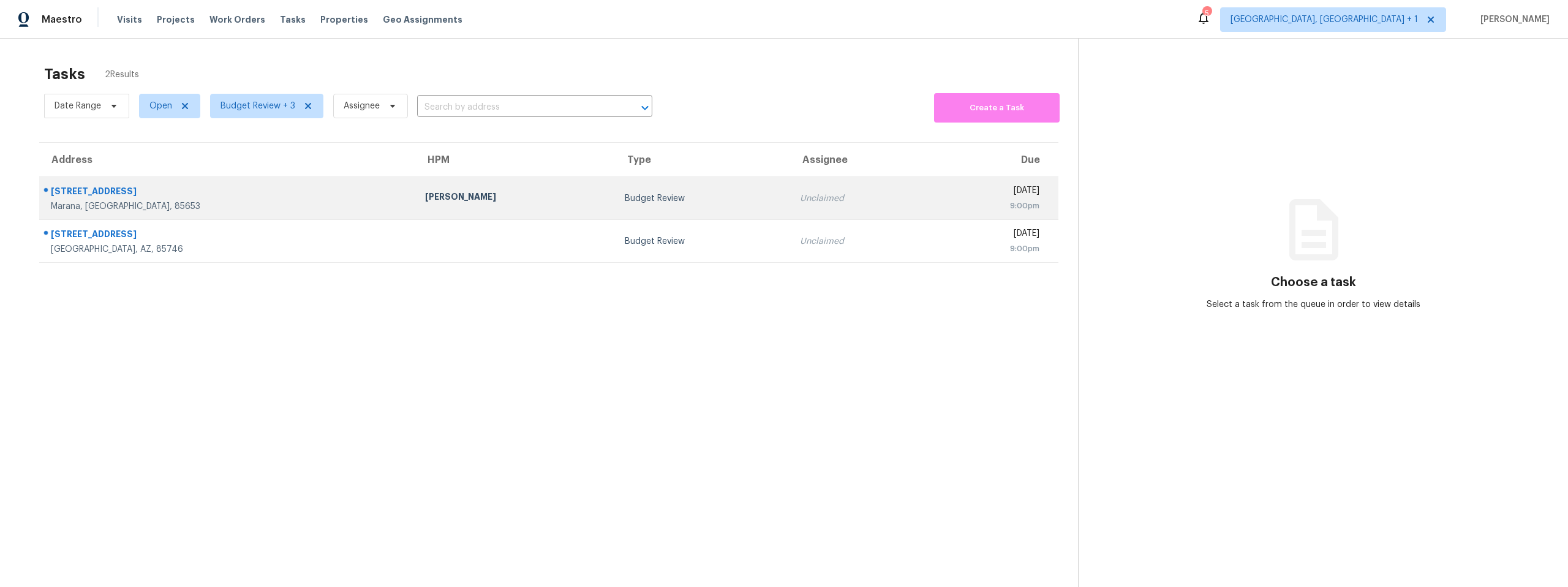
click at [298, 198] on div "[STREET_ADDRESS]" at bounding box center [228, 193] width 354 height 15
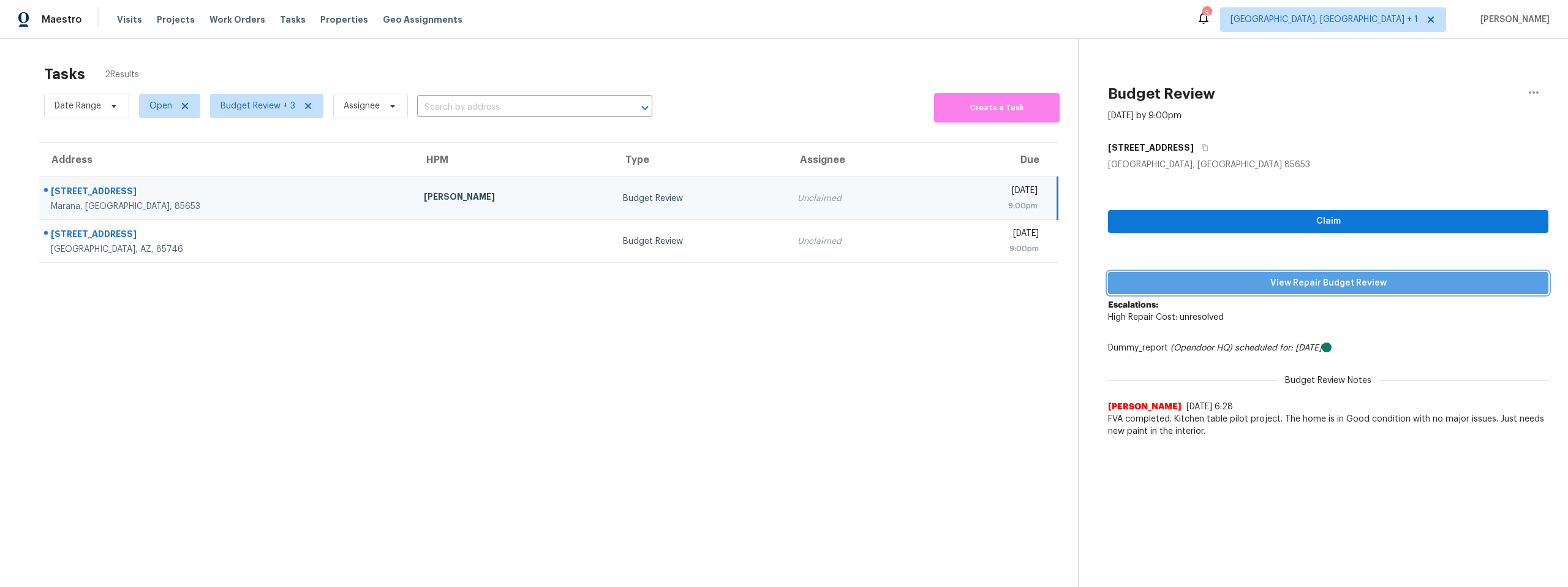
click at [1325, 283] on span "View Repair Budget Review" at bounding box center [1328, 283] width 421 height 15
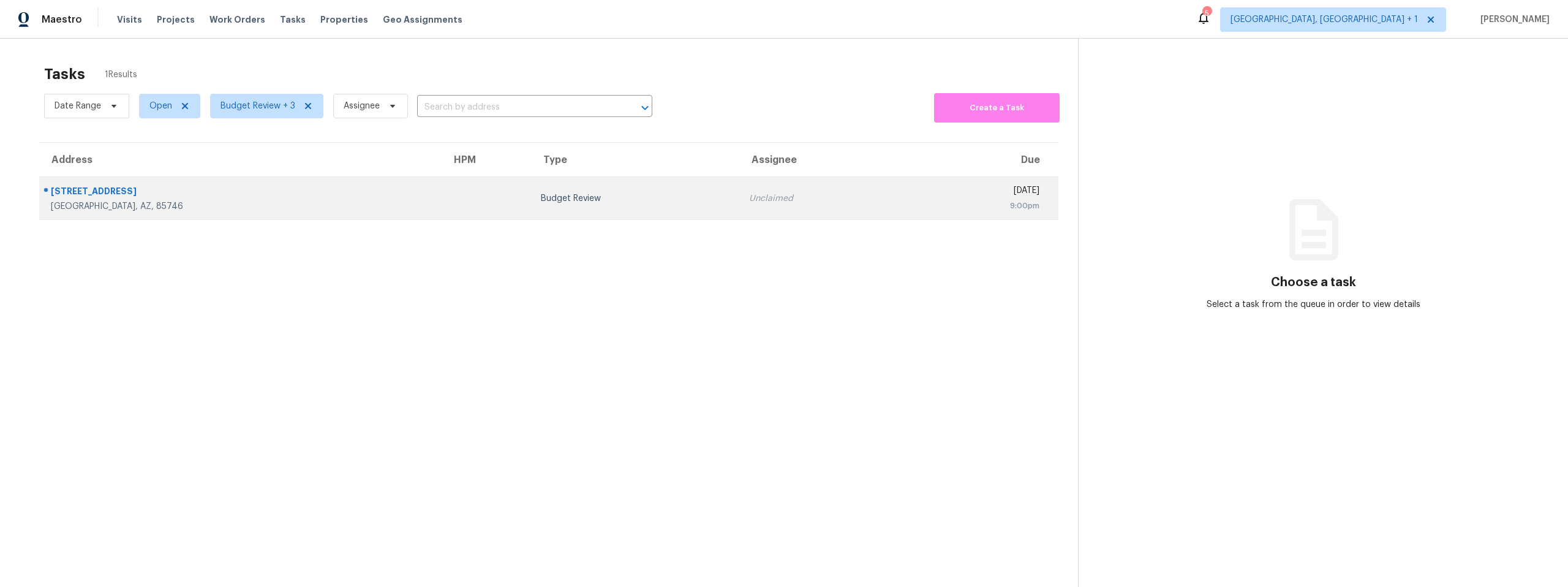
click at [541, 192] on div "Budget Review" at bounding box center [635, 198] width 189 height 13
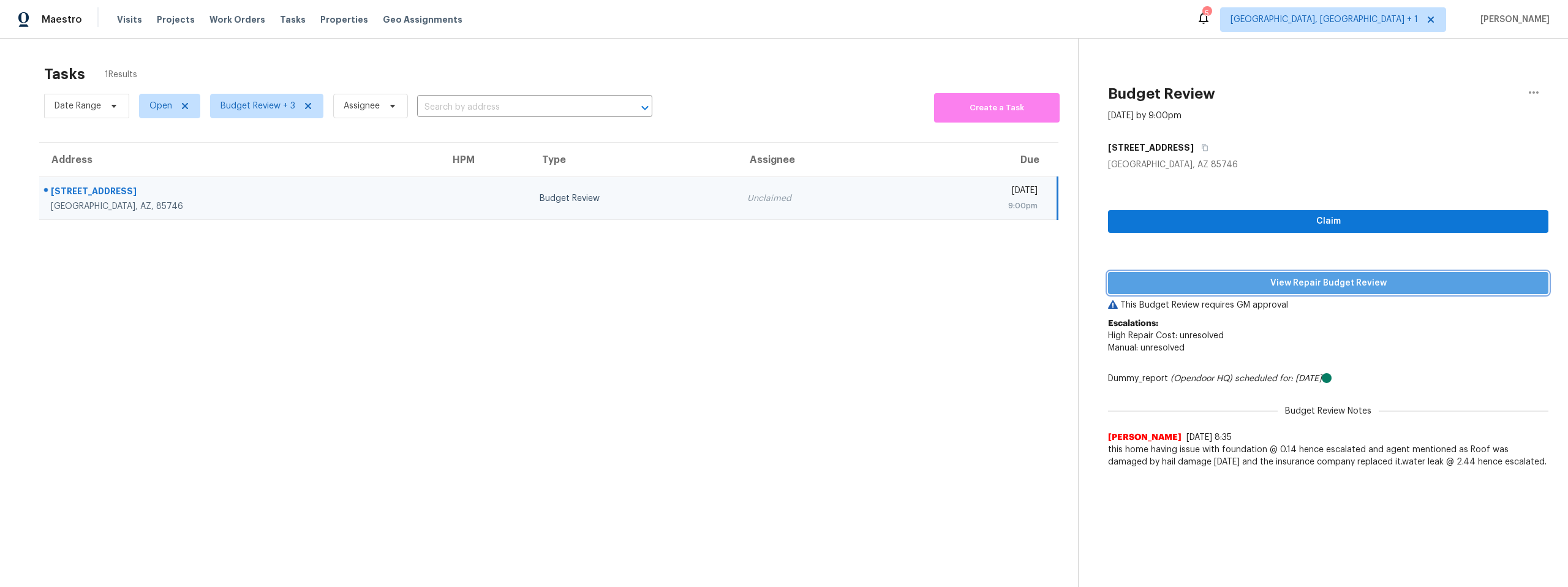
click at [1274, 276] on span "View Repair Budget Review" at bounding box center [1328, 283] width 421 height 15
